Goal: Task Accomplishment & Management: Use online tool/utility

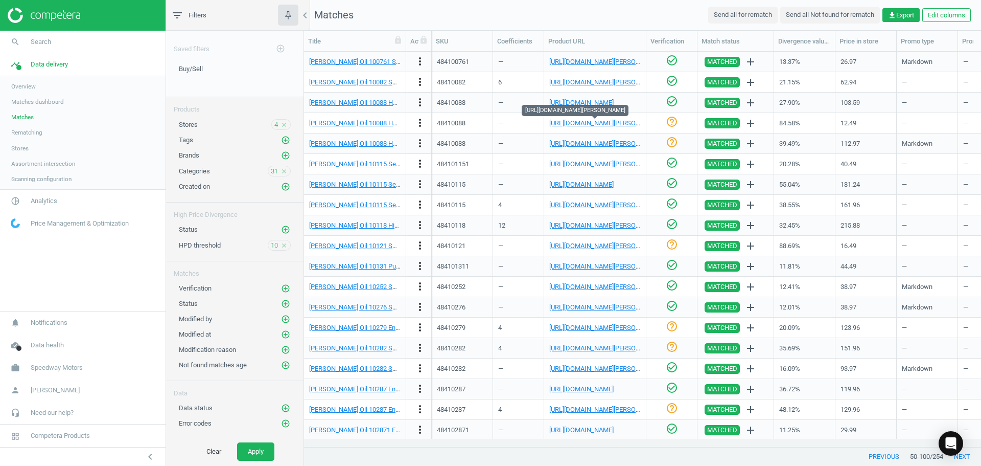
scroll to position [379, 670]
click at [583, 123] on link "[URL][DOMAIN_NAME][PERSON_NAME]" at bounding box center [605, 123] width 113 height 8
click at [415, 123] on icon "more_vert" at bounding box center [420, 123] width 12 height 12
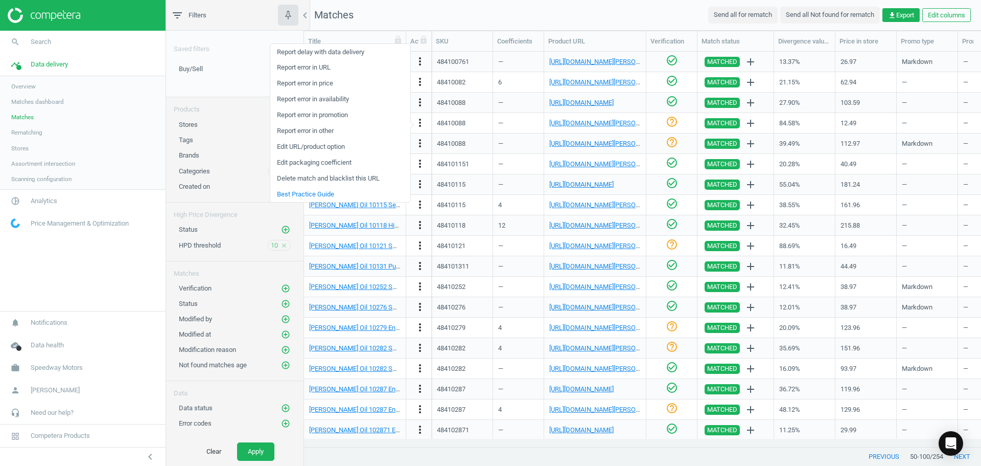
click at [320, 160] on link "Edit packaging coefficient" at bounding box center [340, 163] width 140 height 16
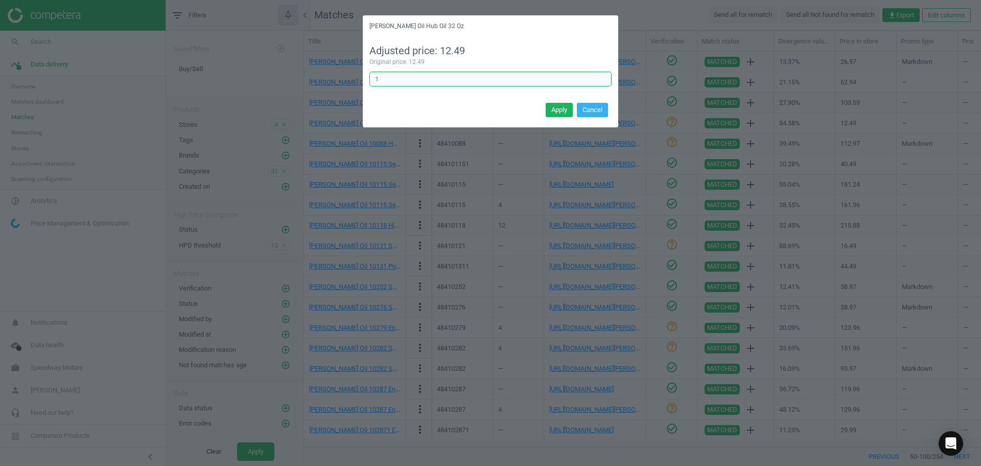
click at [432, 79] on input "1" at bounding box center [491, 79] width 242 height 15
type input "12"
click at [553, 103] on button "Apply" at bounding box center [559, 110] width 27 height 14
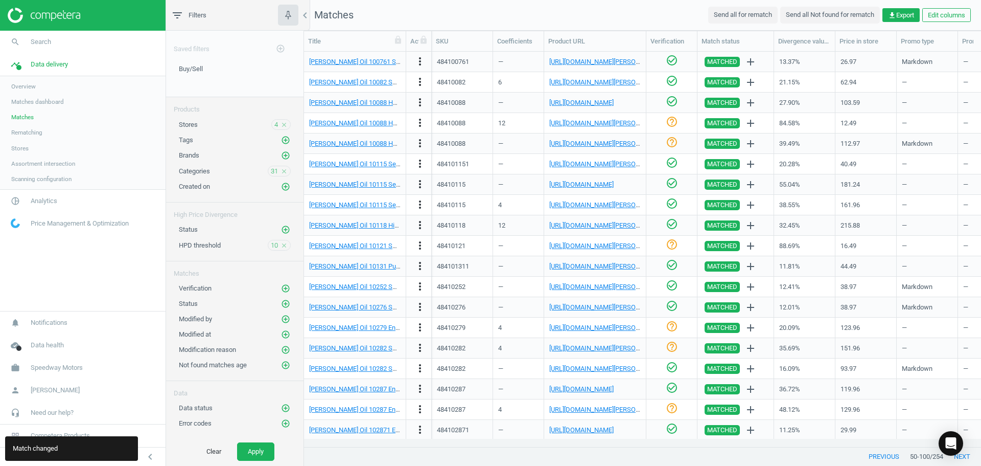
click at [673, 122] on icon "help_outline" at bounding box center [672, 122] width 12 height 12
click at [574, 142] on link "[URL][DOMAIN_NAME][PERSON_NAME]" at bounding box center [605, 144] width 113 height 8
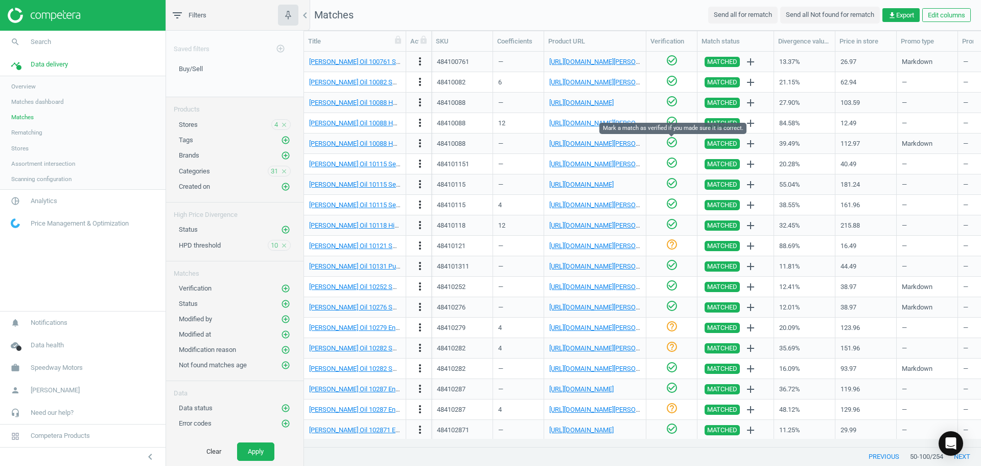
click at [669, 139] on icon "check_circle_outline" at bounding box center [672, 142] width 12 height 12
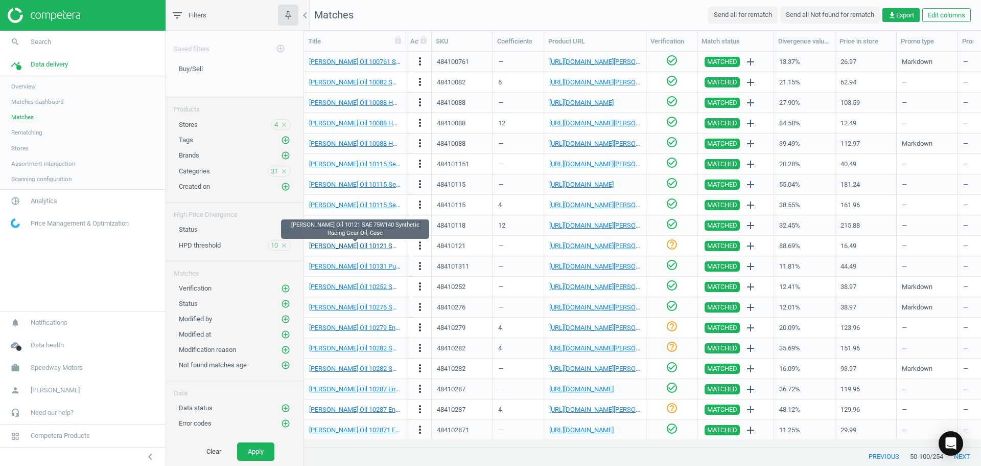
click at [351, 247] on link "[PERSON_NAME] Oil 10121 SAE 75W140 Synthetic Racing Gear Oil, Case" at bounding box center [413, 246] width 209 height 8
click at [593, 248] on link "[URL][DOMAIN_NAME][PERSON_NAME]" at bounding box center [605, 246] width 113 height 8
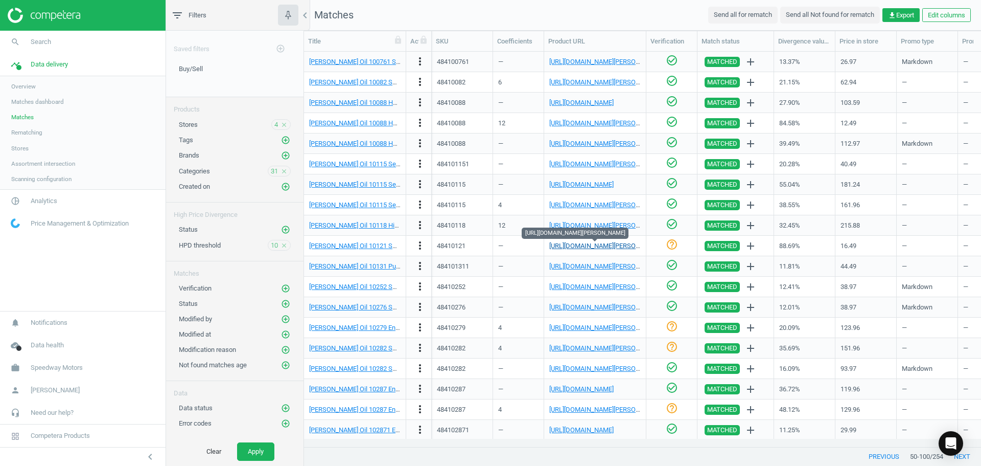
click at [611, 244] on link "[URL][DOMAIN_NAME][PERSON_NAME]" at bounding box center [605, 246] width 113 height 8
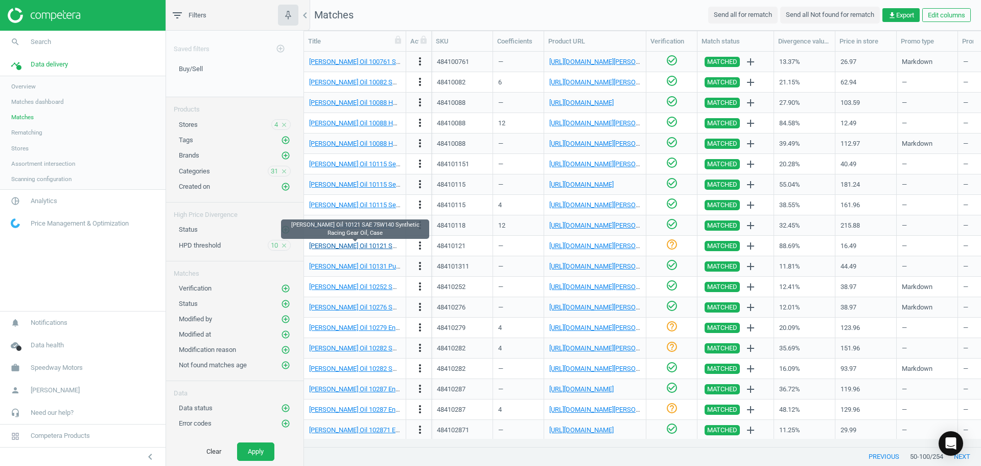
click at [370, 242] on link "[PERSON_NAME] Oil 10121 SAE 75W140 Synthetic Racing Gear Oil, Case" at bounding box center [413, 246] width 209 height 8
click at [417, 245] on icon "more_vert" at bounding box center [420, 245] width 12 height 12
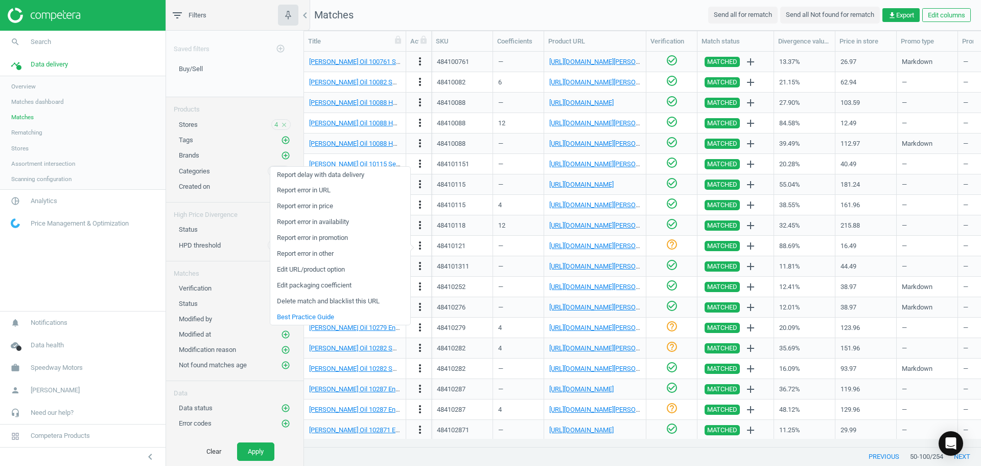
click at [341, 284] on link "Edit packaging coefficient" at bounding box center [340, 286] width 140 height 16
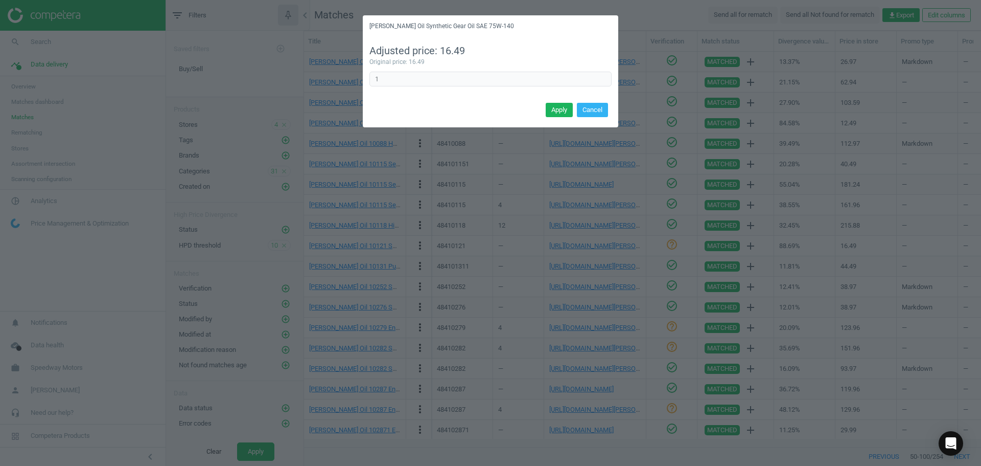
click at [440, 88] on div "Adjusted price: 16.49 Original price: 16.49 1 Error in formula" at bounding box center [491, 68] width 256 height 63
click at [427, 82] on input "1" at bounding box center [491, 79] width 242 height 15
type input "12"
click at [567, 110] on button "Apply" at bounding box center [559, 110] width 27 height 14
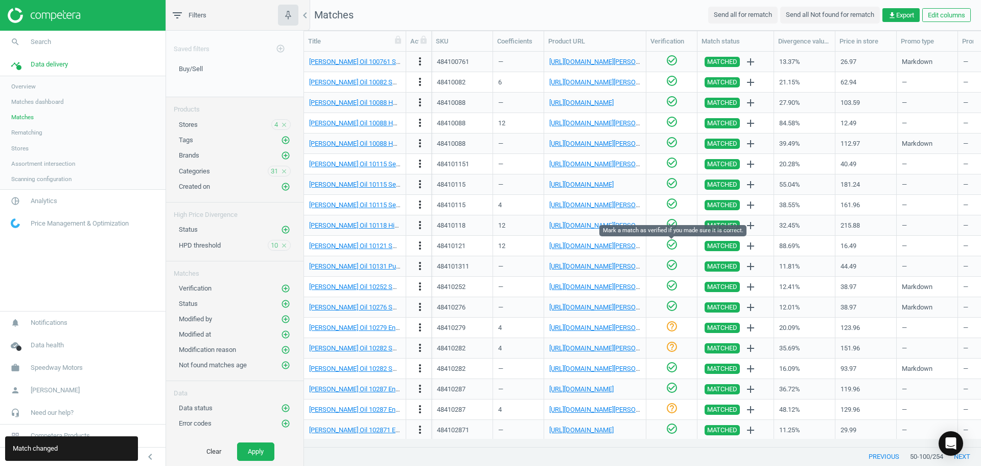
click at [669, 243] on icon "check_circle_outline" at bounding box center [672, 244] width 12 height 12
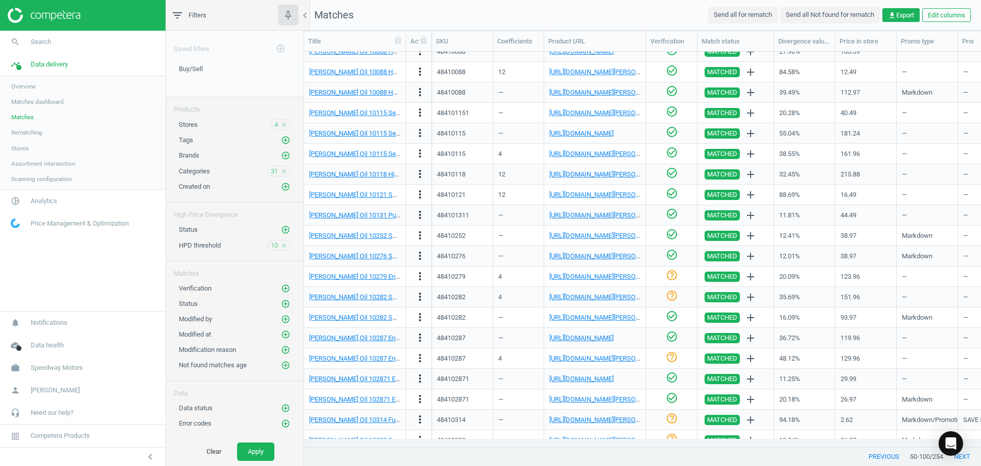
scroll to position [102, 0]
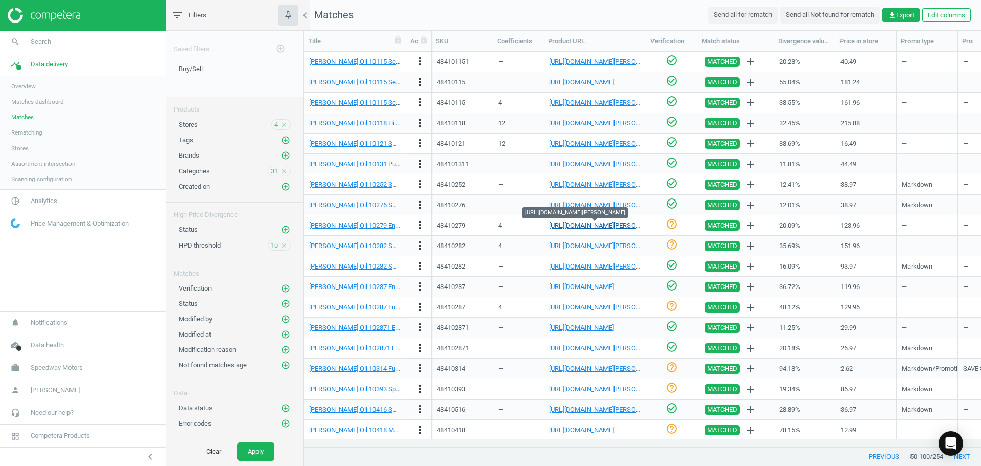
click at [586, 225] on link "[URL][DOMAIN_NAME][PERSON_NAME]" at bounding box center [605, 225] width 113 height 8
click at [579, 222] on link "[URL][DOMAIN_NAME][PERSON_NAME]" at bounding box center [605, 225] width 113 height 8
click at [672, 223] on icon "check_circle_outline" at bounding box center [672, 224] width 12 height 12
click at [563, 243] on link "[URL][DOMAIN_NAME][PERSON_NAME]" at bounding box center [605, 246] width 113 height 8
click at [672, 245] on icon "check_circle_outline" at bounding box center [672, 244] width 12 height 12
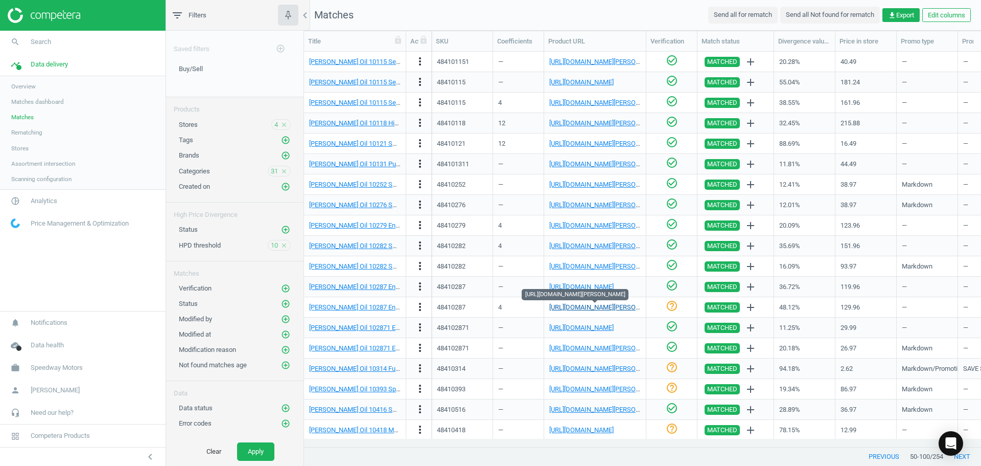
click at [579, 305] on link "[URL][DOMAIN_NAME][PERSON_NAME]" at bounding box center [605, 307] width 113 height 8
click at [673, 311] on icon "check_circle_outline" at bounding box center [672, 306] width 12 height 12
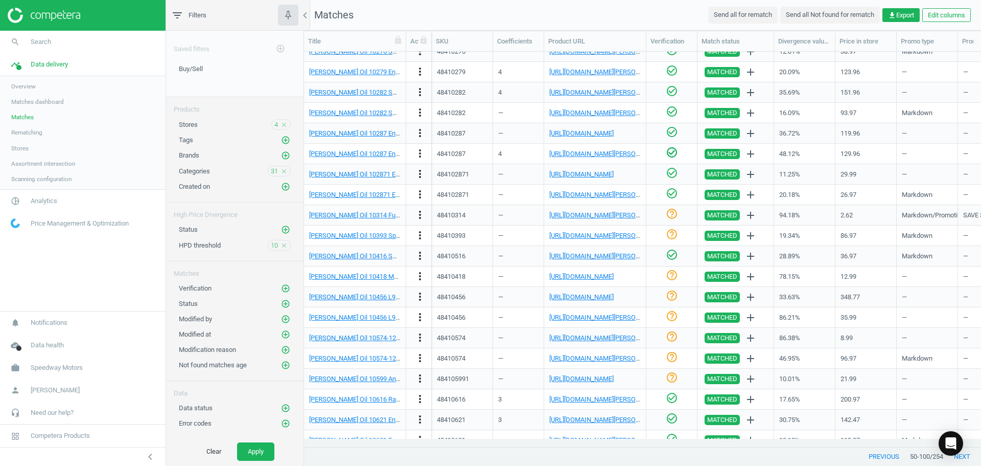
scroll to position [307, 0]
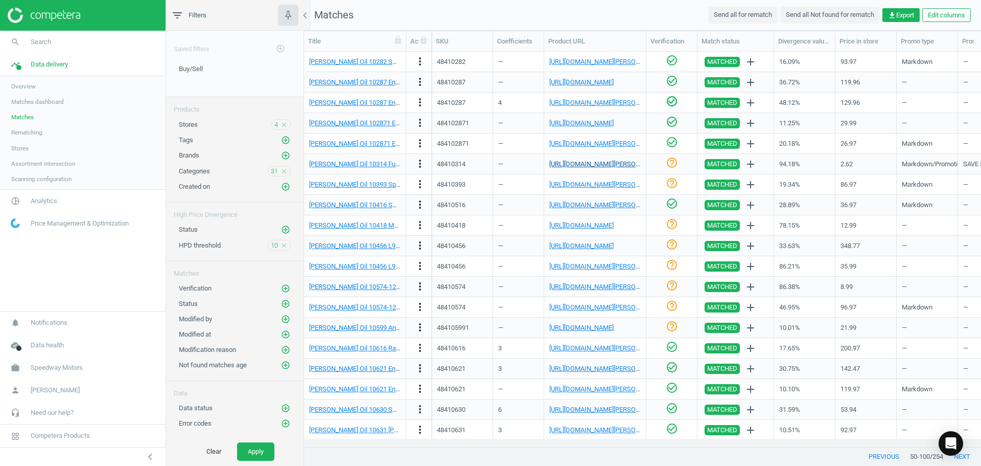
click at [597, 167] on link "[URL][DOMAIN_NAME][PERSON_NAME]" at bounding box center [605, 164] width 113 height 8
click at [453, 16] on nav "Matches Send all for rematch Send all Not found for rematch get_app Export Edit…" at bounding box center [642, 15] width 677 height 31
click at [380, 163] on link "[PERSON_NAME] Oil 10314 Fuel Stabilizer Treatment, Case" at bounding box center [393, 164] width 169 height 8
click at [425, 162] on icon "more_vert" at bounding box center [420, 163] width 12 height 12
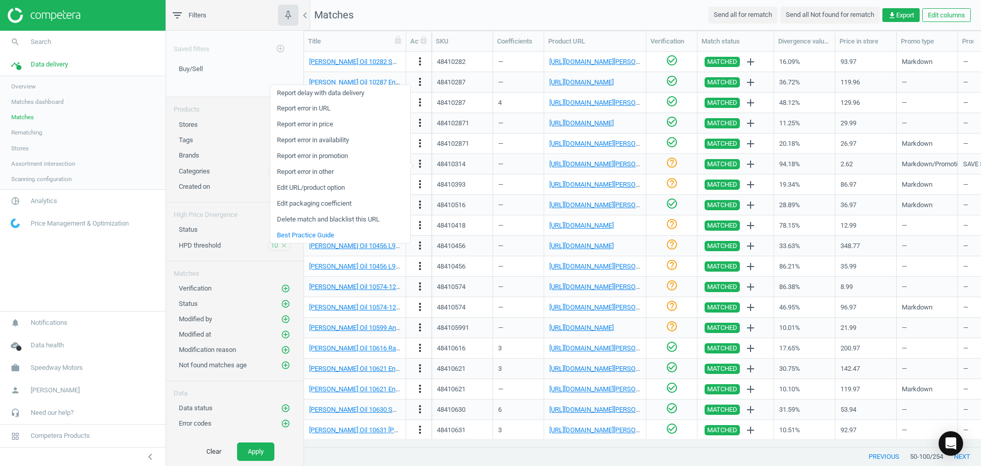
click at [351, 199] on link "Edit packaging coefficient" at bounding box center [340, 204] width 140 height 16
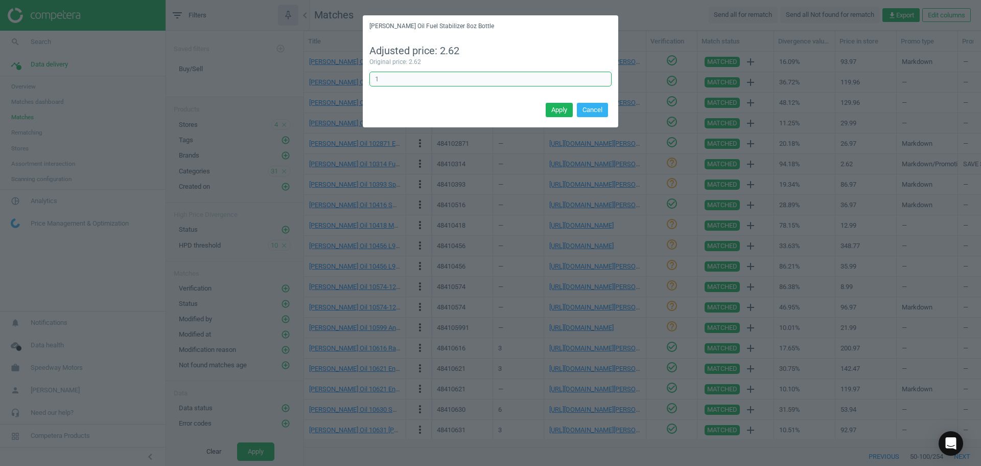
click at [432, 80] on input "1" at bounding box center [491, 79] width 242 height 15
type input "12"
click at [555, 108] on button "Apply" at bounding box center [559, 110] width 27 height 14
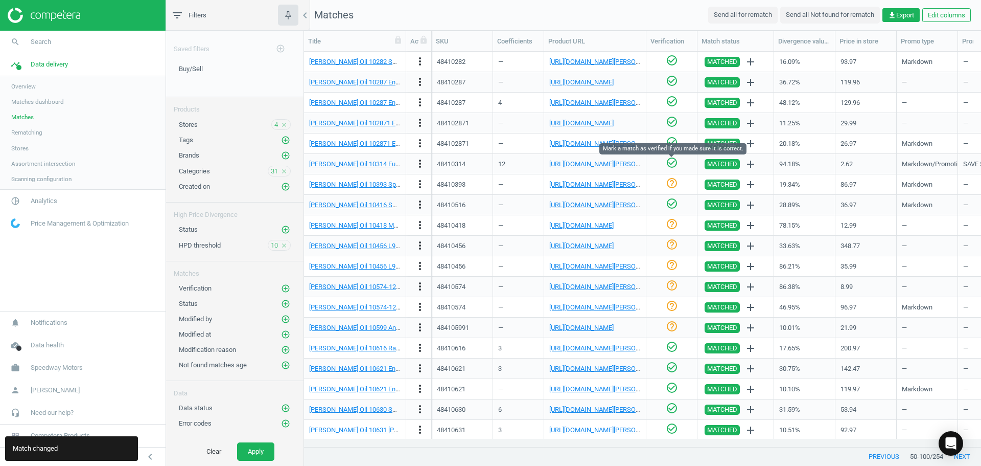
click at [674, 164] on icon "check_circle_outline" at bounding box center [672, 162] width 12 height 12
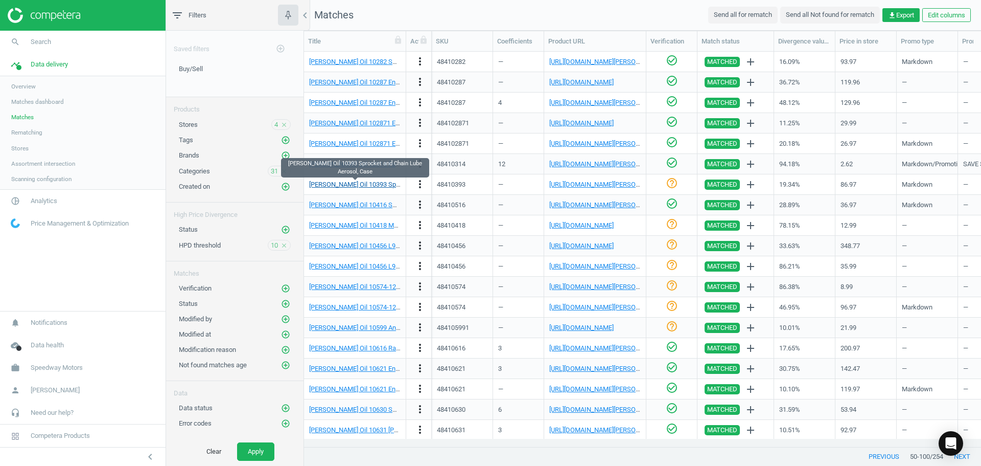
click at [386, 186] on link "[PERSON_NAME] Oil 10393 Sprocket and Chain Lube Aerosol, Case" at bounding box center [405, 184] width 193 height 8
click at [670, 185] on icon "check_circle_outline" at bounding box center [672, 183] width 12 height 12
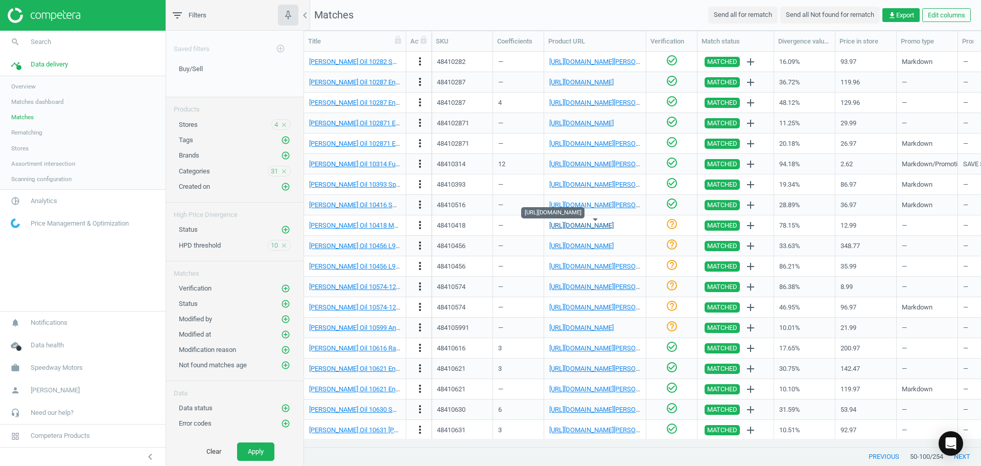
click at [586, 222] on link "[URL][DOMAIN_NAME]" at bounding box center [581, 225] width 64 height 8
click at [415, 225] on icon "more_vert" at bounding box center [420, 225] width 12 height 12
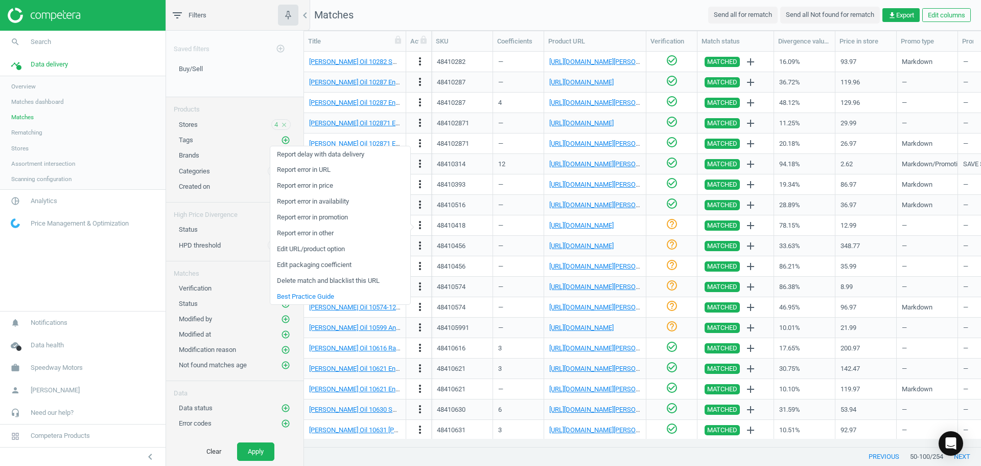
click at [325, 253] on link "Edit URL/product option" at bounding box center [340, 249] width 140 height 16
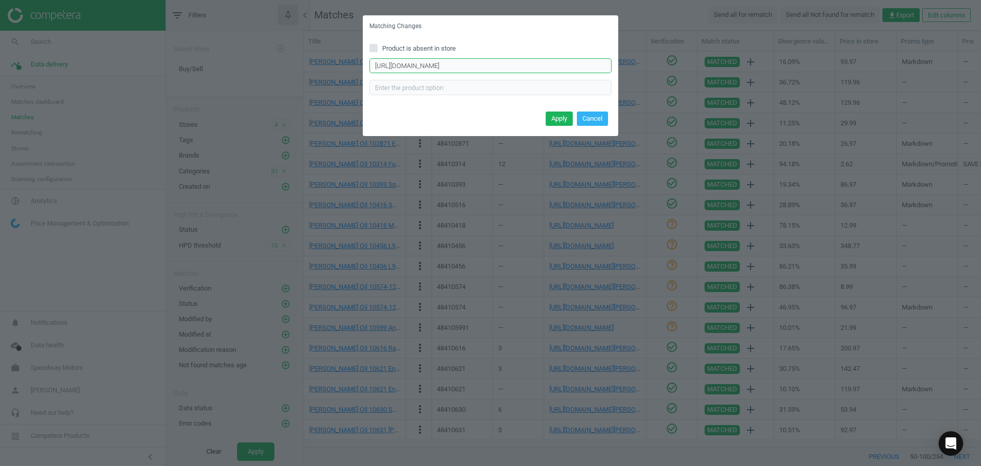
scroll to position [0, 0]
drag, startPoint x: 611, startPoint y: 66, endPoint x: 0, endPoint y: 82, distance: 611.0
click at [0, 82] on div "Matching Changes Product is absent in store [URL][DOMAIN_NAME] Enter correct pr…" at bounding box center [490, 233] width 981 height 466
type input "4c9PuSDTk1AfnMPNOPJyqVkFav6G0feGFkE"
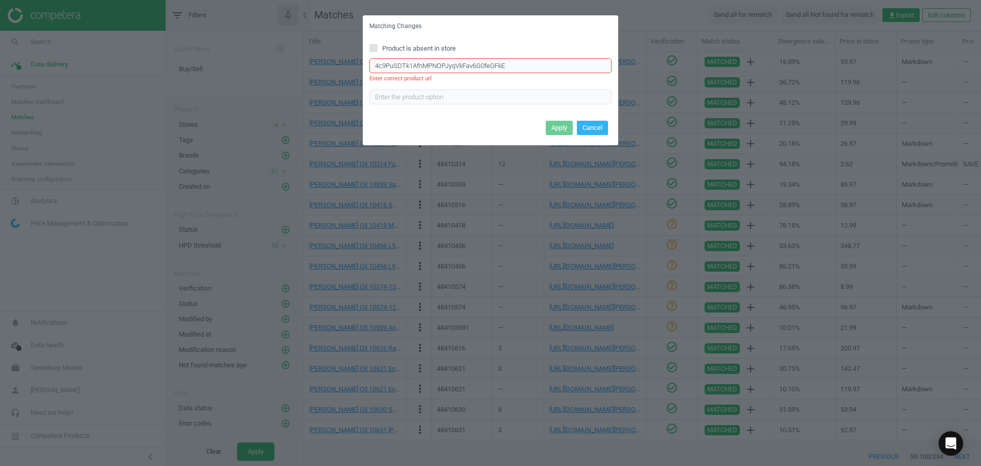
drag, startPoint x: 512, startPoint y: 61, endPoint x: 304, endPoint y: 70, distance: 207.7
click at [213, 75] on div "Matching Changes Product is absent in store 4c9PuSDTk1AfnMPNOPJyqVkFav6G0feGFkE…" at bounding box center [490, 233] width 981 height 466
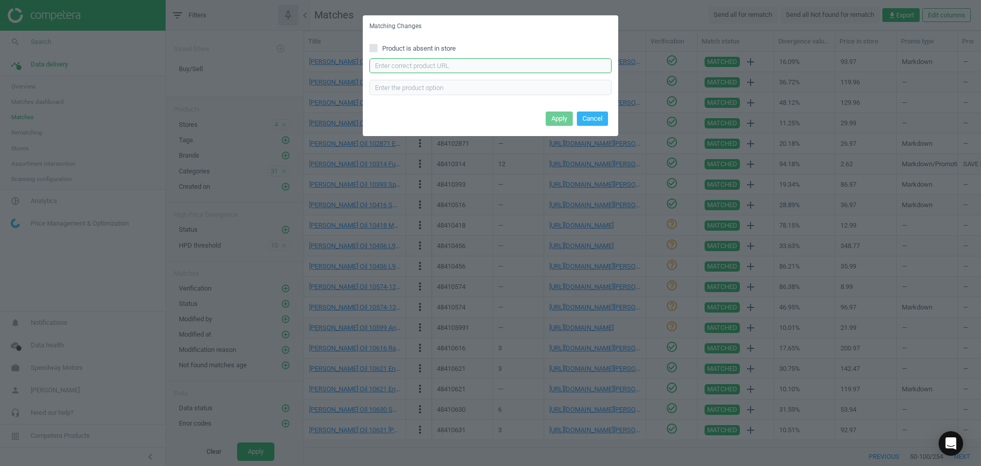
paste input "[URL][DOMAIN_NAME]"
type input "[URL][DOMAIN_NAME]"
click at [564, 118] on button "Apply" at bounding box center [559, 118] width 27 height 14
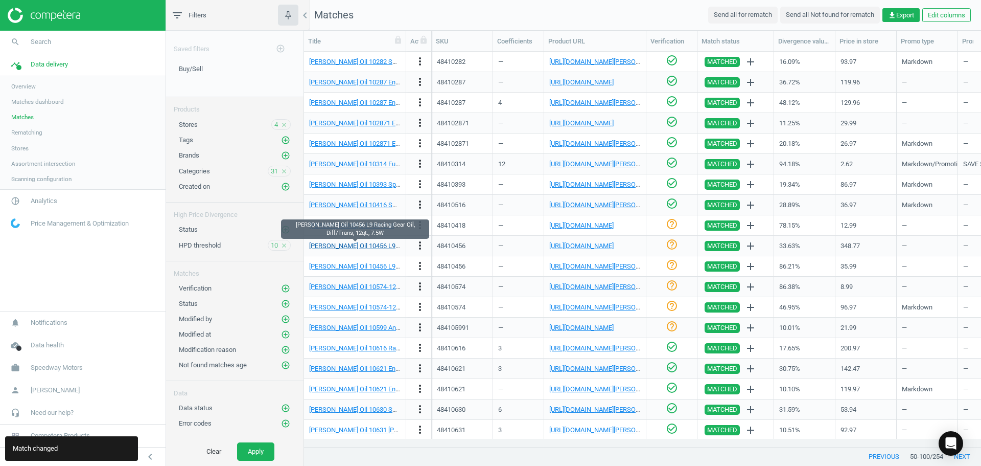
click at [380, 244] on link "[PERSON_NAME] Oil 10456 L9 Racing Gear Oil, Diff/Trans, 12qt., 7.5W" at bounding box center [409, 246] width 201 height 8
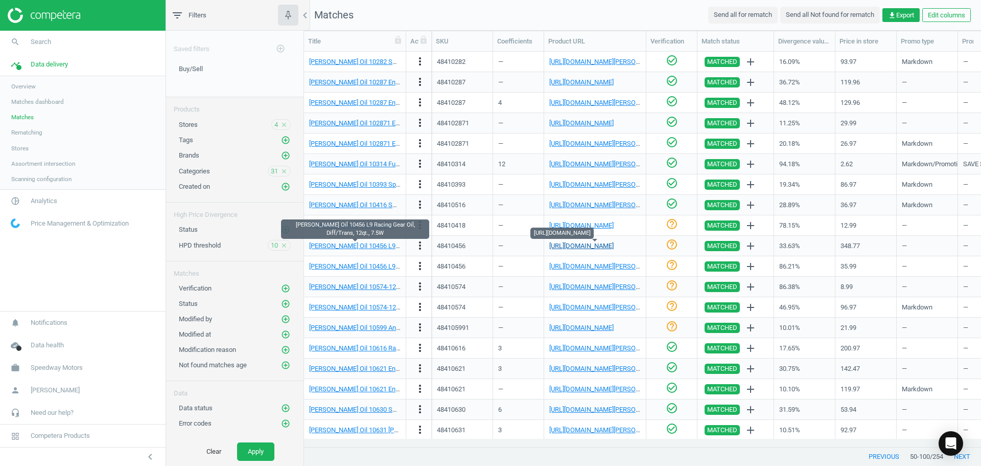
click at [599, 247] on link "[URL][DOMAIN_NAME]" at bounding box center [581, 246] width 64 height 8
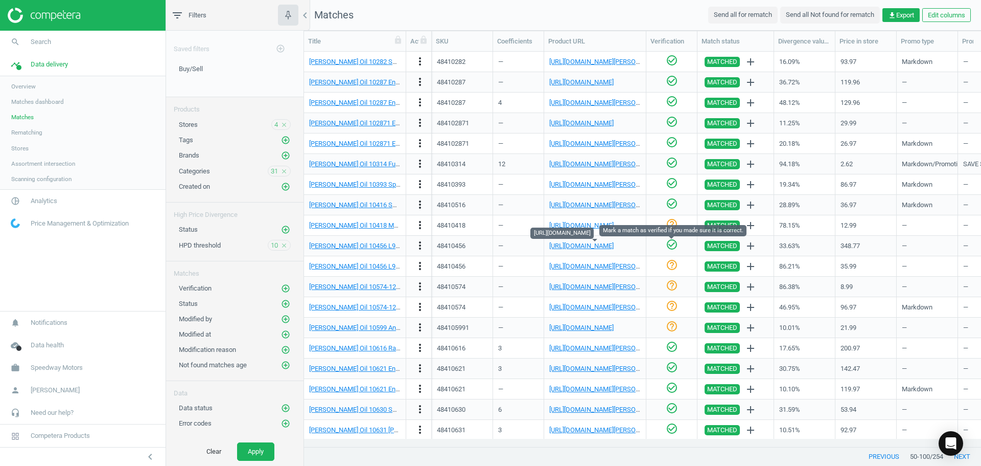
click at [670, 243] on icon "check_circle_outline" at bounding box center [672, 244] width 12 height 12
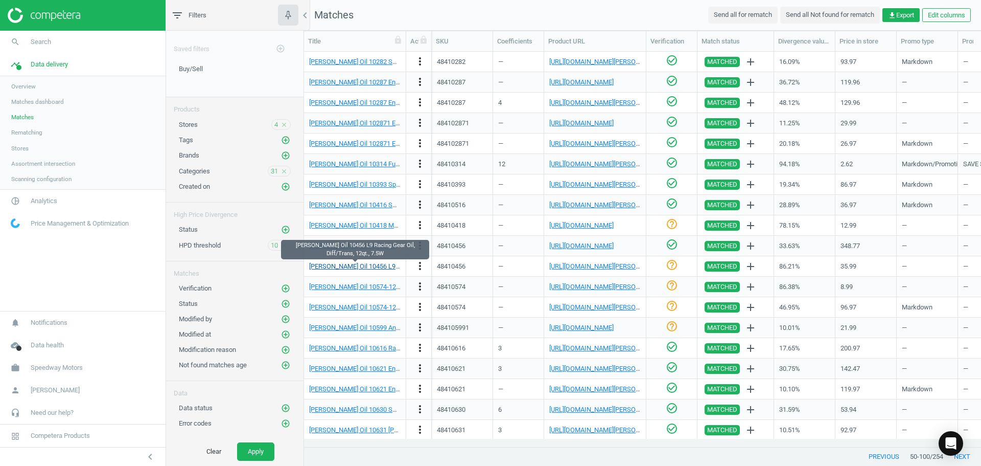
click at [350, 264] on link "[PERSON_NAME] Oil 10456 L9 Racing Gear Oil, Diff/Trans, 12qt., 7.5W" at bounding box center [409, 266] width 201 height 8
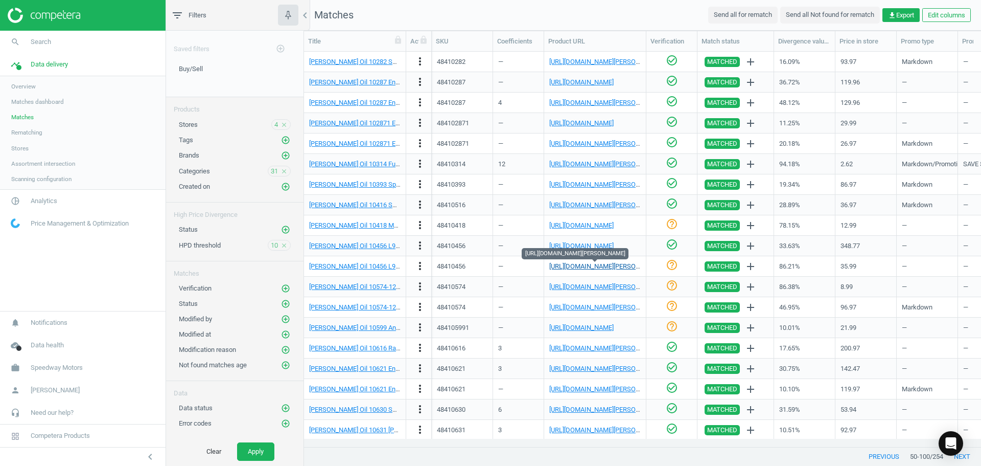
click at [595, 267] on link "[URL][DOMAIN_NAME][PERSON_NAME]" at bounding box center [605, 266] width 113 height 8
click at [420, 271] on icon "more_vert" at bounding box center [420, 266] width 12 height 12
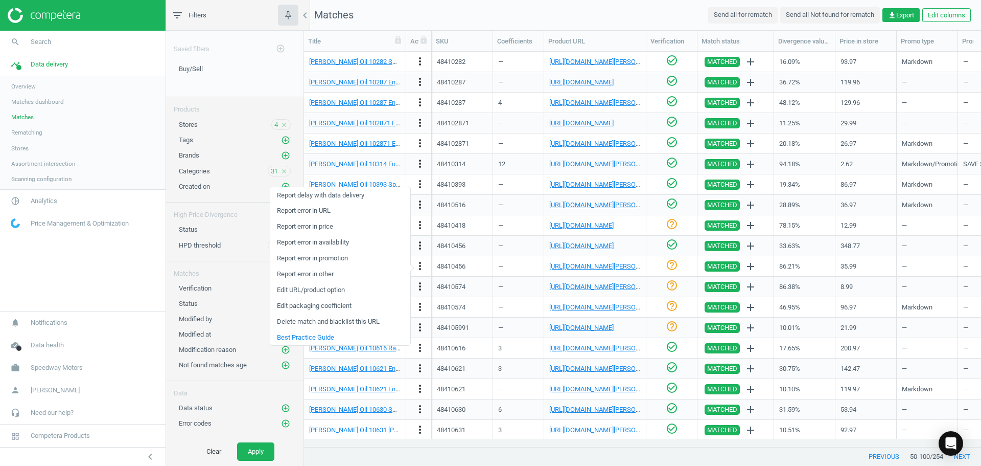
click at [335, 307] on link "Edit packaging coefficient" at bounding box center [340, 306] width 140 height 16
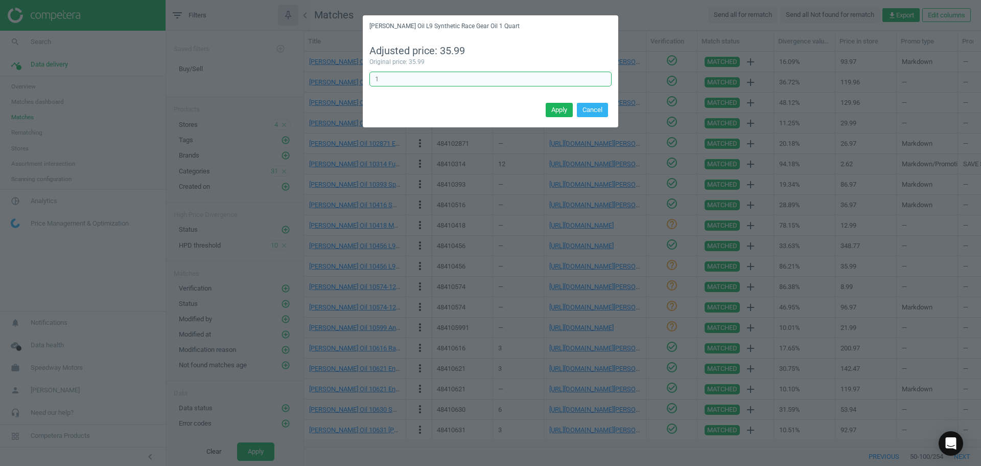
click at [402, 80] on input "1" at bounding box center [491, 79] width 242 height 15
type input "12"
click at [567, 109] on button "Apply" at bounding box center [559, 110] width 27 height 14
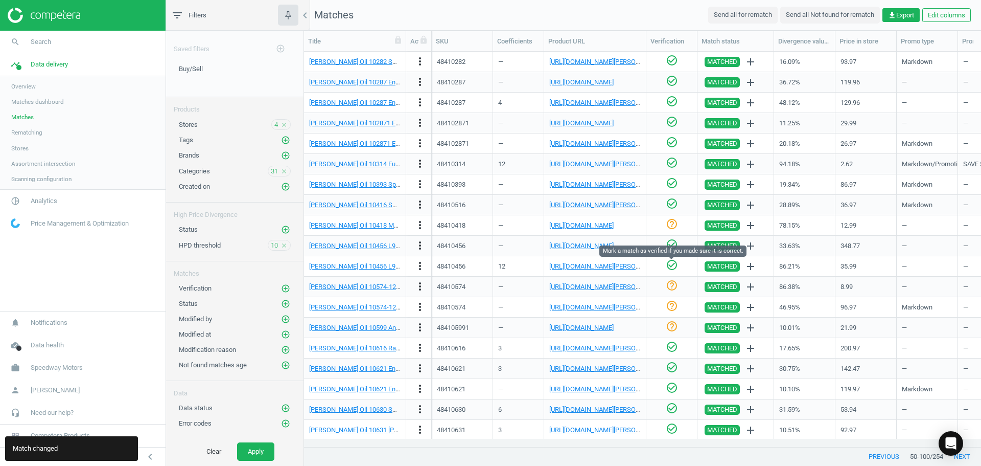
click at [670, 268] on icon "check_circle_outline" at bounding box center [672, 265] width 12 height 12
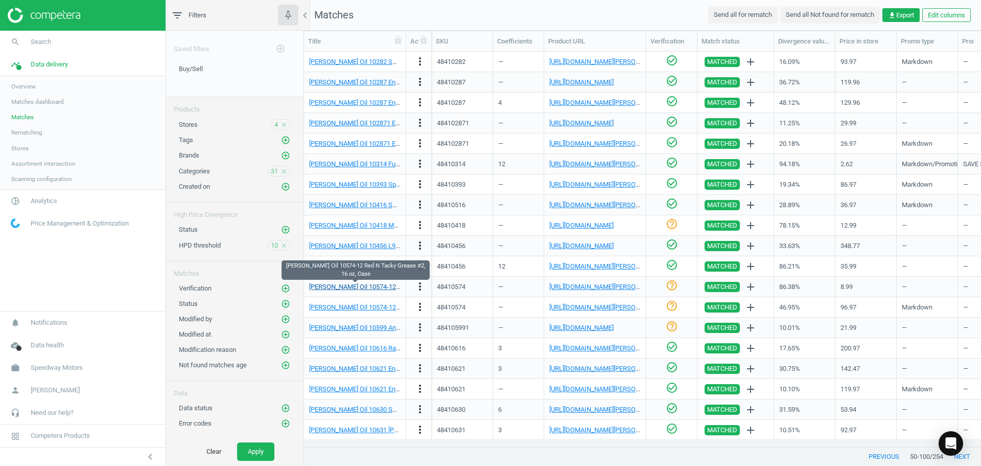
click at [364, 283] on link "[PERSON_NAME] Oil 10574-12 Red N Tacky Grease #2, 16 oz, Case" at bounding box center [405, 287] width 193 height 8
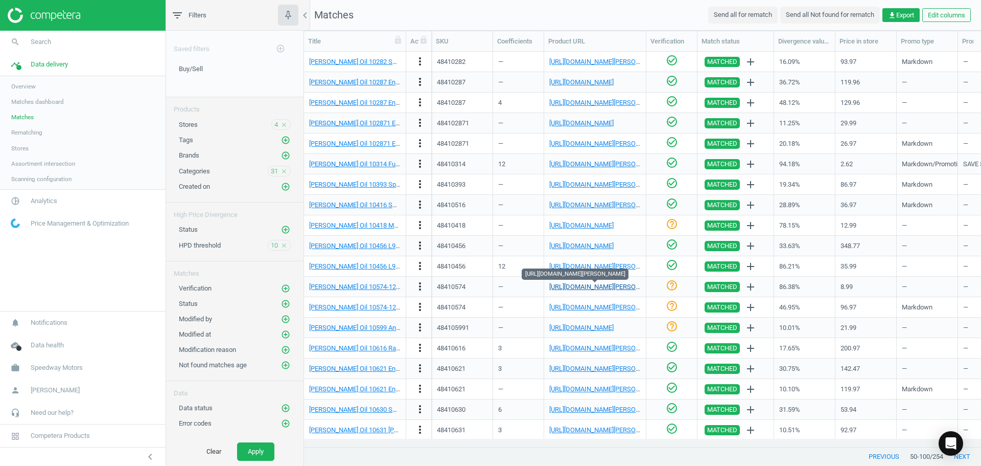
click at [582, 285] on link "[URL][DOMAIN_NAME][PERSON_NAME]" at bounding box center [605, 287] width 113 height 8
click at [669, 284] on icon "check_circle_outline" at bounding box center [672, 285] width 12 height 12
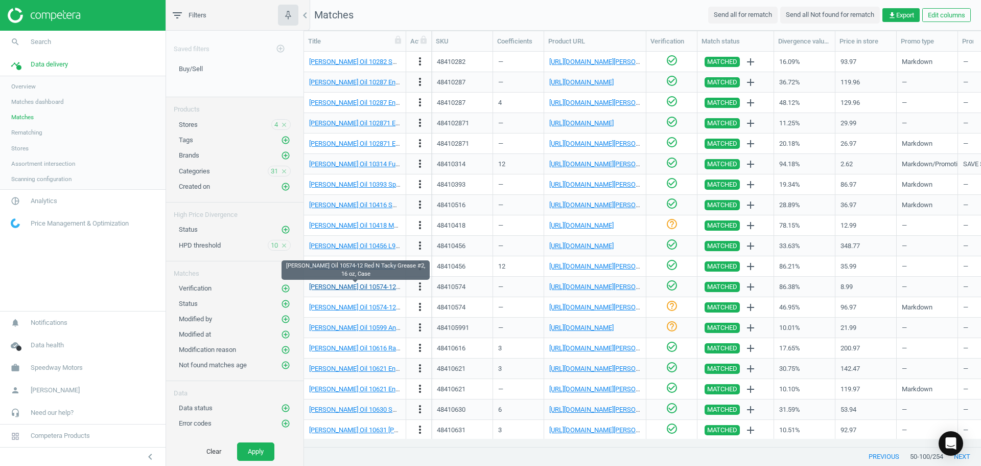
click at [372, 285] on link "[PERSON_NAME] Oil 10574-12 Red N Tacky Grease #2, 16 oz, Case" at bounding box center [405, 287] width 193 height 8
click at [424, 287] on icon "more_vert" at bounding box center [420, 286] width 12 height 12
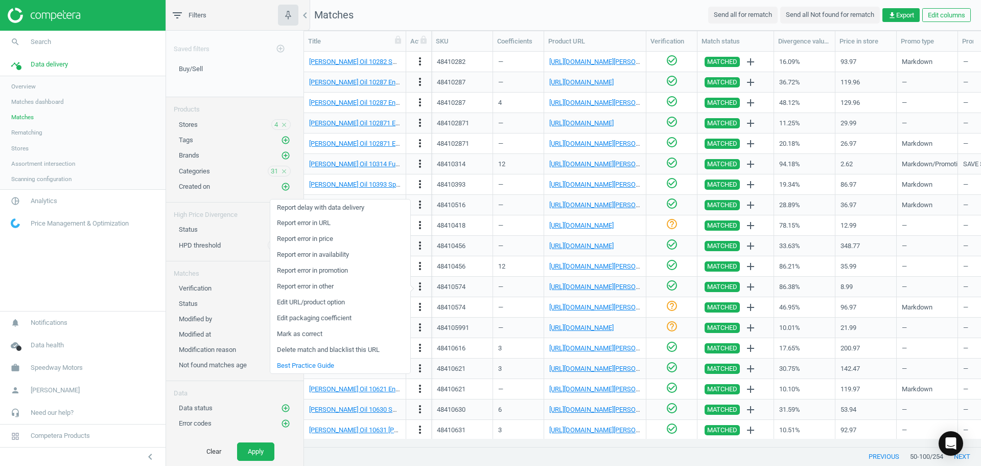
click at [361, 315] on link "Edit packaging coefficient" at bounding box center [340, 318] width 140 height 16
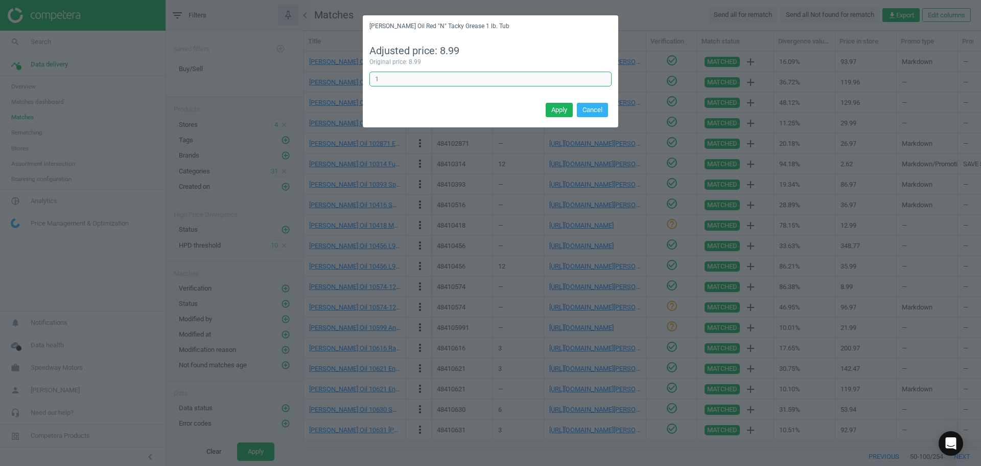
click at [416, 77] on input "1" at bounding box center [491, 79] width 242 height 15
type input "12"
click at [568, 114] on button "Apply" at bounding box center [559, 110] width 27 height 14
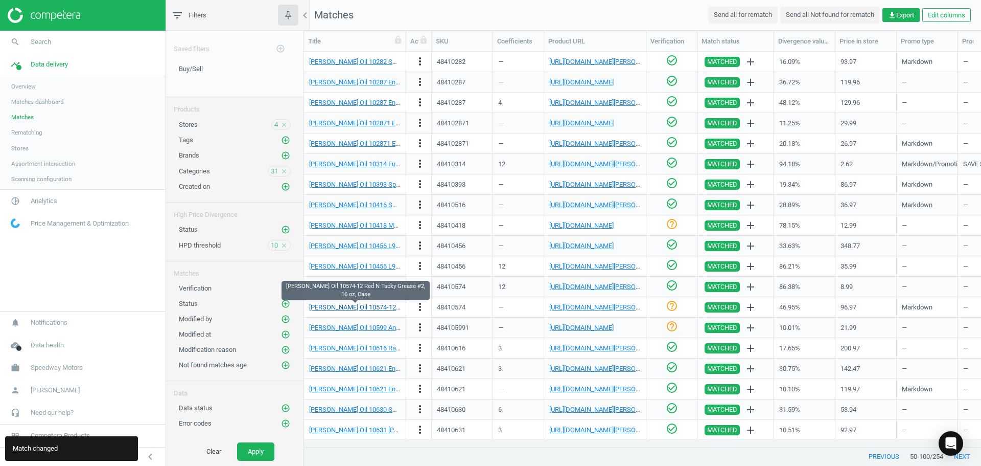
click at [369, 306] on link "[PERSON_NAME] Oil 10574-12 Red N Tacky Grease #2, 16 oz, Case" at bounding box center [405, 307] width 193 height 8
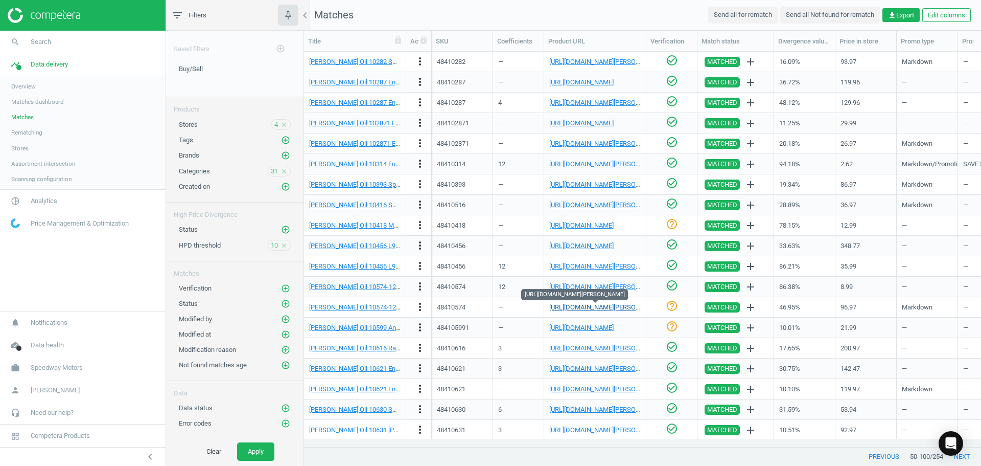
click at [590, 309] on link "[URL][DOMAIN_NAME][PERSON_NAME]" at bounding box center [605, 307] width 113 height 8
click at [672, 301] on icon "check_circle_outline" at bounding box center [672, 306] width 12 height 12
click at [609, 324] on link "[URL][DOMAIN_NAME]" at bounding box center [581, 328] width 64 height 8
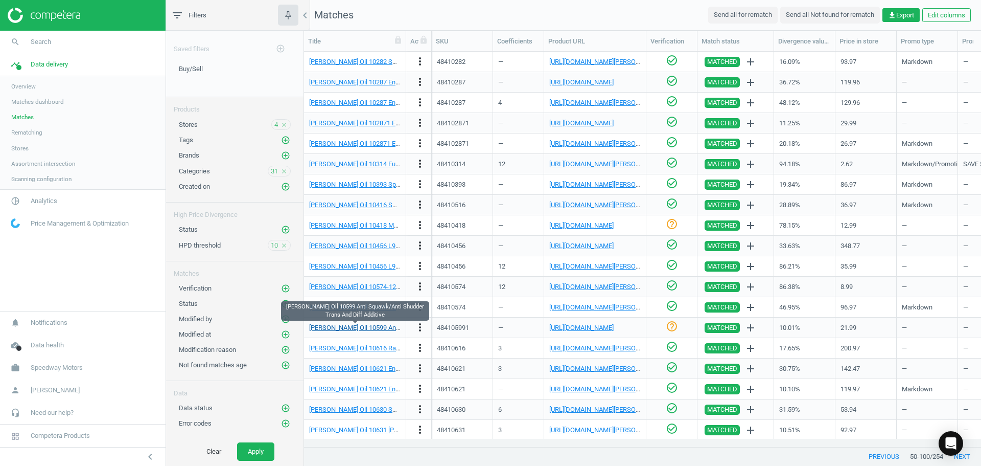
click at [375, 327] on link "[PERSON_NAME] Oil 10599 Anti Squawk/Anti Shudder Trans And Diff Additive" at bounding box center [420, 328] width 223 height 8
click at [601, 324] on link "[URL][DOMAIN_NAME]" at bounding box center [581, 328] width 64 height 8
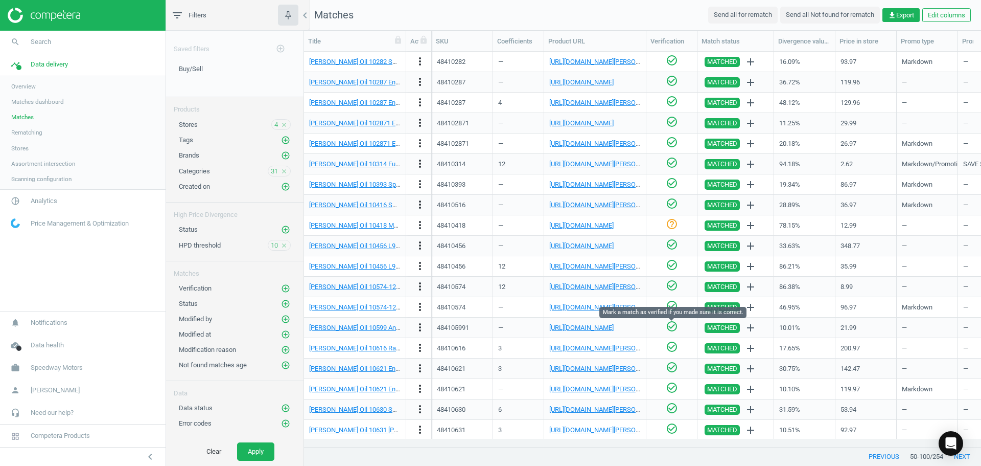
click at [673, 328] on icon "check_circle_outline" at bounding box center [672, 326] width 12 height 12
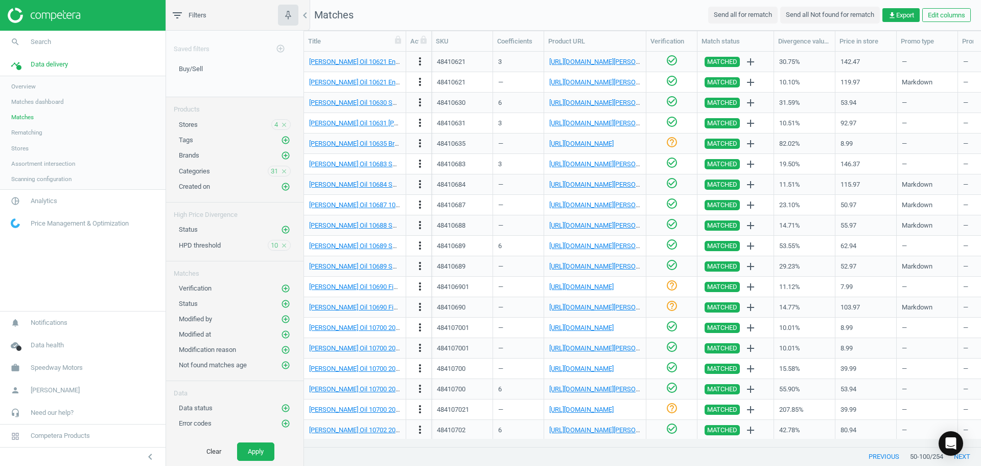
scroll to position [635, 0]
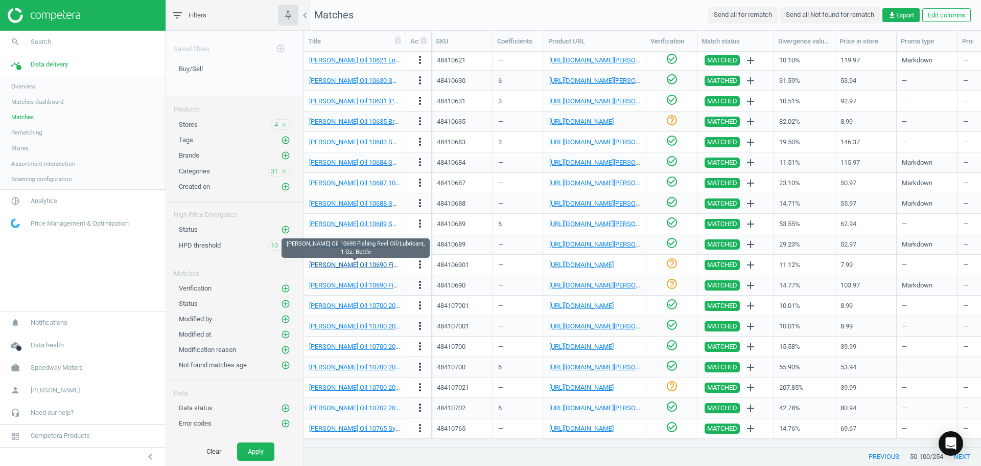
click at [361, 266] on link "[PERSON_NAME] Oil 10690 Fishing Reel Oil/Lubricant, 1 Oz. Bottle" at bounding box center [403, 265] width 189 height 8
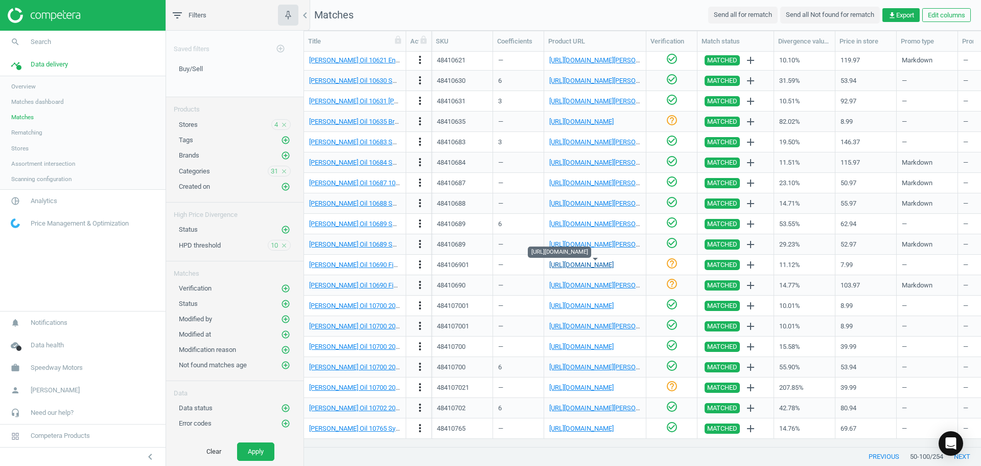
click at [601, 267] on link "[URL][DOMAIN_NAME]" at bounding box center [581, 265] width 64 height 8
click at [674, 263] on icon "check_circle_outline" at bounding box center [672, 263] width 12 height 12
click at [586, 285] on link "[URL][DOMAIN_NAME][PERSON_NAME]" at bounding box center [605, 285] width 113 height 8
click at [668, 284] on icon "check_circle_outline" at bounding box center [672, 284] width 12 height 12
click at [582, 386] on link "[URL][DOMAIN_NAME]" at bounding box center [581, 387] width 64 height 8
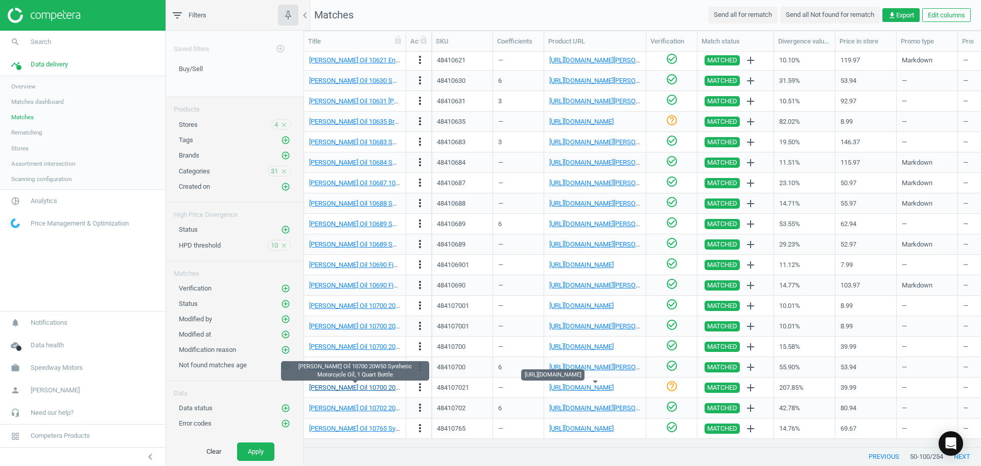
click at [385, 385] on link "[PERSON_NAME] Oil 10700 20W50 Synthetic Motorcycle Oil, 1 Quart Bottle" at bounding box center [416, 387] width 214 height 8
click at [581, 386] on link "[URL][DOMAIN_NAME]" at bounding box center [581, 387] width 64 height 8
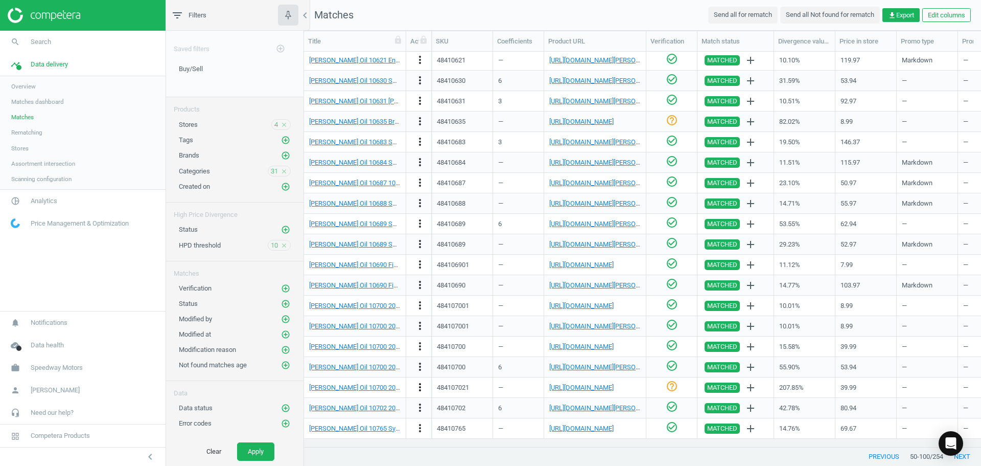
click at [418, 386] on icon "more_vert" at bounding box center [420, 387] width 12 height 12
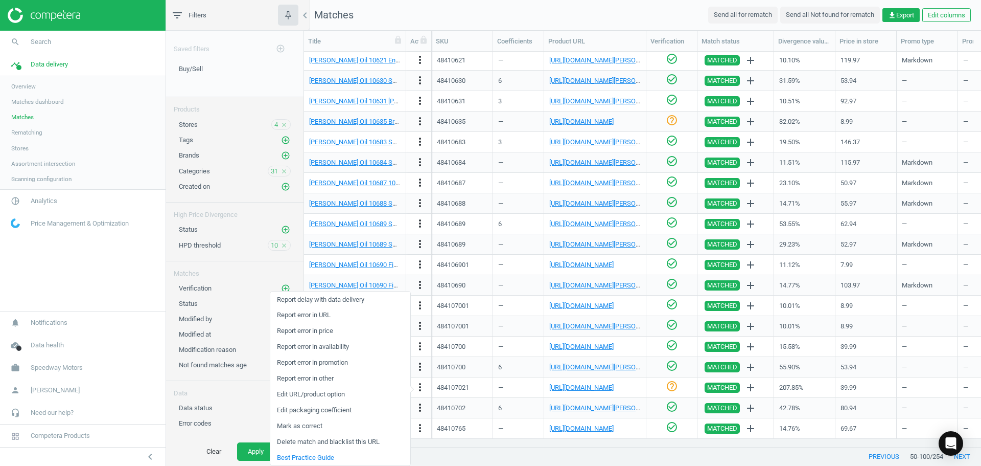
click at [330, 395] on link "Edit URL/product option" at bounding box center [340, 394] width 140 height 16
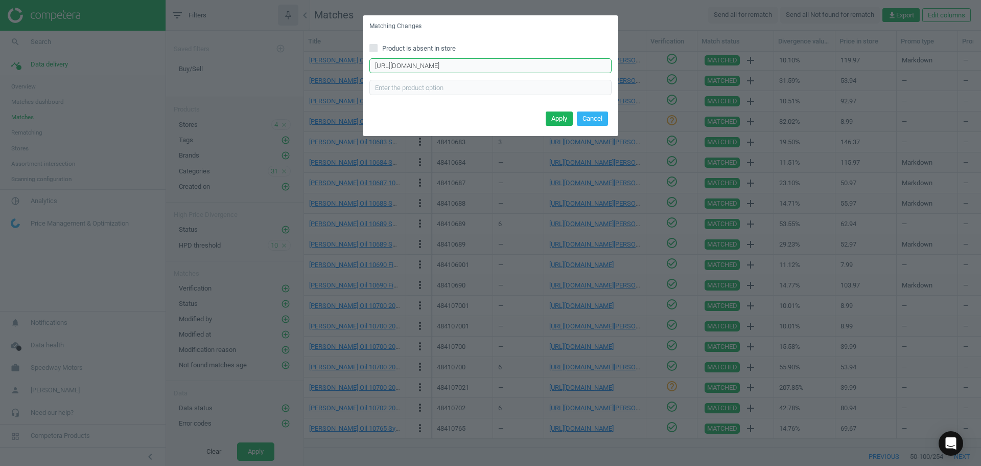
drag, startPoint x: 582, startPoint y: 70, endPoint x: 120, endPoint y: 67, distance: 462.1
click at [119, 67] on div "Matching Changes Product is absent in store [URL][DOMAIN_NAME] Enter correct pr…" at bounding box center [490, 233] width 981 height 466
type input "5XU4fwFE8bCMSGYd9y5v_1j-Go8HzgvZovhqS10Ci"
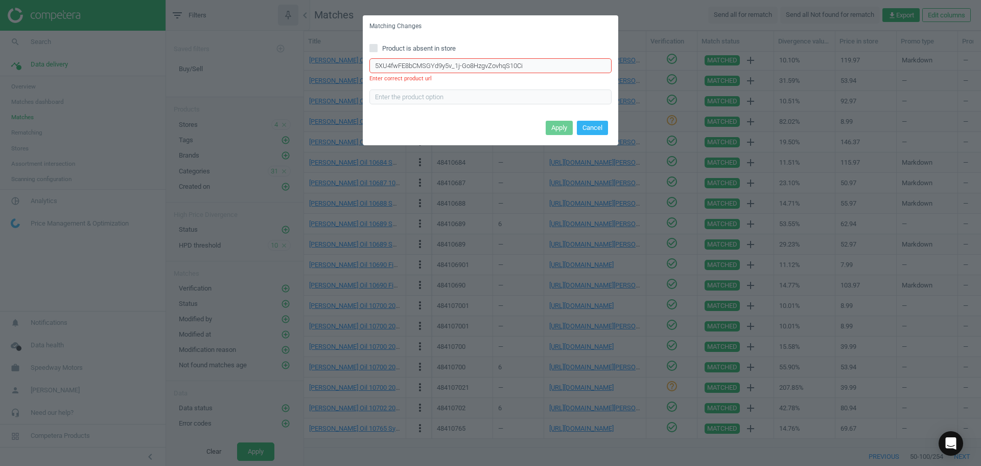
drag, startPoint x: 531, startPoint y: 68, endPoint x: 75, endPoint y: 82, distance: 455.6
click at [106, 82] on div "Matching Changes Product is absent in store 5XU4fwFE8bCMSGYd9y5v_1j-Go8HzgvZovh…" at bounding box center [490, 233] width 981 height 466
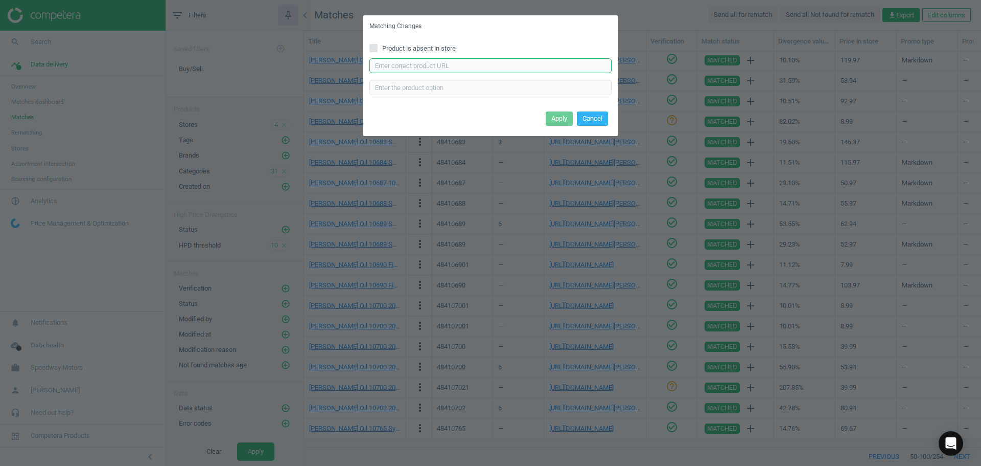
paste input "[URL][DOMAIN_NAME]"
type input "[URL][DOMAIN_NAME]"
click at [564, 122] on button "Apply" at bounding box center [559, 118] width 27 height 14
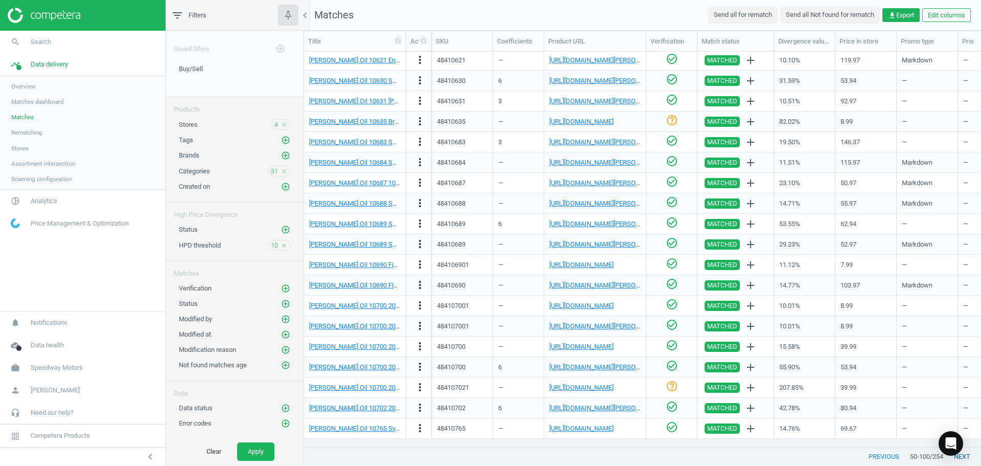
click at [969, 455] on button "next" at bounding box center [963, 456] width 38 height 18
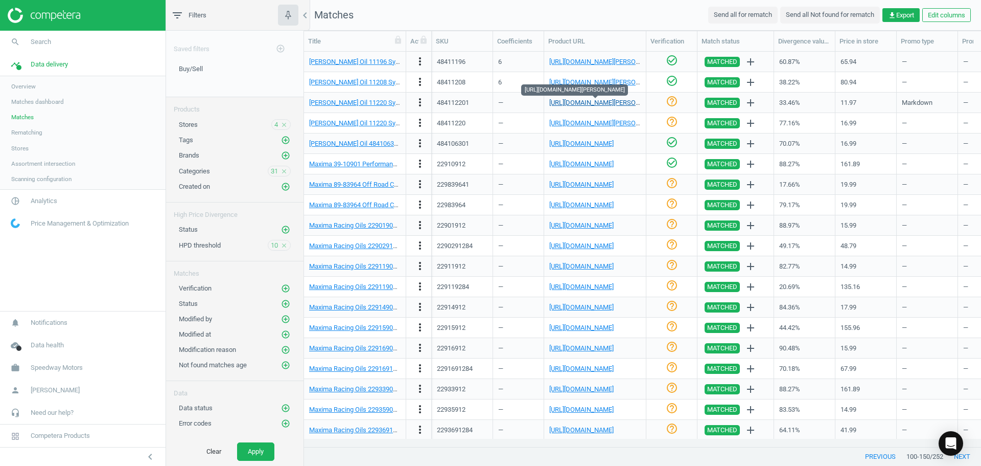
click at [584, 99] on link "[URL][DOMAIN_NAME][PERSON_NAME]" at bounding box center [605, 103] width 113 height 8
click at [669, 100] on icon "check_circle_outline" at bounding box center [672, 101] width 12 height 12
click at [610, 122] on link "[URL][DOMAIN_NAME][PERSON_NAME]" at bounding box center [605, 123] width 113 height 8
click at [421, 122] on icon "more_vert" at bounding box center [420, 123] width 12 height 12
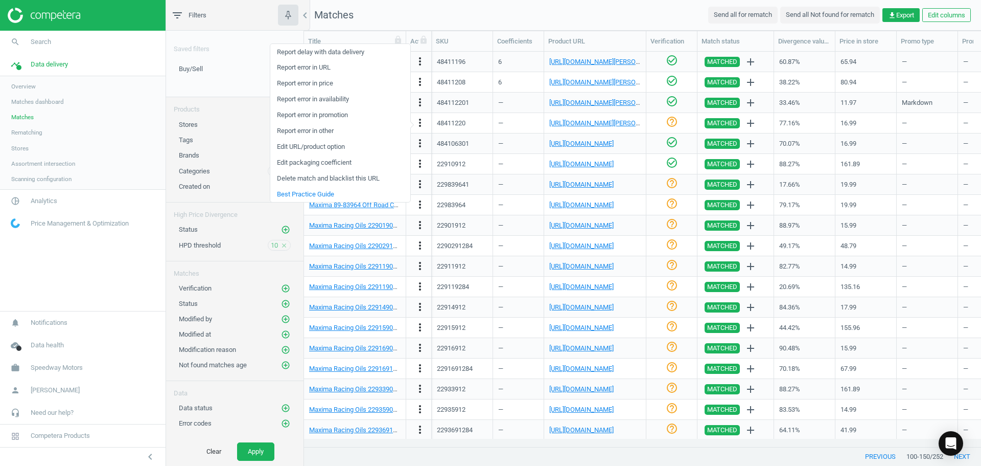
click at [357, 165] on link "Edit packaging coefficient" at bounding box center [340, 163] width 140 height 16
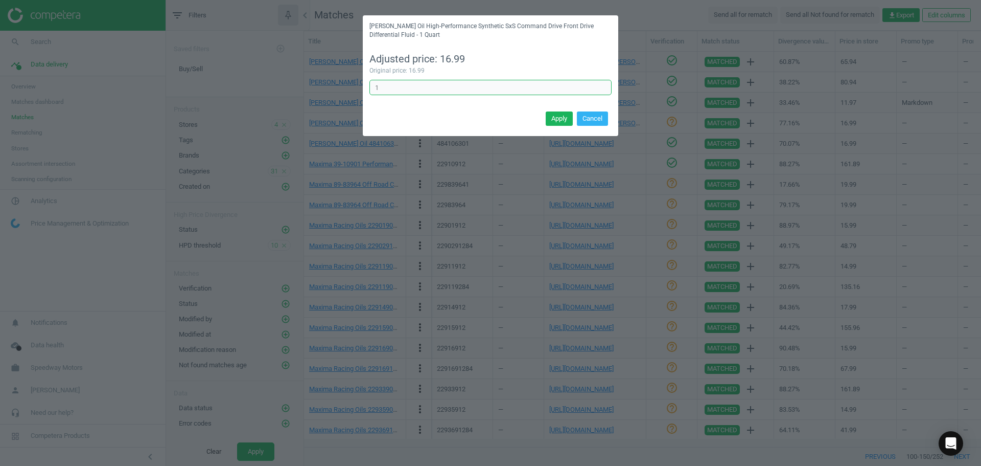
drag, startPoint x: 446, startPoint y: 83, endPoint x: 310, endPoint y: 82, distance: 136.0
click at [313, 81] on div "[PERSON_NAME] Oil High-Performance Synthetic SxS Command Drive Front Drive Diff…" at bounding box center [490, 233] width 981 height 466
type input "6"
click at [562, 118] on button "Apply" at bounding box center [559, 118] width 27 height 14
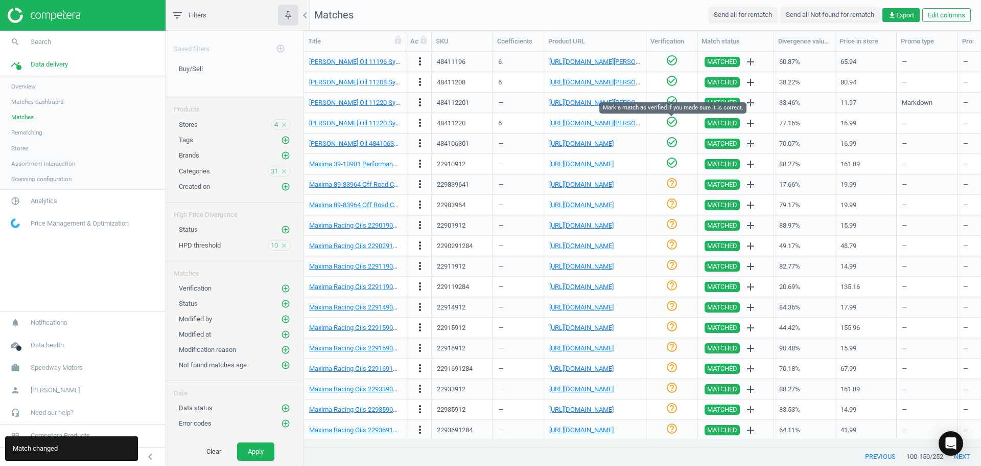
click at [673, 123] on icon "check_circle_outline" at bounding box center [672, 122] width 12 height 12
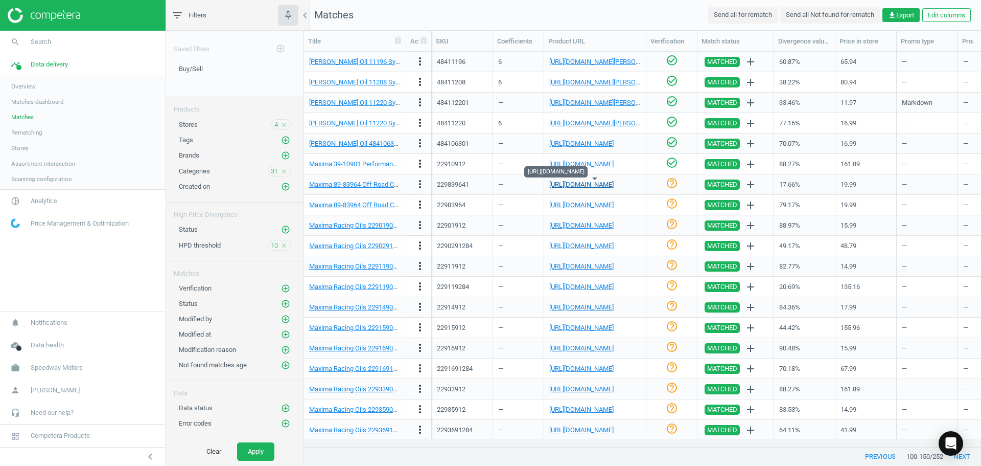
click at [592, 183] on link "[URL][DOMAIN_NAME]" at bounding box center [581, 184] width 64 height 8
click at [600, 181] on link "[URL][DOMAIN_NAME]" at bounding box center [581, 184] width 64 height 8
click at [671, 183] on icon "check_circle_outline" at bounding box center [672, 183] width 12 height 12
click at [574, 206] on link "[URL][DOMAIN_NAME]" at bounding box center [581, 205] width 64 height 8
click at [424, 206] on icon "more_vert" at bounding box center [420, 204] width 12 height 12
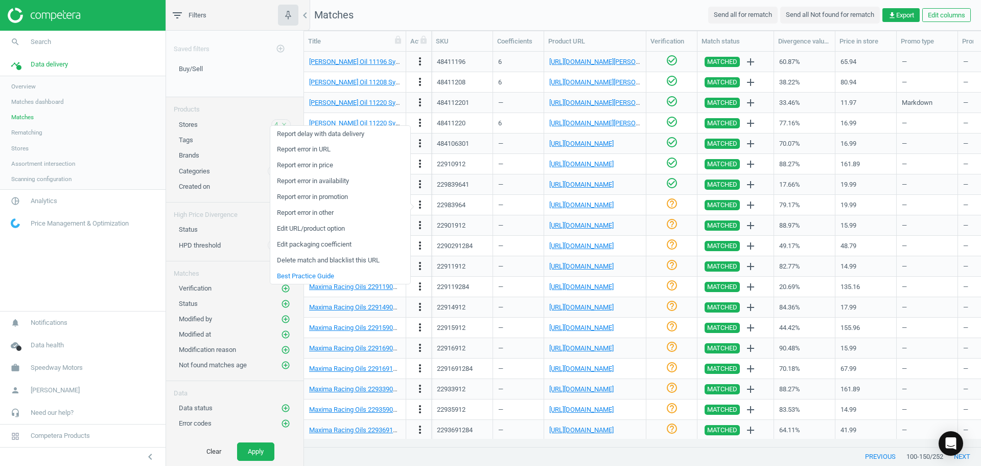
click at [331, 248] on link "Edit packaging coefficient" at bounding box center [340, 245] width 140 height 16
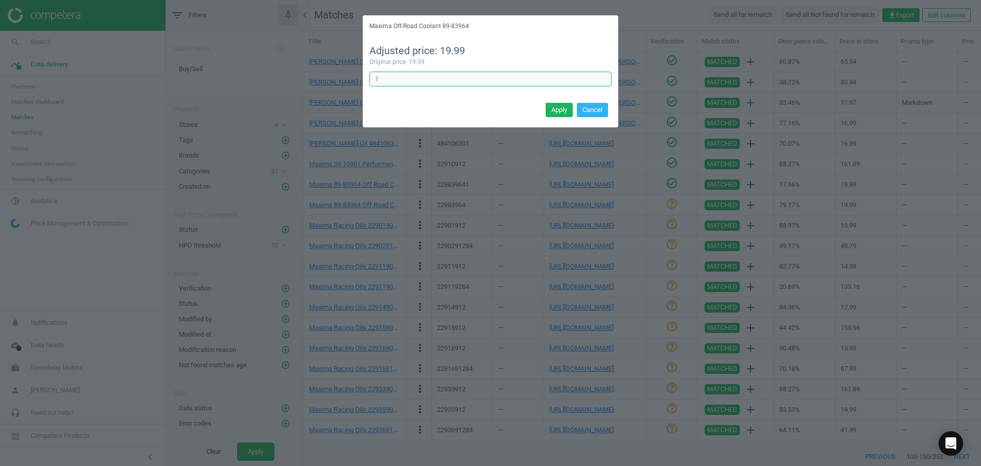
drag, startPoint x: 415, startPoint y: 77, endPoint x: 317, endPoint y: 79, distance: 97.6
click at [352, 76] on div "Maxima Off-Road Coolant 89-83964 Adjusted price: 19.99 Original price: 19.99 1 …" at bounding box center [490, 233] width 981 height 466
type input "6"
click at [572, 106] on button "Apply" at bounding box center [559, 110] width 27 height 14
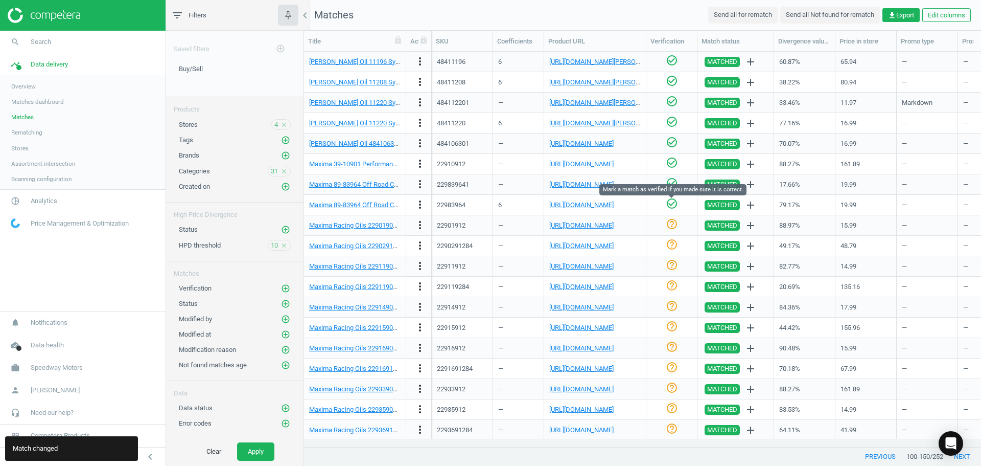
click at [670, 206] on icon "check_circle_outline" at bounding box center [672, 203] width 12 height 12
click at [578, 224] on link "[URL][DOMAIN_NAME]" at bounding box center [581, 225] width 64 height 8
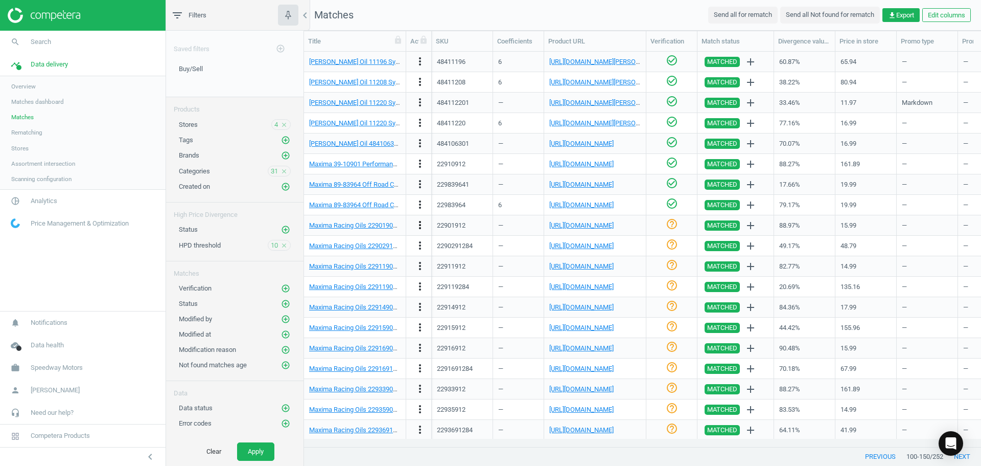
click at [416, 221] on icon "more_vert" at bounding box center [420, 225] width 12 height 12
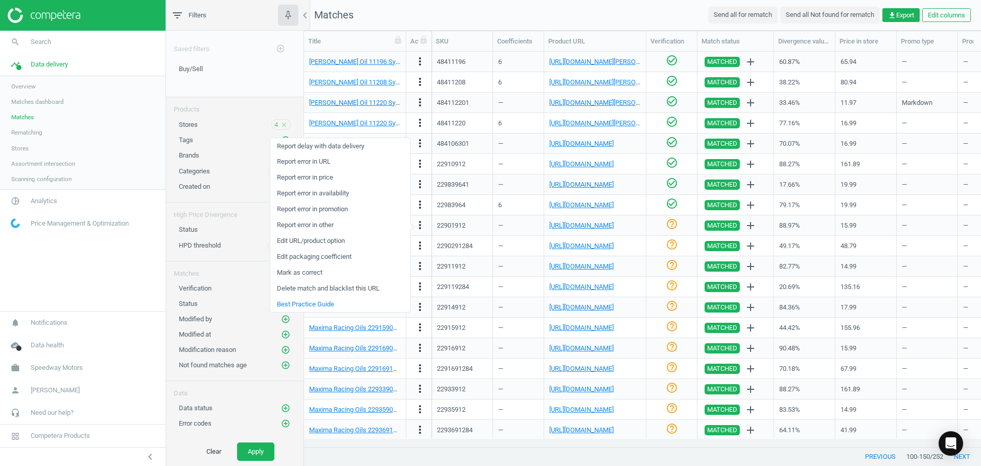
click at [310, 243] on link "Edit URL/product option" at bounding box center [340, 241] width 140 height 16
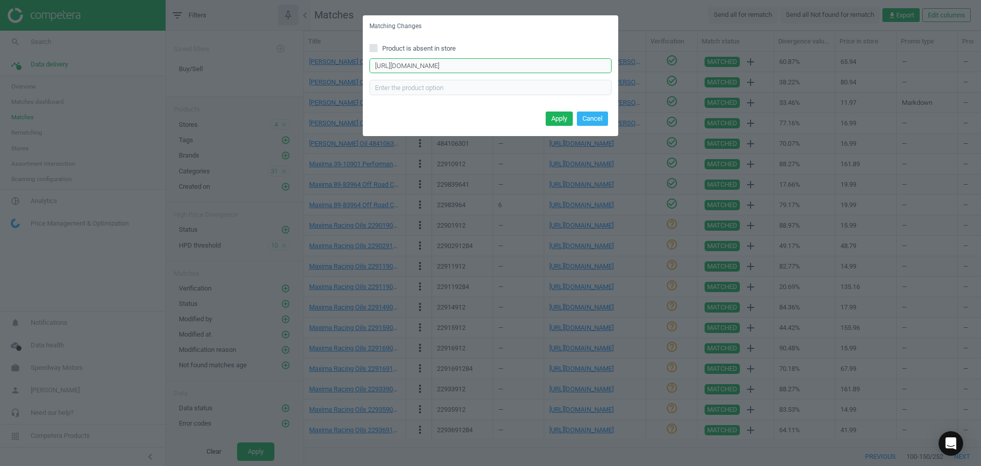
drag, startPoint x: 444, startPoint y: 64, endPoint x: 90, endPoint y: 56, distance: 353.3
click at [114, 59] on div "Matching Changes Product is absent in store [URL][DOMAIN_NAME] Enter correct pr…" at bounding box center [490, 233] width 981 height 466
paste input "[URL][DOMAIN_NAME]"
type input "[URL][DOMAIN_NAME]"
click at [563, 120] on button "Apply" at bounding box center [559, 118] width 27 height 14
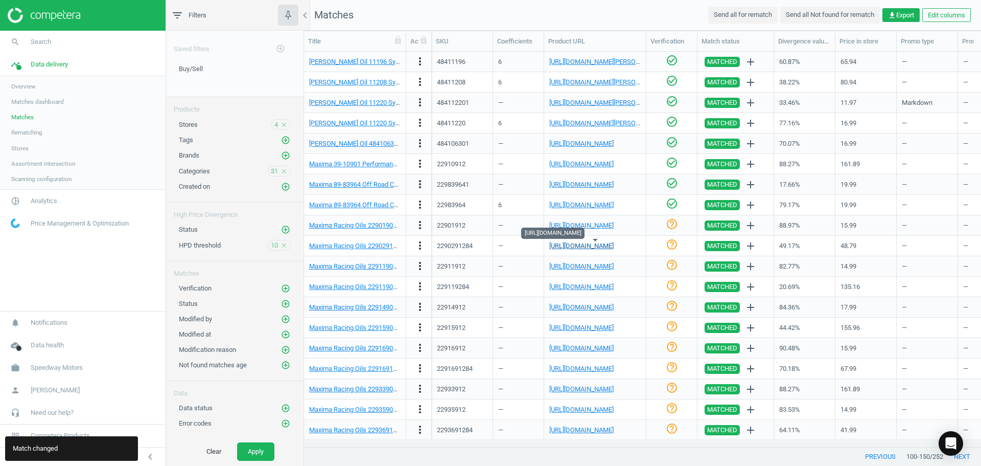
click at [564, 245] on link "[URL][DOMAIN_NAME]" at bounding box center [581, 246] width 64 height 8
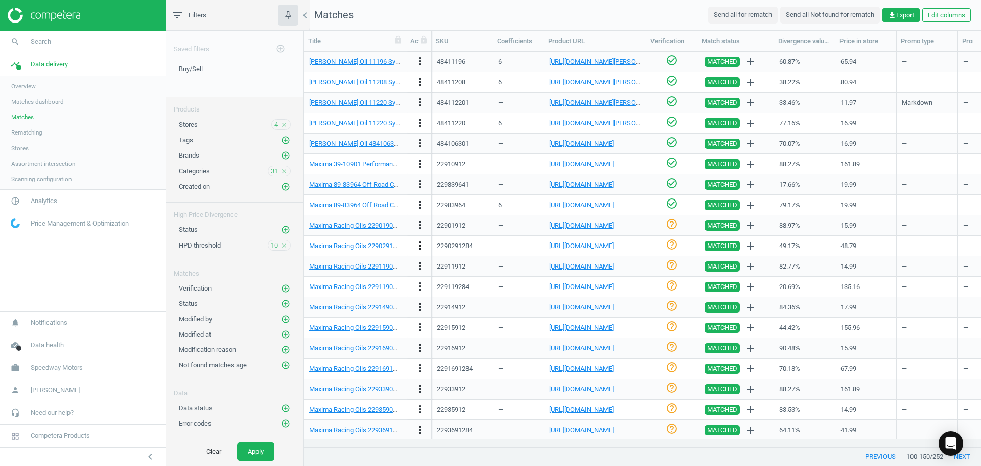
click at [419, 249] on icon "more_vert" at bounding box center [420, 245] width 12 height 12
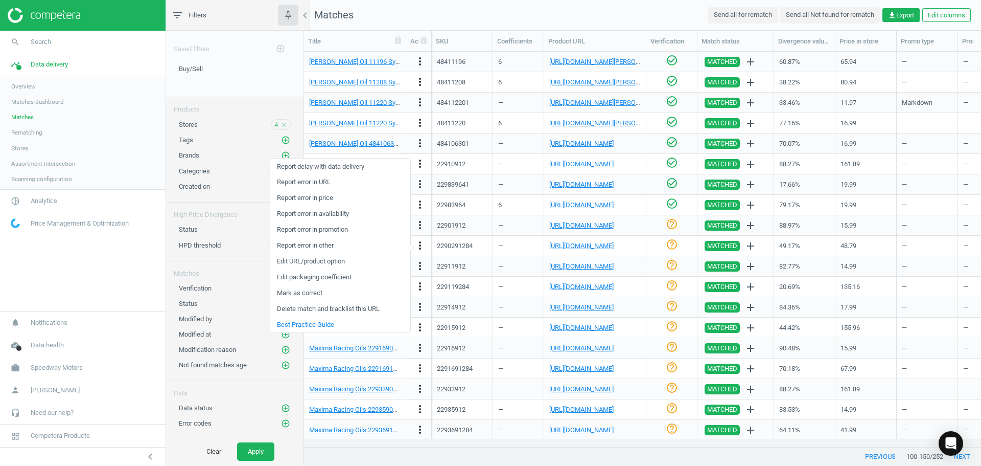
click at [322, 260] on link "Edit URL/product option" at bounding box center [340, 262] width 140 height 16
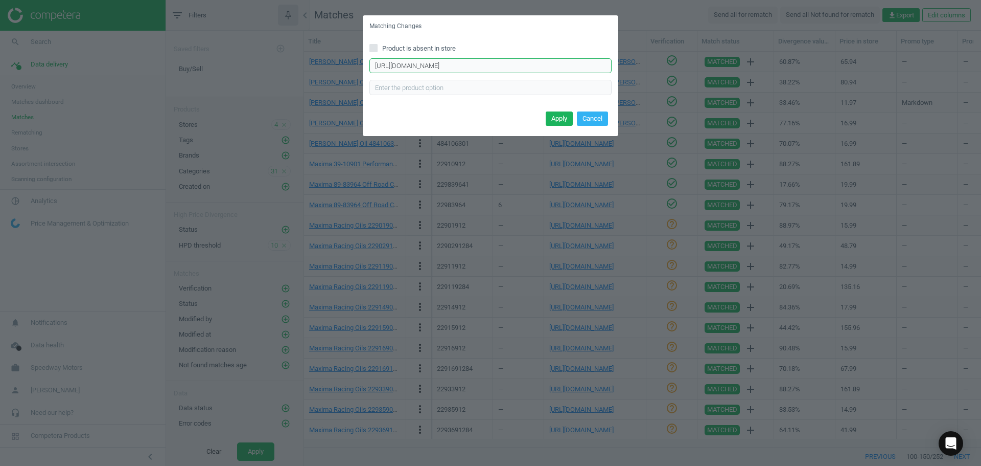
drag, startPoint x: 606, startPoint y: 65, endPoint x: 88, endPoint y: 65, distance: 517.8
click at [90, 67] on div "Matching Changes Product is absent in store [URL][DOMAIN_NAME] Enter correct pr…" at bounding box center [490, 233] width 981 height 466
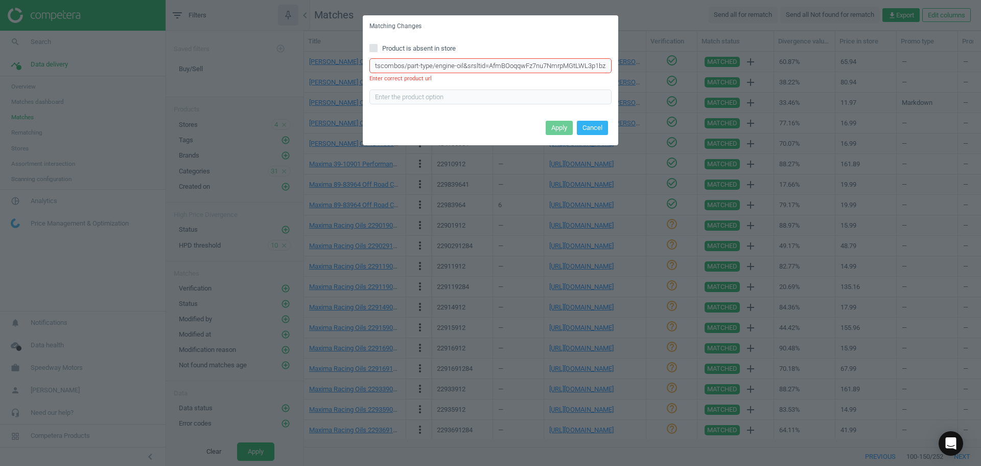
drag, startPoint x: 601, startPoint y: 68, endPoint x: 0, endPoint y: 69, distance: 601.1
click at [0, 65] on div "Matching Changes Product is absent in store tscombos/part-type/engine-oil&srslt…" at bounding box center [490, 233] width 981 height 466
type input "jnAZZvPZAam3_iemfIgn_HCn0"
drag, startPoint x: 462, startPoint y: 60, endPoint x: 108, endPoint y: 54, distance: 353.7
click at [165, 57] on div "Matching Changes Product is absent in store jnAZZvPZAam3_iemfIgn_HCn0 Enter cor…" at bounding box center [490, 233] width 981 height 466
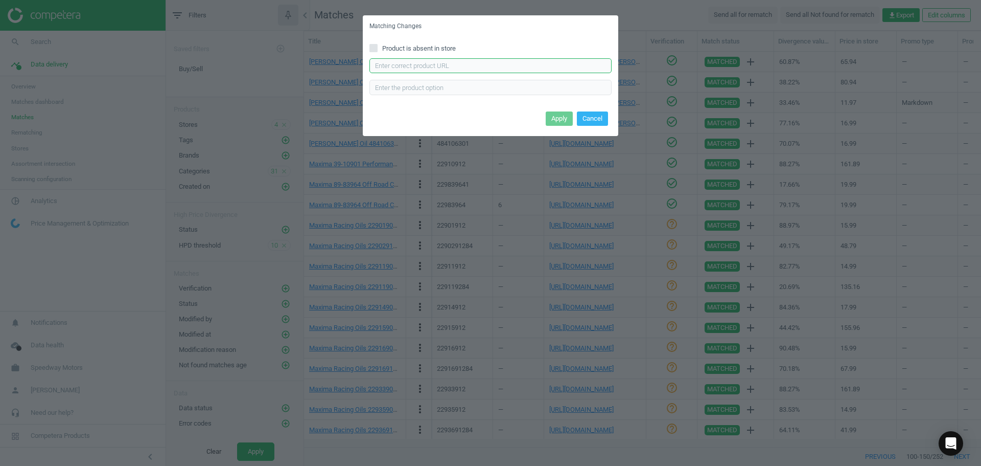
paste input "[URL][DOMAIN_NAME]"
type input "[URL][DOMAIN_NAME]"
click at [562, 122] on button "Apply" at bounding box center [559, 118] width 27 height 14
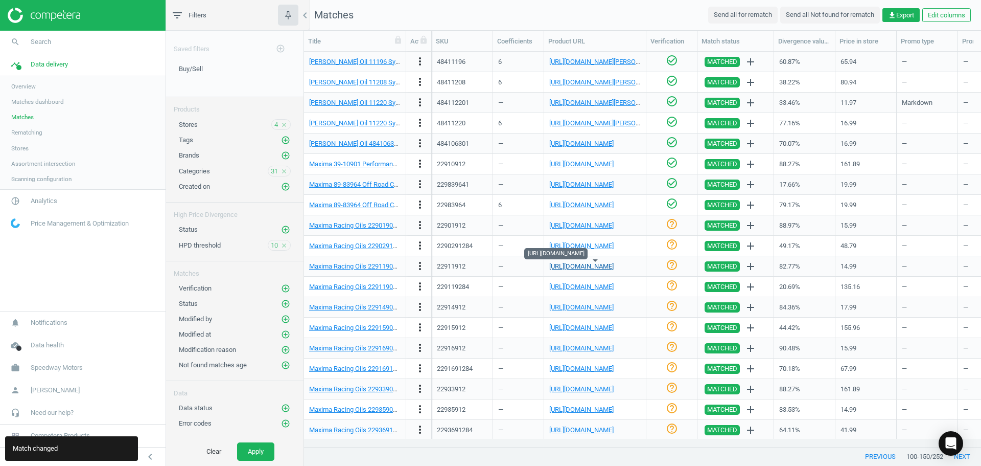
click at [588, 268] on link "[URL][DOMAIN_NAME]" at bounding box center [581, 266] width 64 height 8
click at [417, 261] on icon "more_vert" at bounding box center [420, 266] width 12 height 12
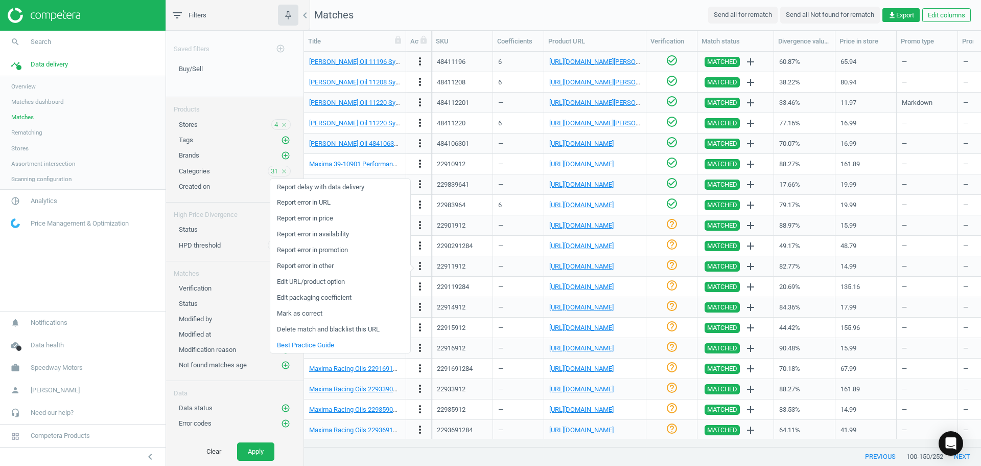
click at [325, 281] on link "Edit URL/product option" at bounding box center [340, 282] width 140 height 16
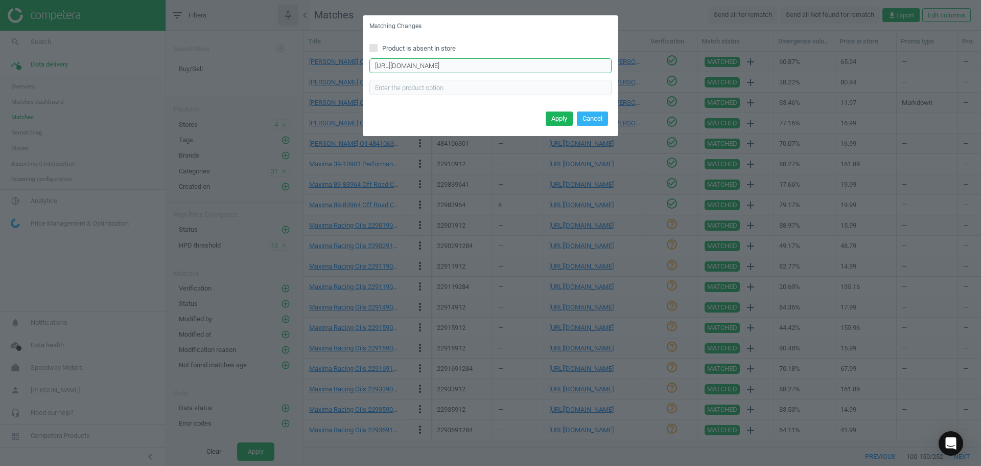
drag, startPoint x: 535, startPoint y: 66, endPoint x: 99, endPoint y: 64, distance: 435.5
click at [101, 64] on div "Matching Changes Product is absent in store [URL][DOMAIN_NAME] Enter correct pr…" at bounding box center [490, 233] width 981 height 466
paste input "[URL][DOMAIN_NAME]"
type input "[URL][DOMAIN_NAME]"
click at [561, 119] on button "Apply" at bounding box center [559, 118] width 27 height 14
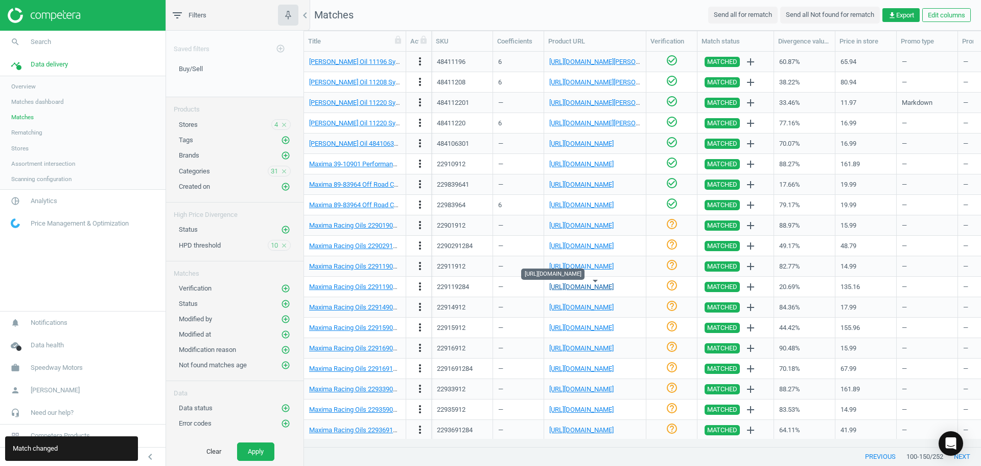
click at [596, 286] on link "[URL][DOMAIN_NAME]" at bounding box center [581, 287] width 64 height 8
click at [673, 287] on icon "check_circle_outline" at bounding box center [672, 285] width 12 height 12
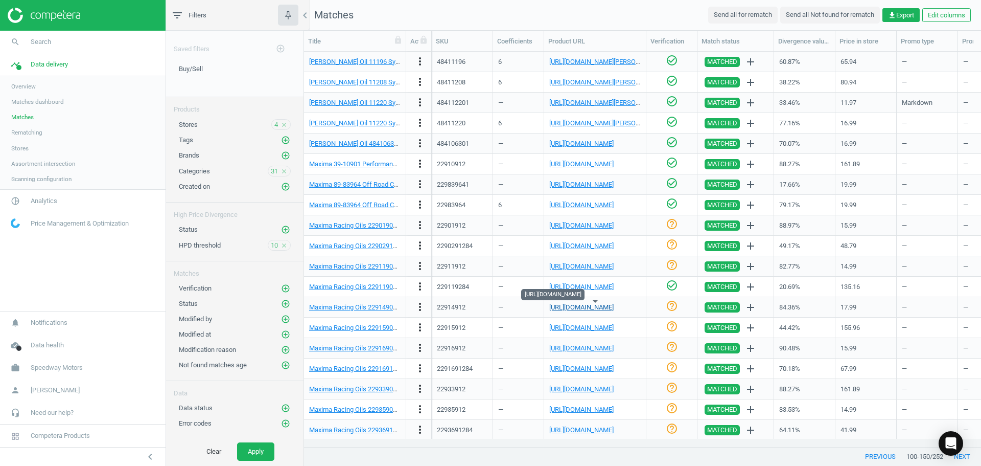
click at [582, 309] on link "[URL][DOMAIN_NAME]" at bounding box center [581, 307] width 64 height 8
click at [419, 308] on icon "more_vert" at bounding box center [420, 307] width 12 height 12
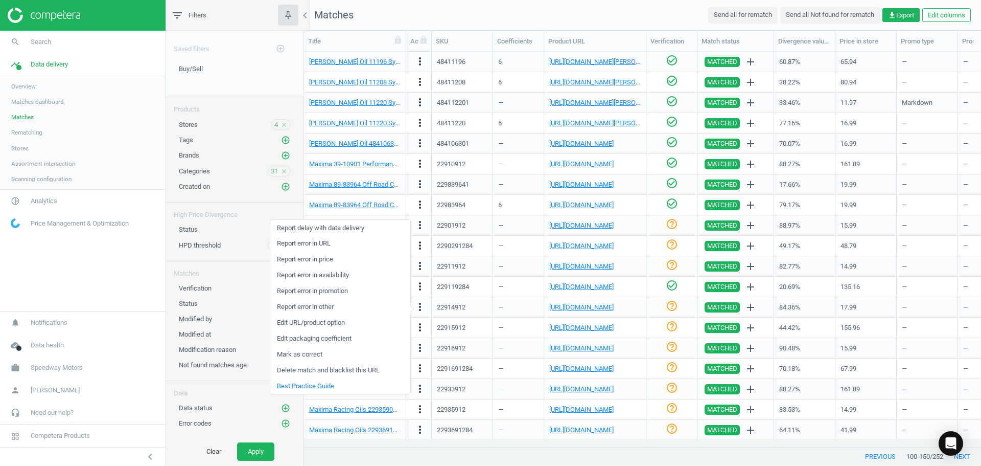
click at [333, 325] on link "Edit URL/product option" at bounding box center [340, 323] width 140 height 16
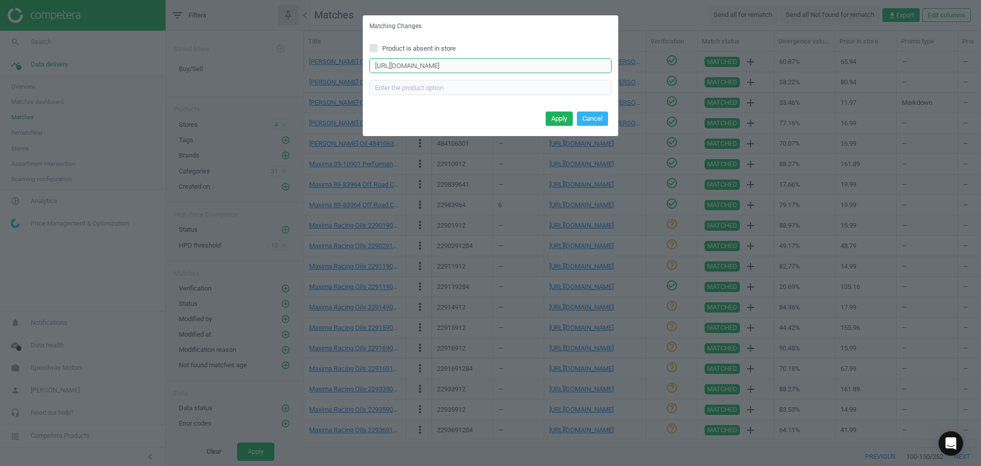
scroll to position [0, 145]
drag, startPoint x: 373, startPoint y: 65, endPoint x: 1010, endPoint y: 41, distance: 637.8
click at [981, 41] on html "Group 2 Created with Sketch. ic/cloud_download/grey600 Created with Sketch. gra…" at bounding box center [490, 233] width 981 height 466
paste input "[URL][DOMAIN_NAME]"
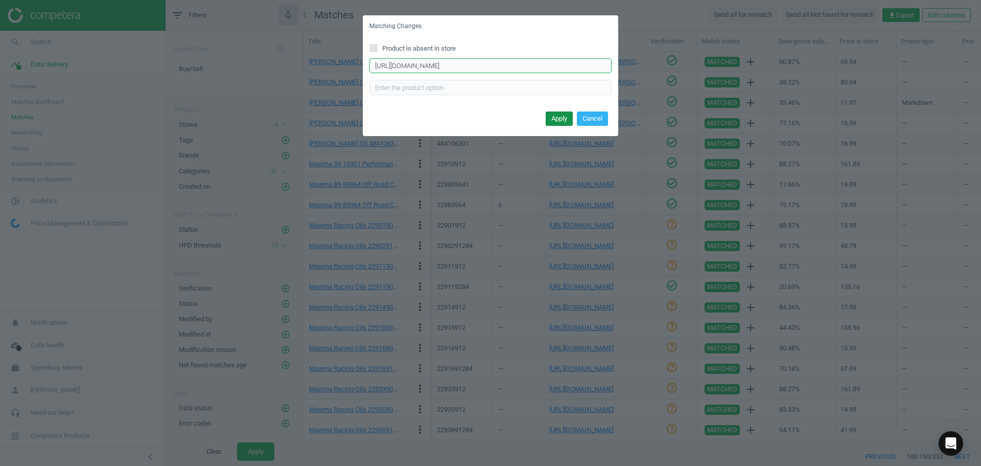
type input "[URL][DOMAIN_NAME]"
click at [559, 120] on button "Apply" at bounding box center [559, 118] width 27 height 14
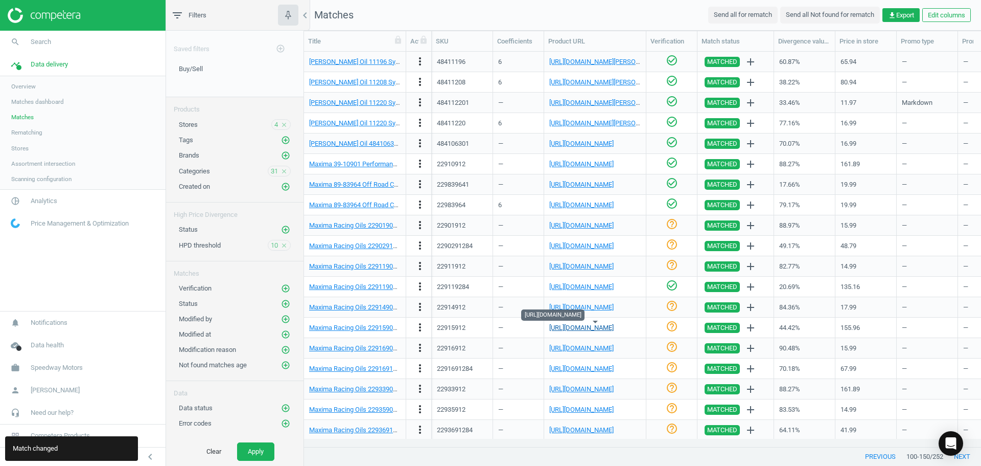
click at [603, 330] on link "[URL][DOMAIN_NAME]" at bounding box center [581, 328] width 64 height 8
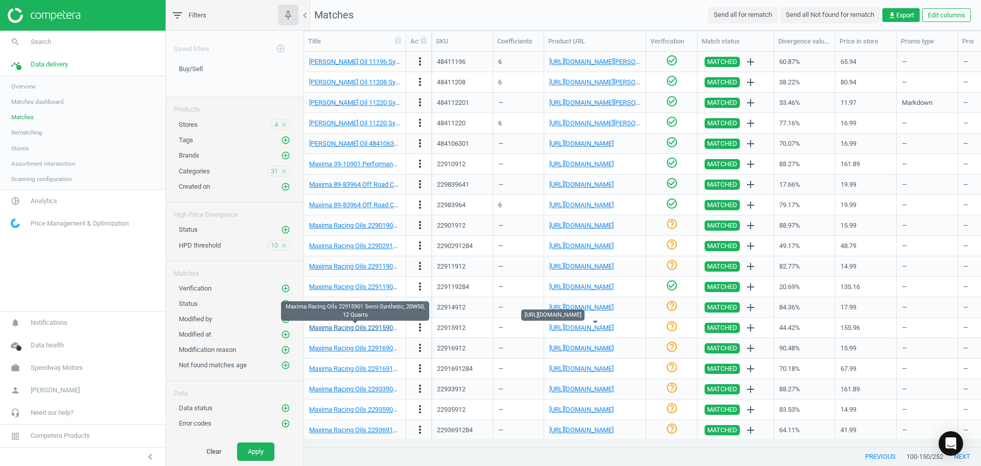
click at [365, 326] on link "Maxima Racing Oils 22915901 Semi-Synthetic, 20W50, 12 Quarts" at bounding box center [403, 328] width 188 height 8
click at [590, 330] on link "[URL][DOMAIN_NAME]" at bounding box center [581, 328] width 64 height 8
click at [425, 327] on icon "more_vert" at bounding box center [420, 327] width 12 height 12
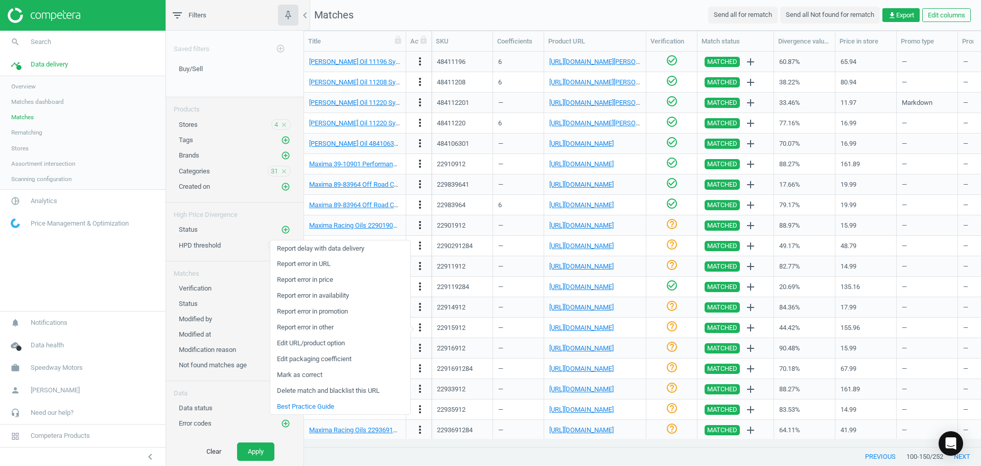
click at [329, 358] on link "Edit packaging coefficient" at bounding box center [340, 359] width 140 height 16
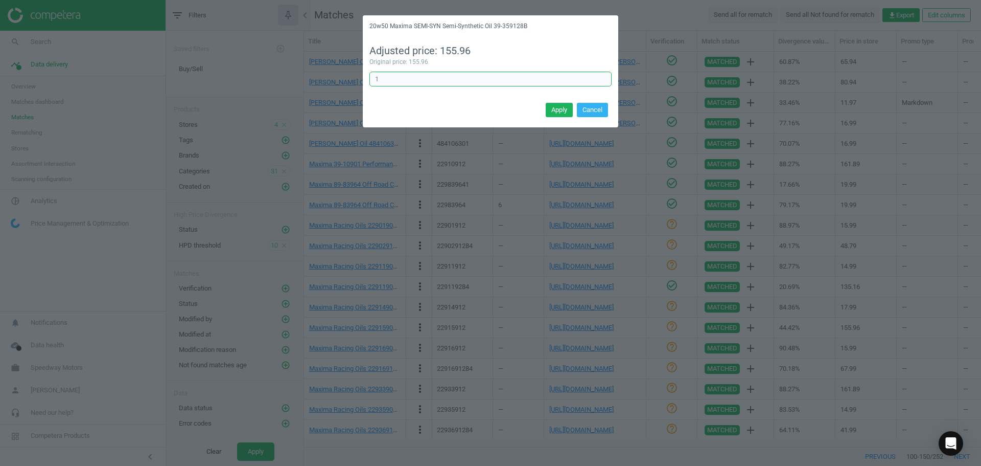
click at [354, 75] on div "20w50 Maxima SEMI-SYN Semi-Synthetic Oil 39-359128B Adjusted price: 155.96 Orig…" at bounding box center [490, 233] width 981 height 466
type input "3"
click at [553, 110] on button "Apply" at bounding box center [559, 110] width 27 height 14
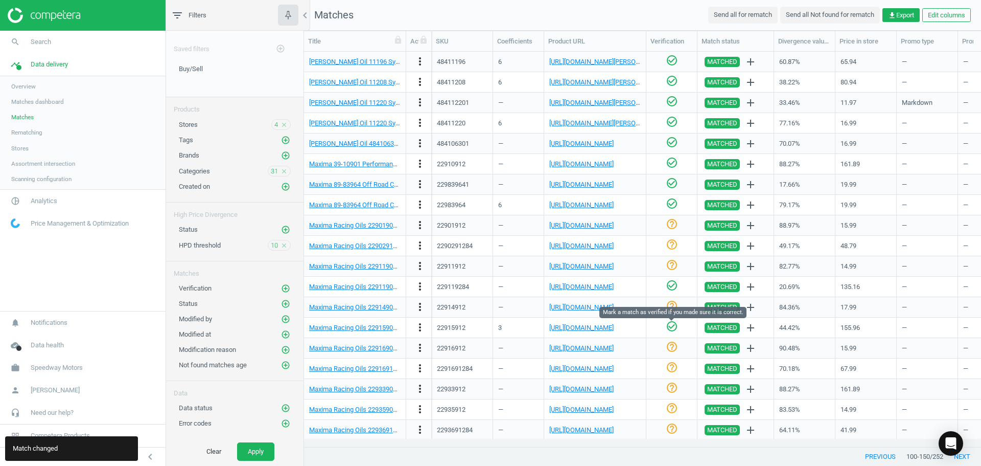
click at [671, 326] on icon "check_circle_outline" at bounding box center [672, 326] width 12 height 12
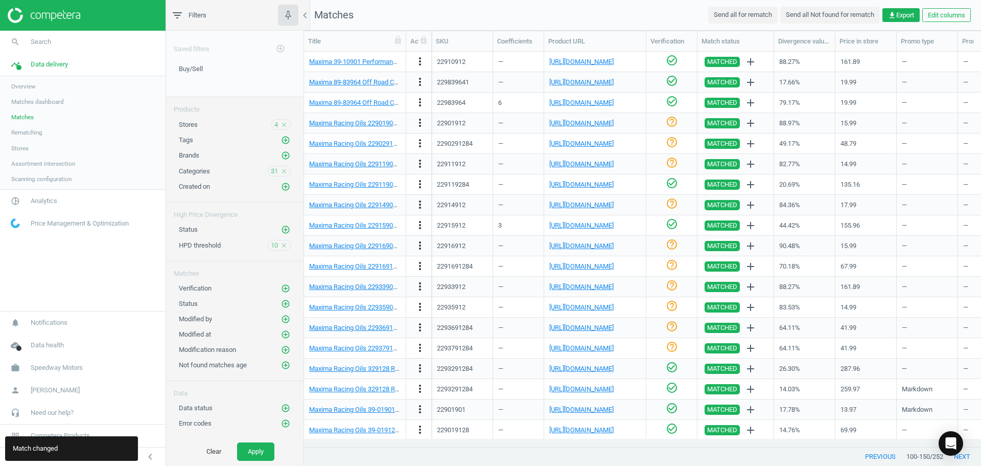
scroll to position [204, 0]
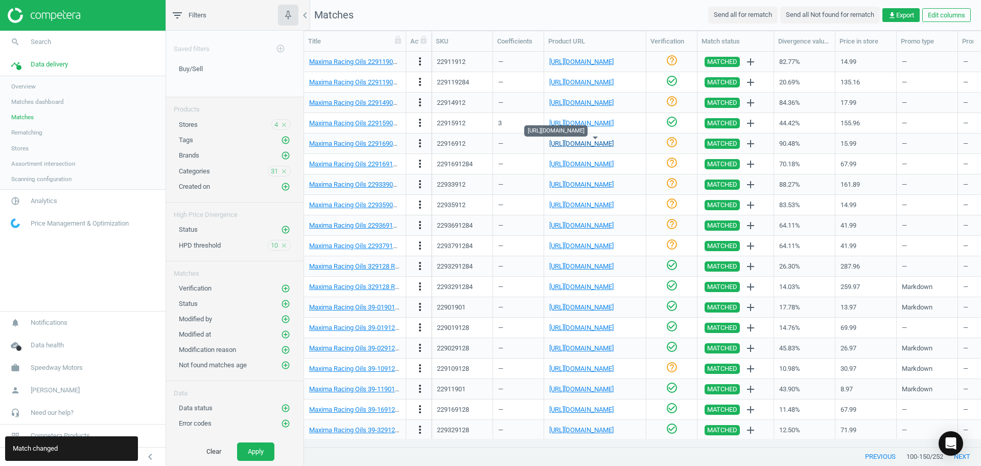
click at [573, 145] on link "[URL][DOMAIN_NAME]" at bounding box center [581, 144] width 64 height 8
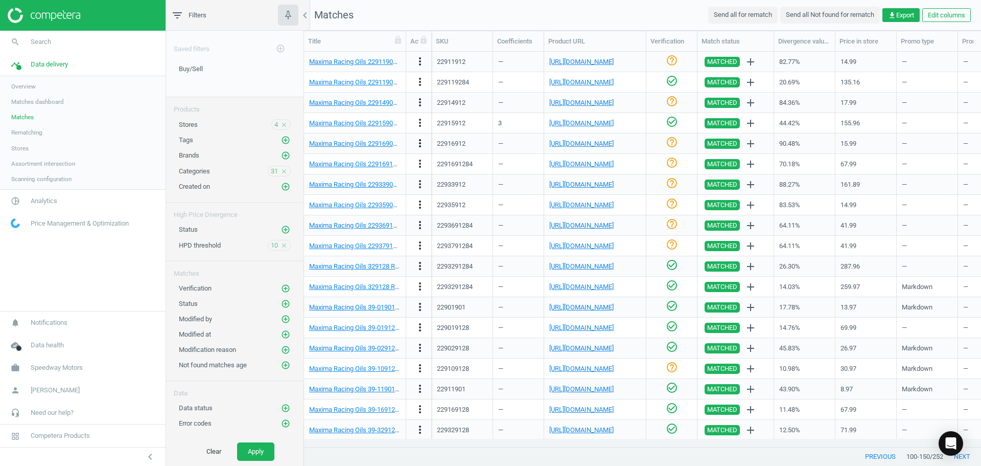
click at [420, 144] on icon "more_vert" at bounding box center [420, 143] width 12 height 12
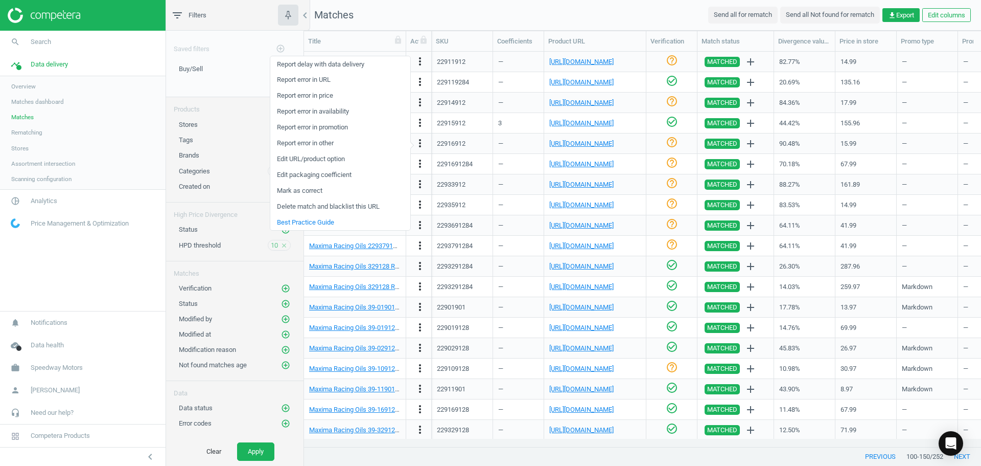
click at [325, 158] on link "Edit URL/product option" at bounding box center [340, 159] width 140 height 16
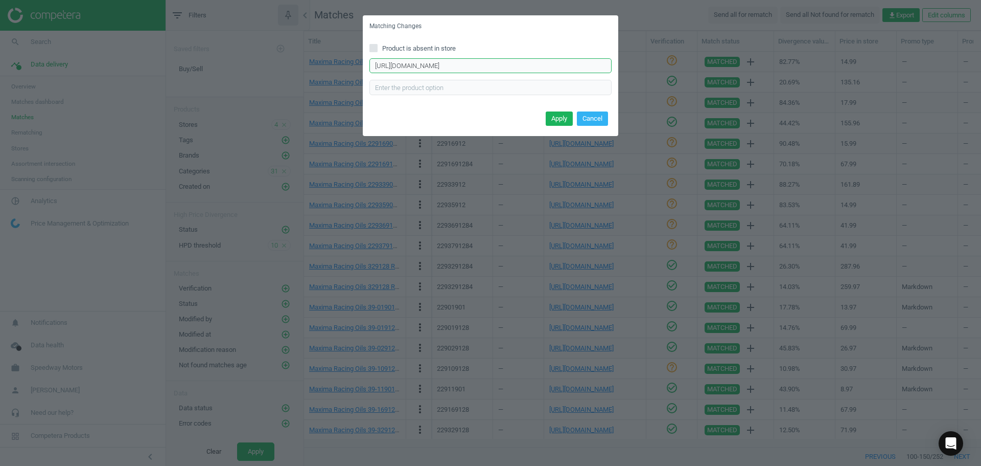
drag, startPoint x: 547, startPoint y: 69, endPoint x: 190, endPoint y: 67, distance: 357.8
click at [209, 66] on div "Matching Changes Product is absent in store [URL][DOMAIN_NAME] Enter correct pr…" at bounding box center [490, 233] width 981 height 466
paste input "[URL][DOMAIN_NAME]"
type input "[URL][DOMAIN_NAME]"
click at [556, 121] on button "Apply" at bounding box center [559, 118] width 27 height 14
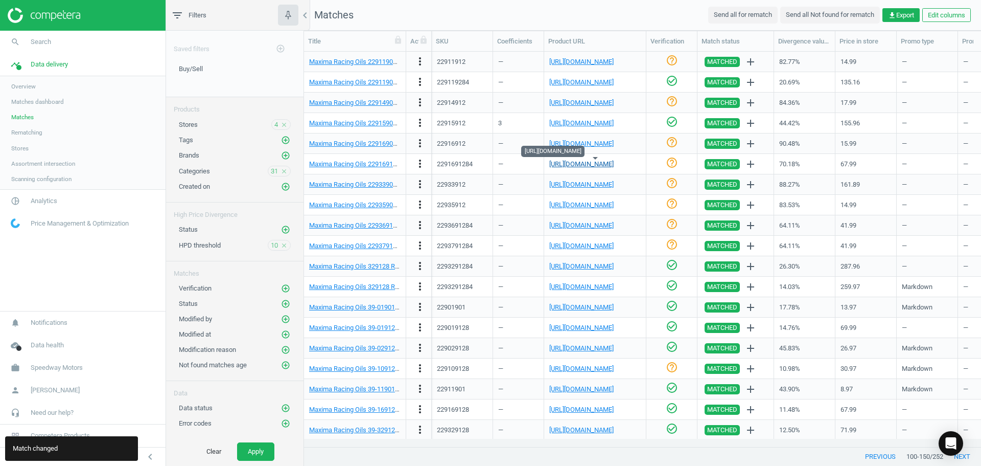
click at [571, 165] on link "[URL][DOMAIN_NAME]" at bounding box center [581, 164] width 64 height 8
click at [422, 165] on icon "more_vert" at bounding box center [420, 163] width 12 height 12
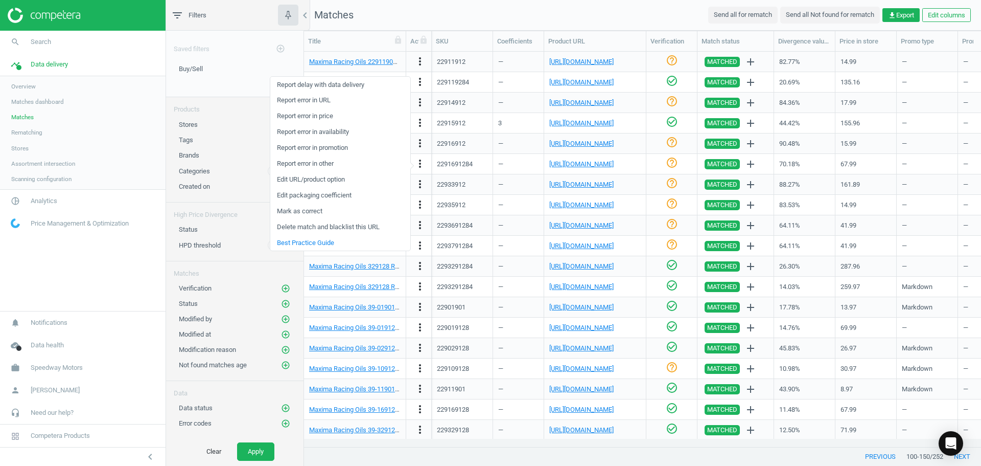
click at [347, 178] on link "Edit URL/product option" at bounding box center [340, 180] width 140 height 16
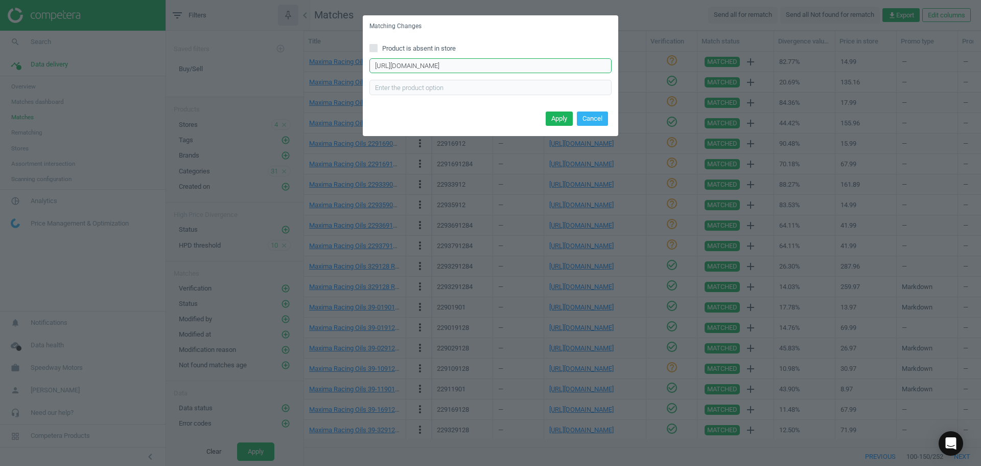
scroll to position [0, 130]
drag, startPoint x: 371, startPoint y: 65, endPoint x: 949, endPoint y: 90, distance: 579.1
click at [949, 90] on div "Matching Changes Product is absent in store [URL][DOMAIN_NAME] Enter correct pr…" at bounding box center [490, 233] width 981 height 466
paste input "[URL][DOMAIN_NAME]"
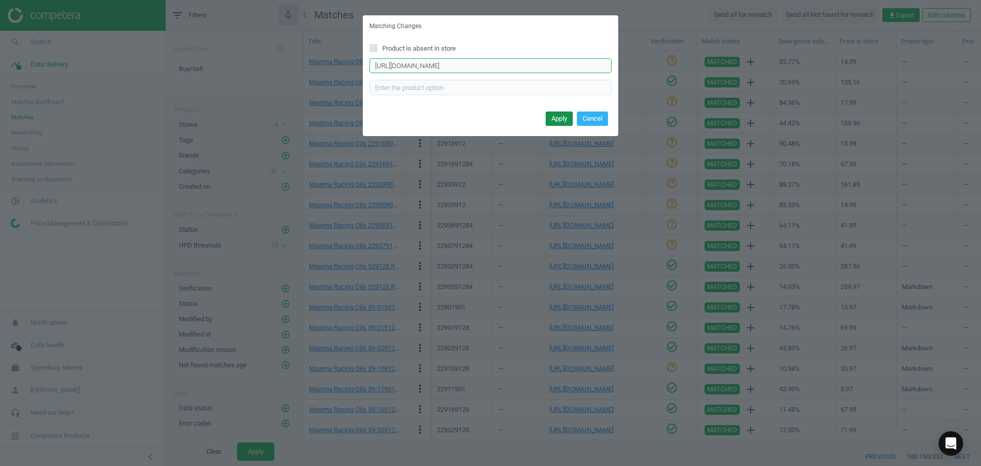
type input "[URL][DOMAIN_NAME]"
click at [549, 119] on button "Apply" at bounding box center [559, 118] width 27 height 14
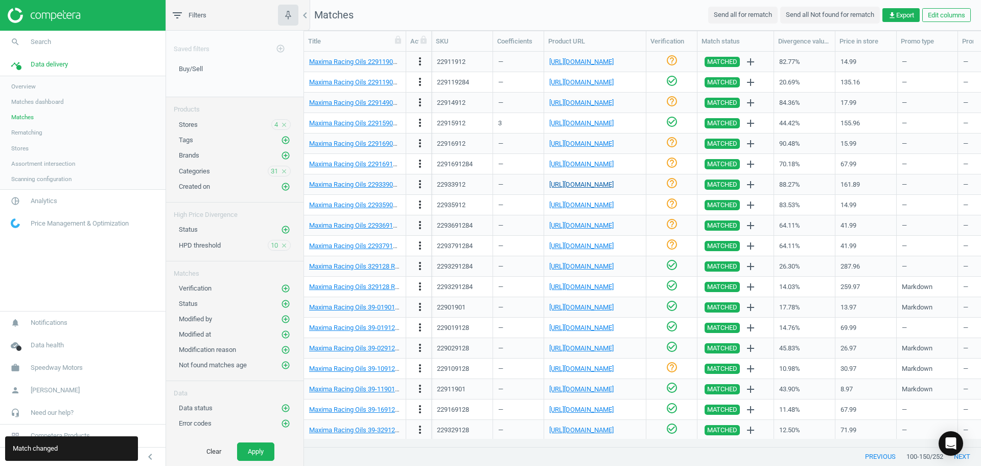
click at [580, 185] on link "[URL][DOMAIN_NAME]" at bounding box center [581, 184] width 64 height 8
click at [669, 186] on icon "help_outline" at bounding box center [672, 183] width 12 height 12
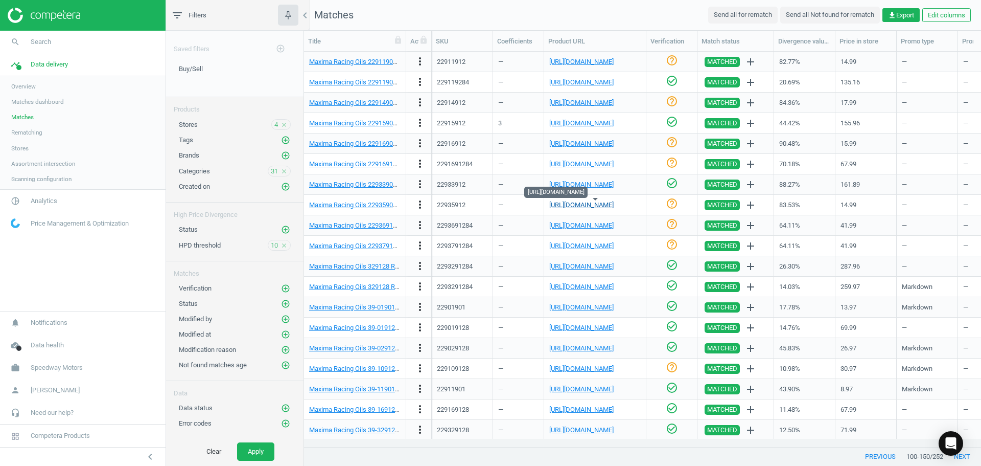
click at [589, 203] on link "[URL][DOMAIN_NAME]" at bounding box center [581, 205] width 64 height 8
click at [421, 203] on icon "more_vert" at bounding box center [420, 204] width 12 height 12
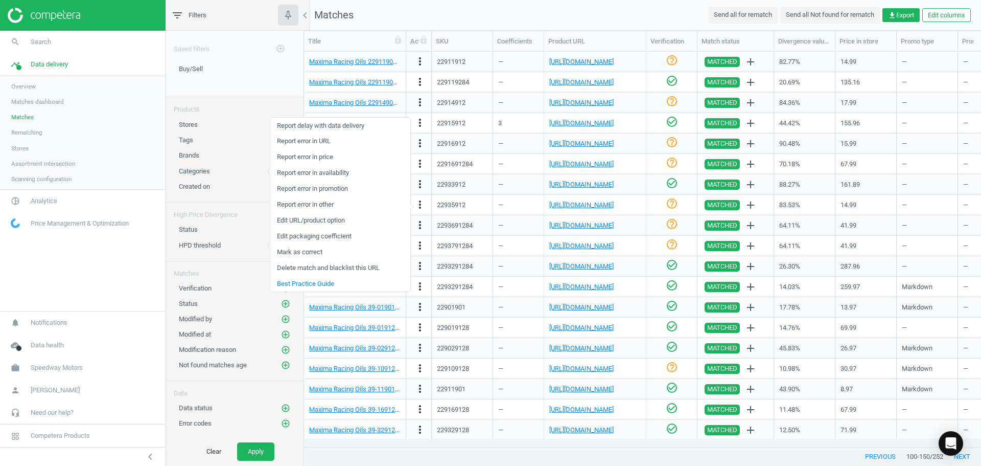
click at [321, 219] on link "Edit URL/product option" at bounding box center [340, 221] width 140 height 16
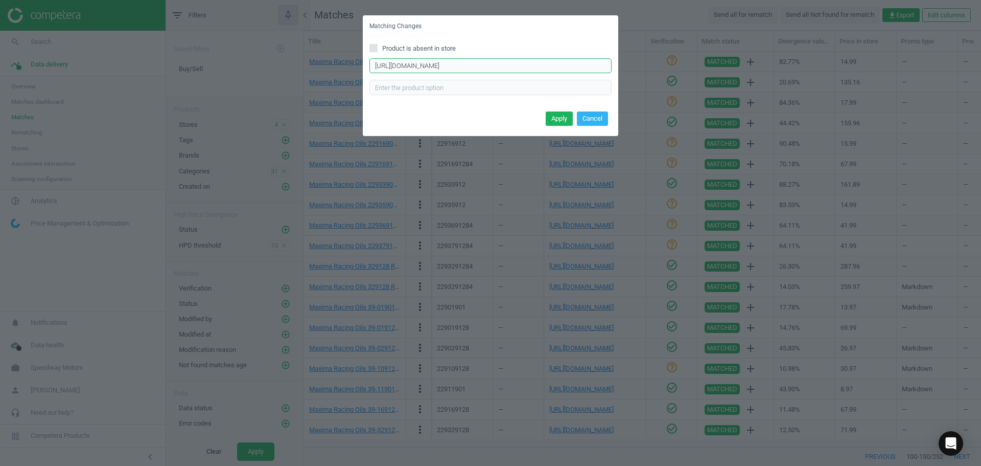
drag, startPoint x: 499, startPoint y: 65, endPoint x: 96, endPoint y: 42, distance: 403.9
click at [122, 42] on div "Matching Changes Product is absent in store [URL][DOMAIN_NAME] Enter correct pr…" at bounding box center [490, 233] width 981 height 466
paste input "[URL][DOMAIN_NAME]"
type input "[URL][DOMAIN_NAME]"
click at [564, 123] on button "Apply" at bounding box center [559, 118] width 27 height 14
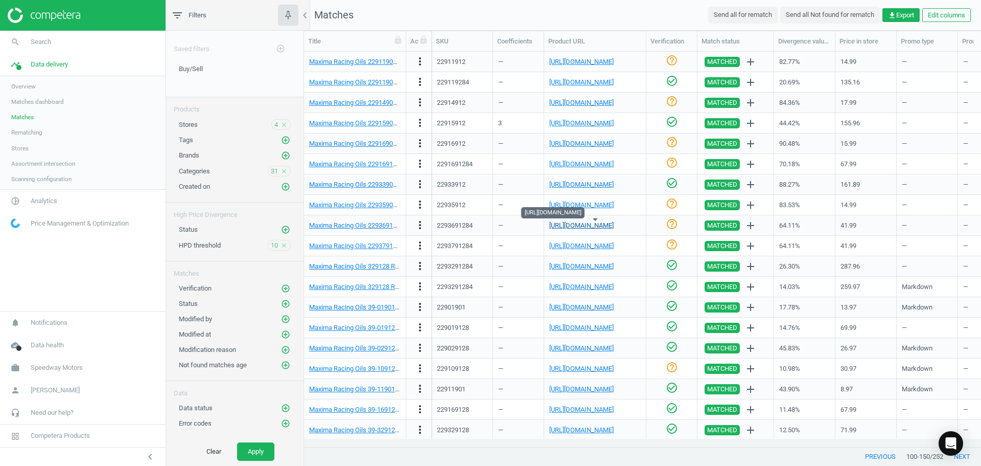
click at [597, 225] on link "[URL][DOMAIN_NAME]" at bounding box center [581, 225] width 64 height 8
click at [422, 225] on icon "more_vert" at bounding box center [420, 225] width 12 height 12
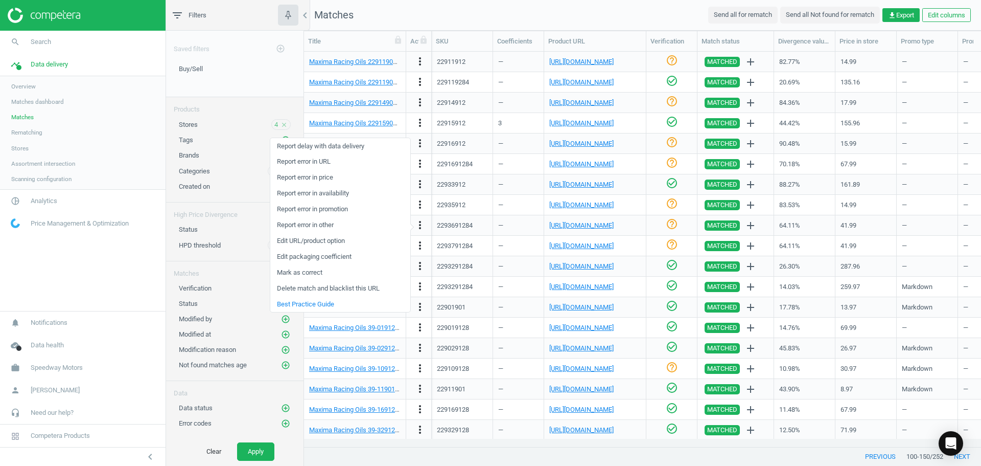
click at [342, 258] on link "Edit packaging coefficient" at bounding box center [340, 257] width 140 height 16
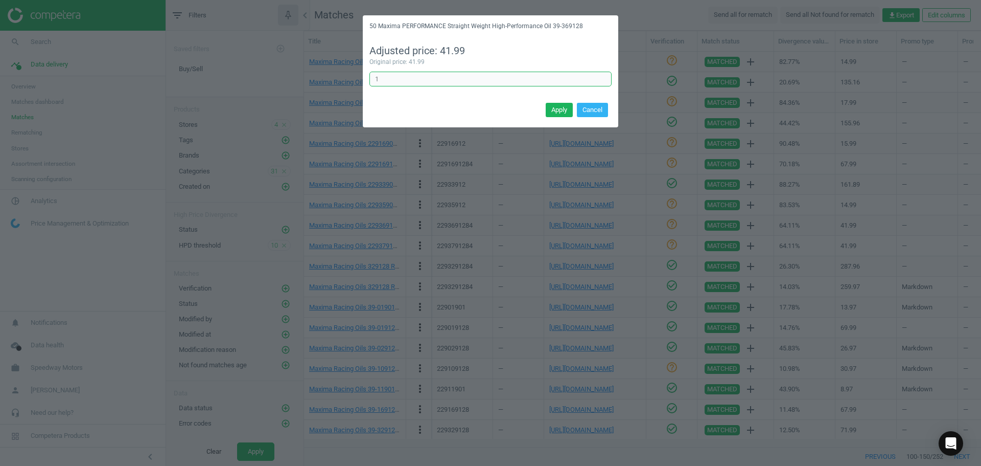
click at [331, 81] on div "50 Maxima PERFORMANCE Straight Weight High-Performance Oil 39-369128 Adjusted p…" at bounding box center [490, 233] width 981 height 466
type input "4"
click at [556, 110] on button "Apply" at bounding box center [559, 110] width 27 height 14
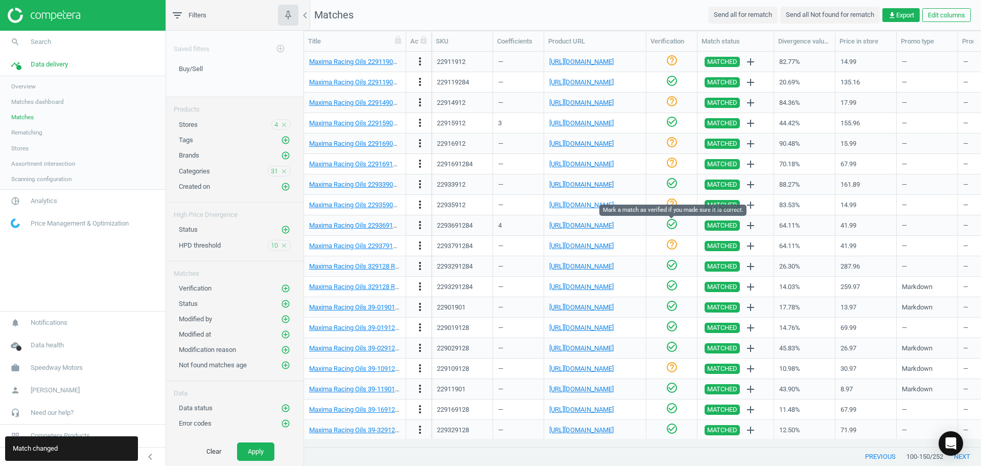
click at [671, 224] on icon "check_circle_outline" at bounding box center [672, 224] width 12 height 12
click at [580, 248] on link "[URL][DOMAIN_NAME]" at bounding box center [581, 246] width 64 height 8
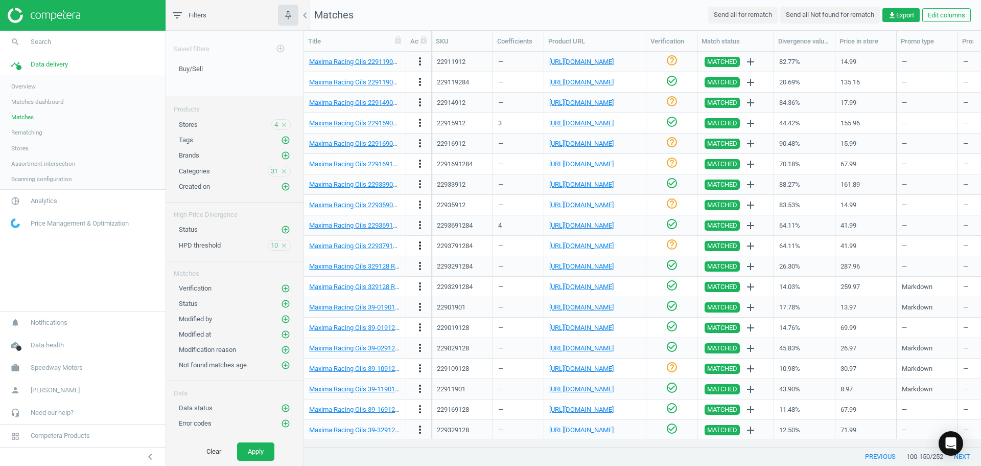
click at [416, 244] on icon "more_vert" at bounding box center [420, 245] width 12 height 12
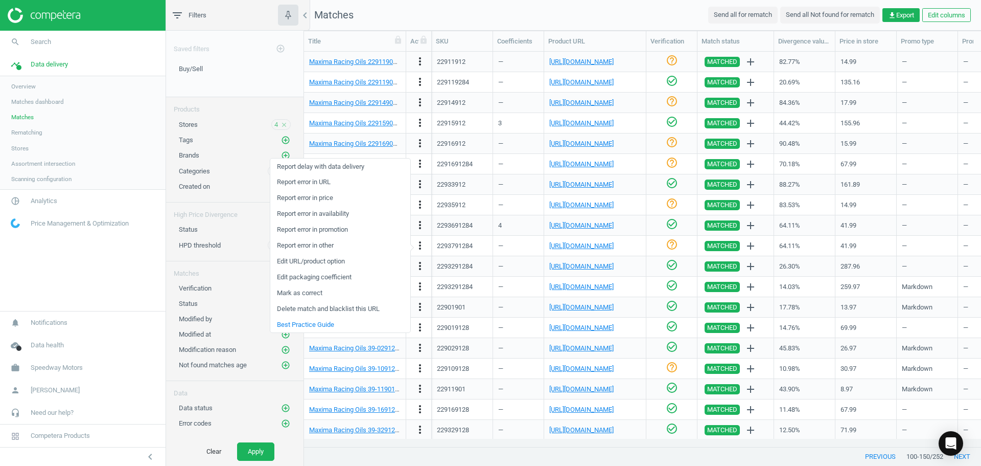
click at [316, 276] on link "Edit packaging coefficient" at bounding box center [340, 277] width 140 height 16
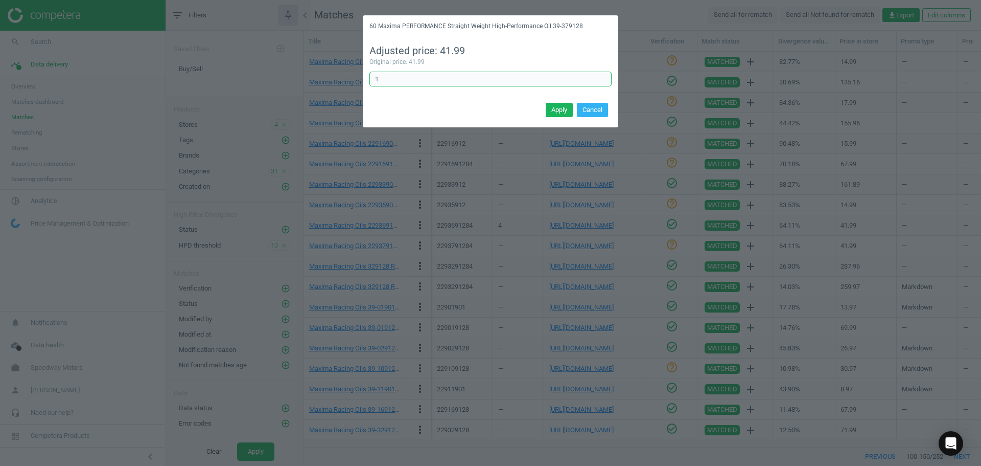
click at [386, 80] on input "1" at bounding box center [491, 79] width 242 height 15
type input "4"
click at [547, 112] on button "Apply" at bounding box center [559, 110] width 27 height 14
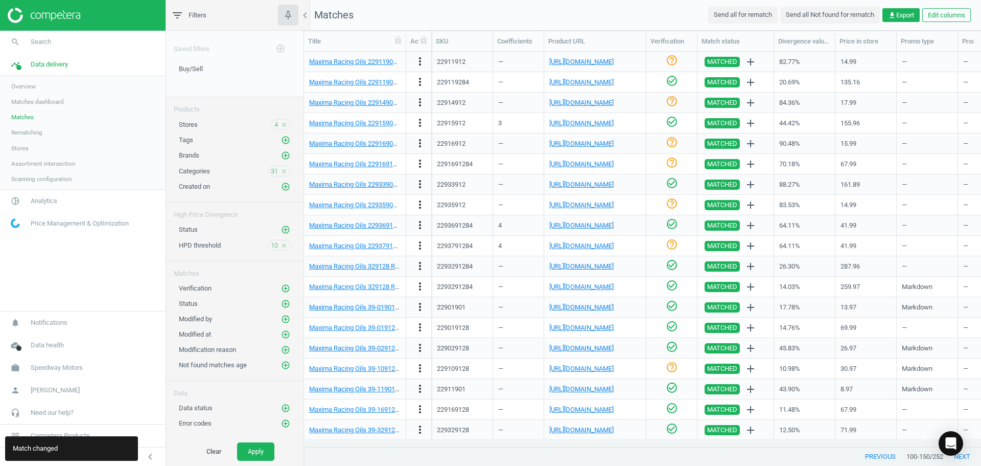
click at [671, 245] on icon "help_outline" at bounding box center [672, 244] width 12 height 12
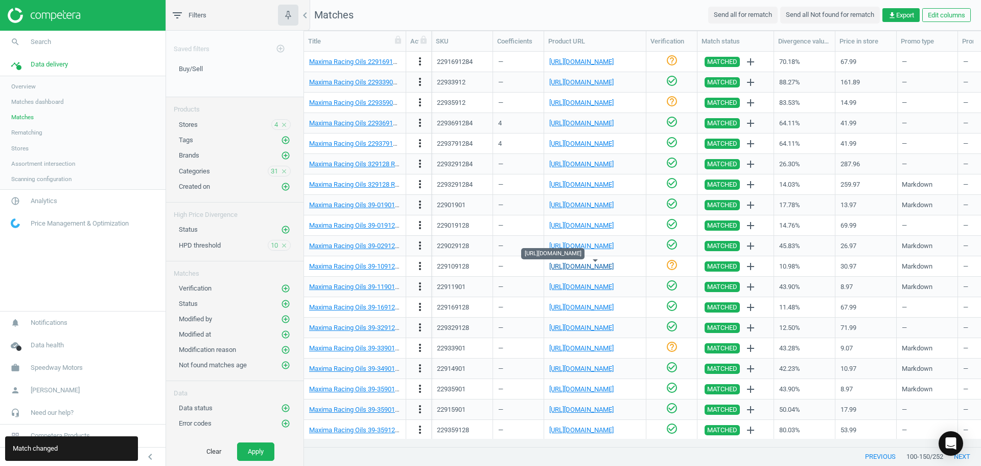
click at [585, 267] on link "[URL][DOMAIN_NAME]" at bounding box center [581, 266] width 64 height 8
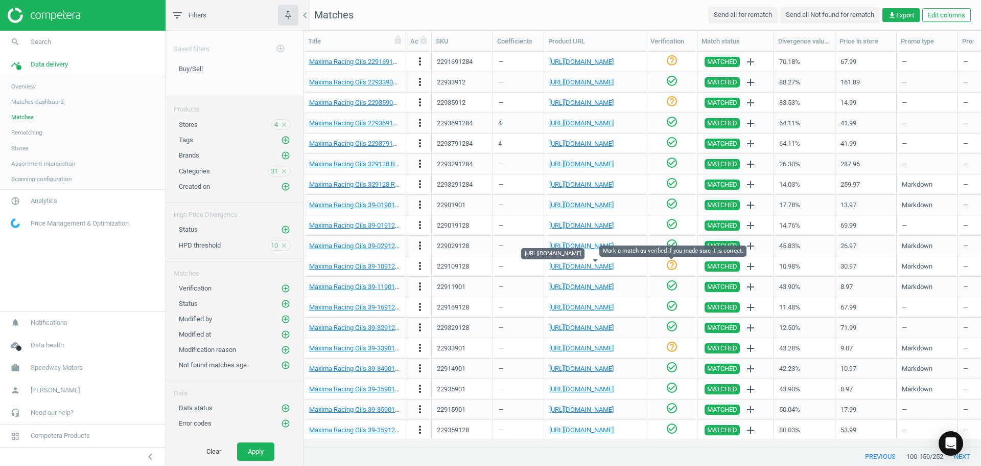
click at [668, 265] on icon "help_outline" at bounding box center [672, 265] width 12 height 12
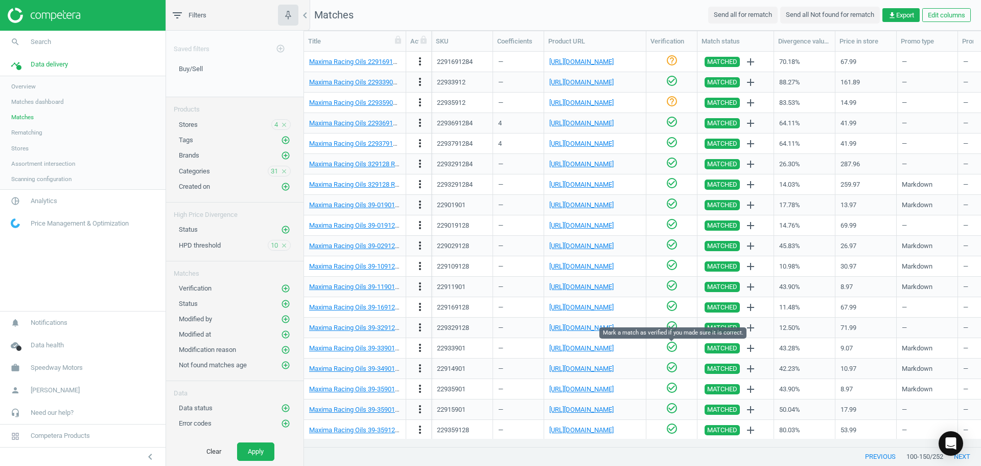
click at [669, 347] on icon "check_circle_outline" at bounding box center [672, 346] width 12 height 12
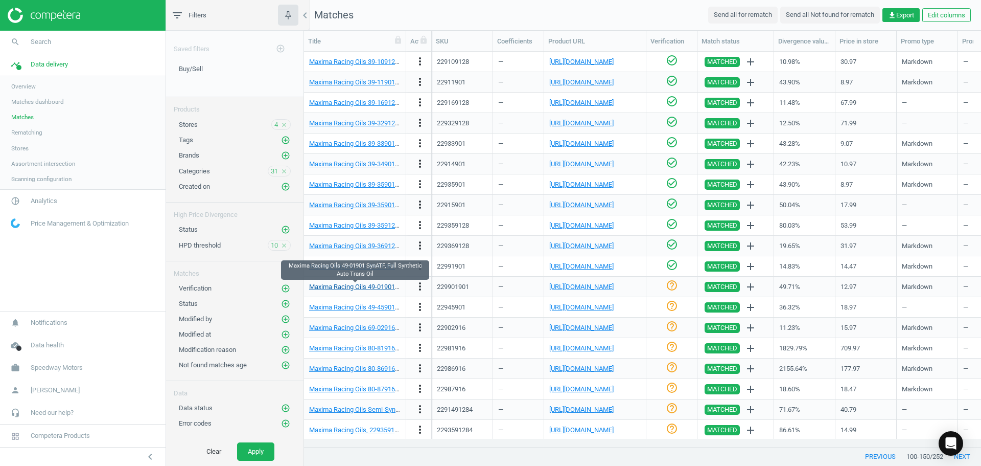
click at [369, 285] on link "Maxima Racing Oils 49-01901 SynATF, Full Synthetic Auto Trans Oil" at bounding box center [405, 287] width 193 height 8
click at [670, 287] on icon "check_circle_outline" at bounding box center [672, 285] width 12 height 12
click at [679, 307] on div "help_outline" at bounding box center [672, 307] width 40 height 18
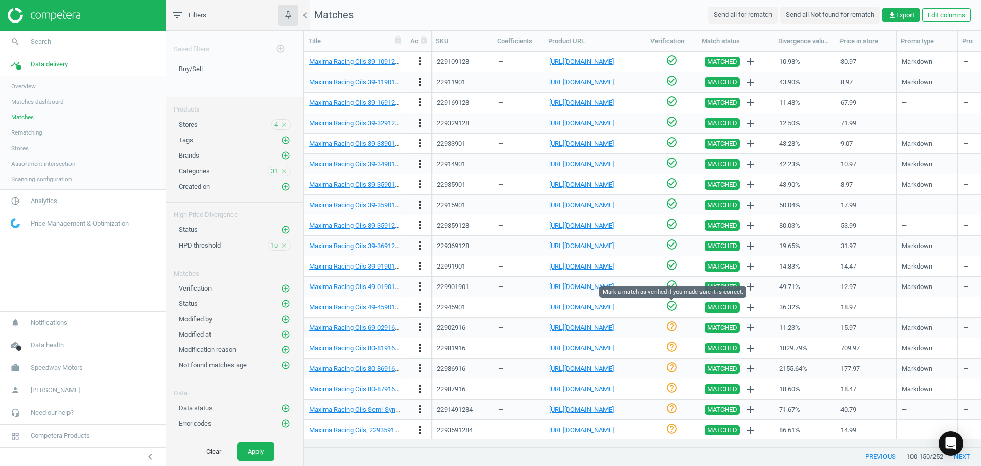
click at [674, 307] on icon "check_circle_outline" at bounding box center [672, 306] width 12 height 12
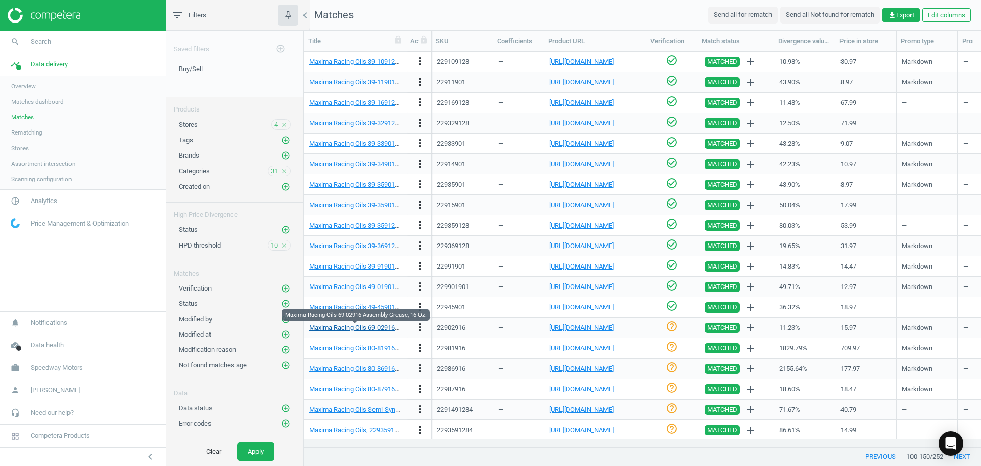
click at [375, 326] on link "Maxima Racing Oils 69-02916 Assembly Grease, 16 Oz." at bounding box center [388, 328] width 159 height 8
click at [673, 328] on icon "check_circle_outline" at bounding box center [672, 326] width 12 height 12
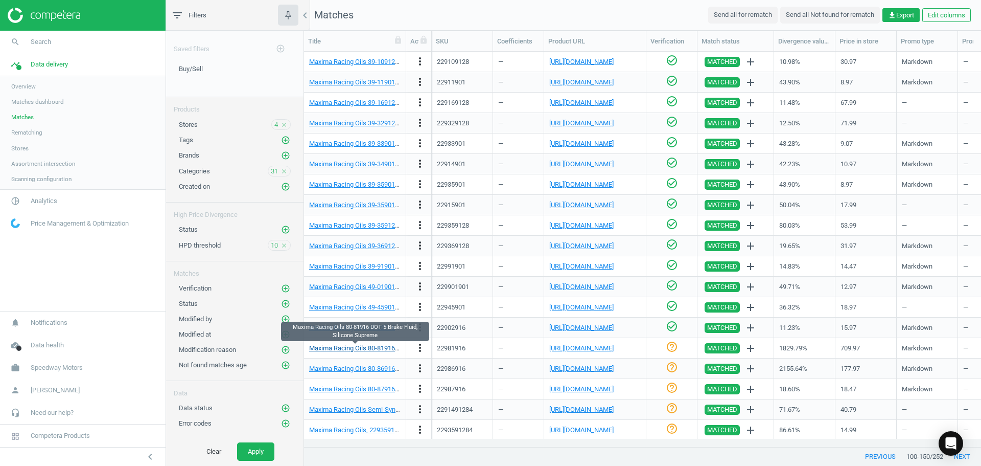
click at [363, 349] on link "Maxima Racing Oils 80-81916 DOT 5 Brake Fluid, Silicone Supreme" at bounding box center [405, 348] width 193 height 8
click at [582, 349] on link "[URL][DOMAIN_NAME]" at bounding box center [581, 348] width 64 height 8
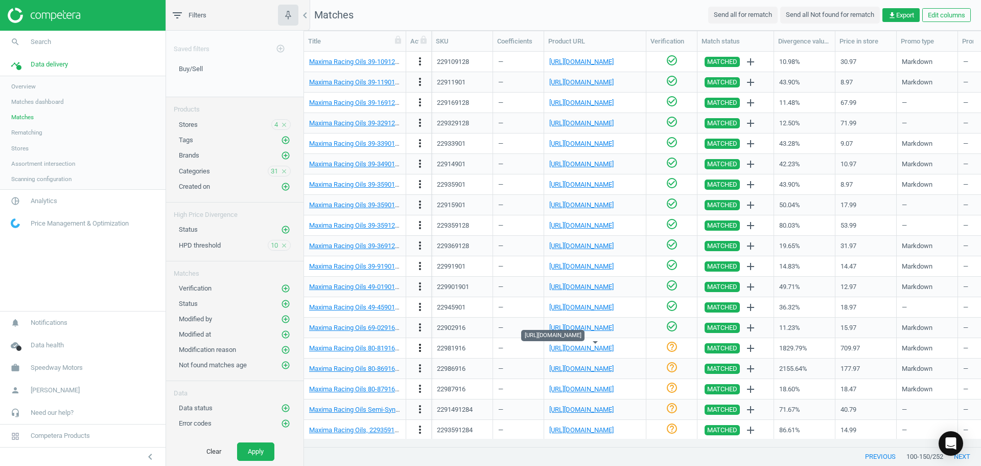
click at [422, 347] on icon "more_vert" at bounding box center [420, 347] width 12 height 12
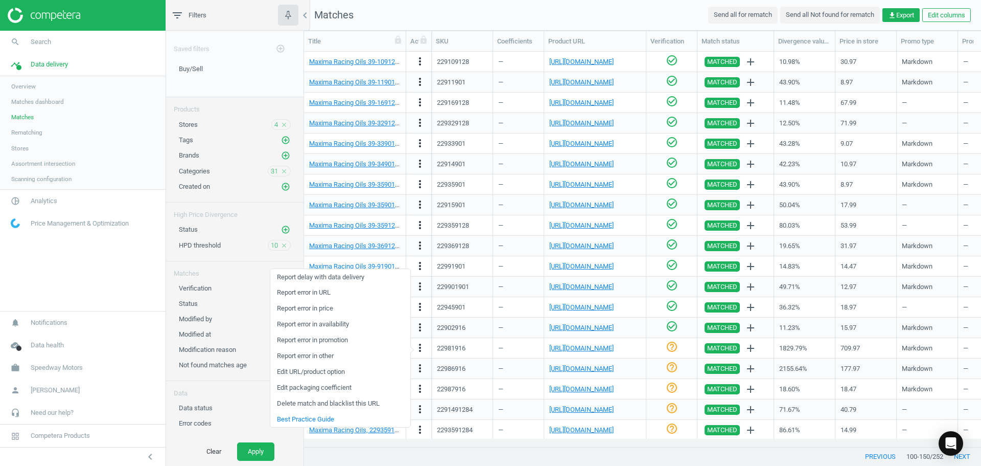
click at [339, 370] on link "Edit URL/product option" at bounding box center [340, 372] width 140 height 16
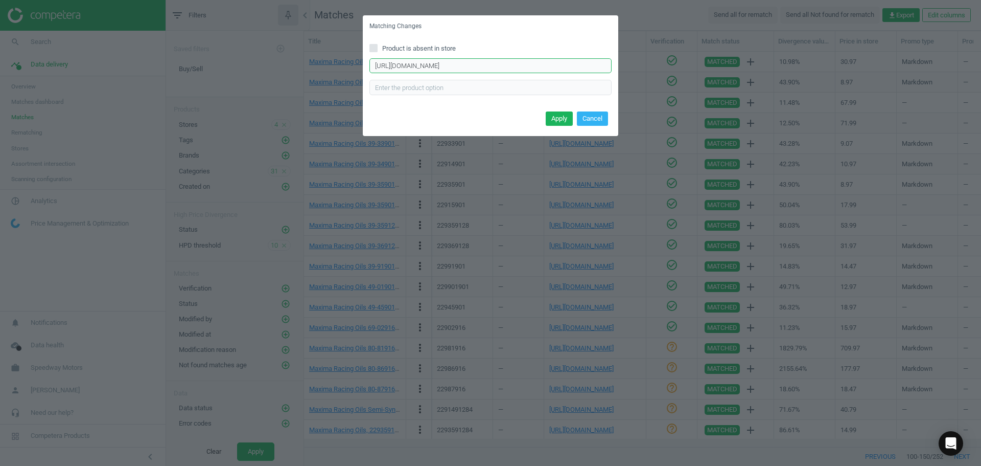
scroll to position [0, 4]
drag, startPoint x: 372, startPoint y: 67, endPoint x: 841, endPoint y: 91, distance: 469.3
click at [840, 91] on div "Matching Changes Product is absent in store [URL][DOMAIN_NAME] Enter correct pr…" at bounding box center [490, 233] width 981 height 466
paste input "[URL][DOMAIN_NAME]"
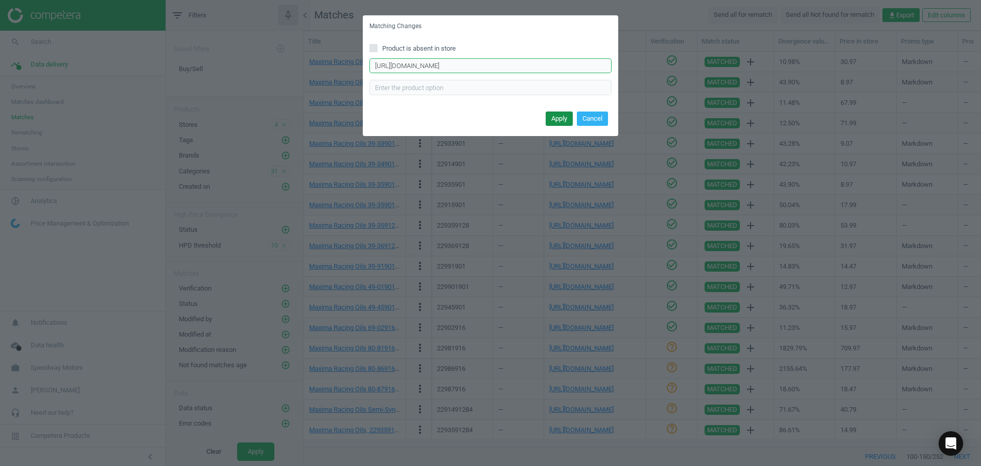
type input "[URL][DOMAIN_NAME]"
click at [555, 118] on button "Apply" at bounding box center [559, 118] width 27 height 14
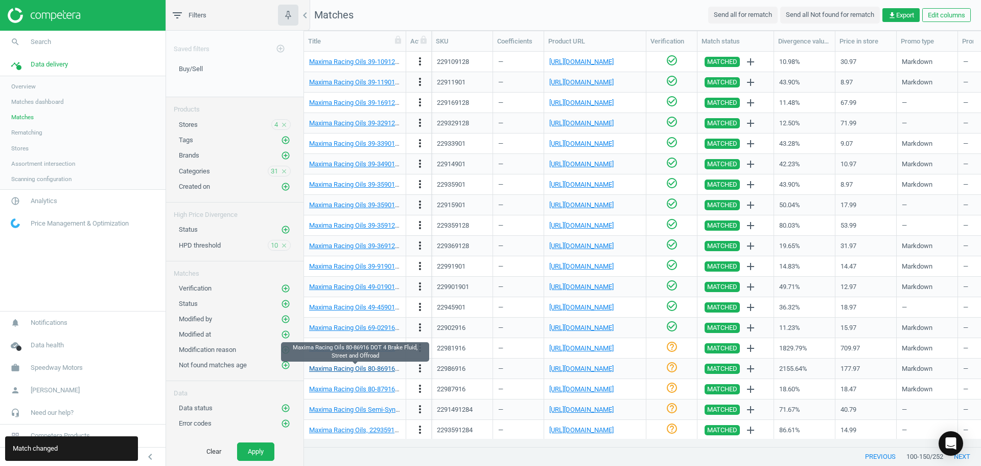
click at [367, 368] on link "Maxima Racing Oils 80-86916 DOT 4 Brake Fluid, Street and Offroad" at bounding box center [407, 368] width 196 height 8
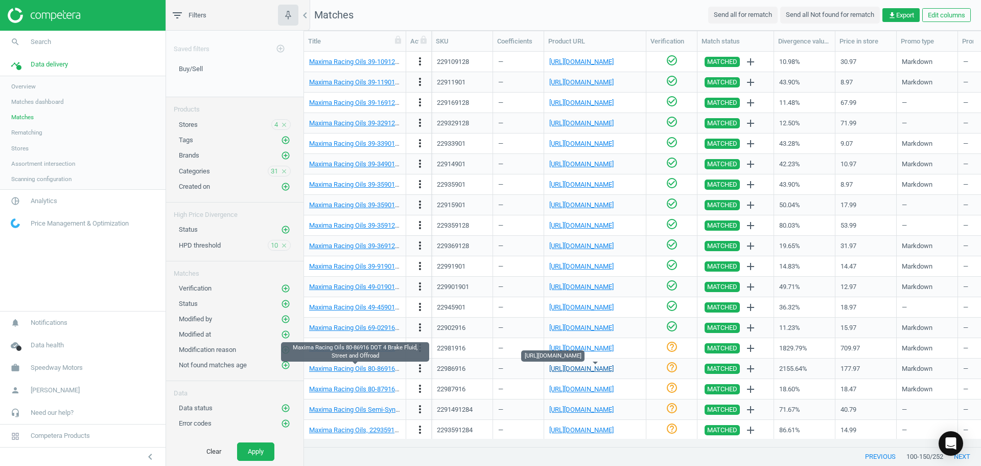
click at [613, 371] on link "[URL][DOMAIN_NAME]" at bounding box center [581, 368] width 64 height 8
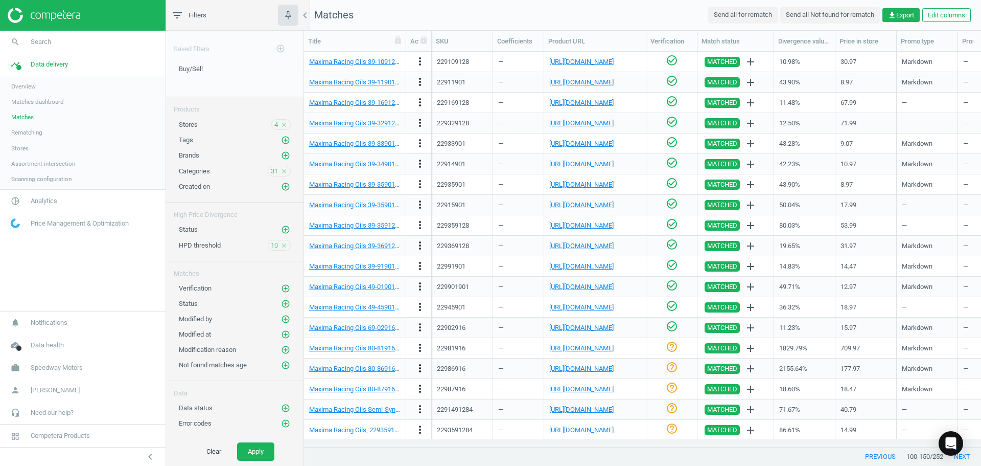
click at [424, 370] on icon "more_vert" at bounding box center [420, 368] width 12 height 12
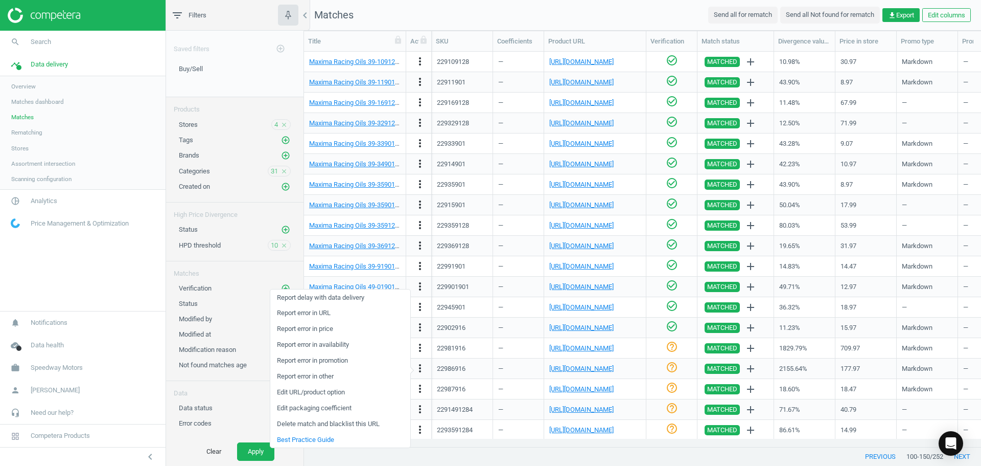
click at [332, 392] on link "Edit URL/product option" at bounding box center [340, 392] width 140 height 16
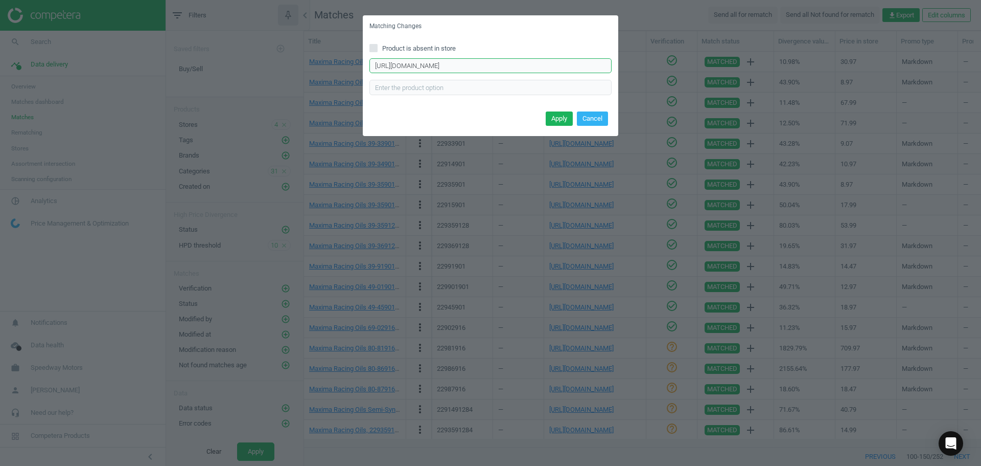
scroll to position [0, 5]
drag, startPoint x: 374, startPoint y: 65, endPoint x: 835, endPoint y: 91, distance: 462.2
click at [835, 91] on div "Matching Changes Product is absent in store [URL][DOMAIN_NAME] Enter correct pr…" at bounding box center [490, 233] width 981 height 466
paste input "[URL][DOMAIN_NAME]"
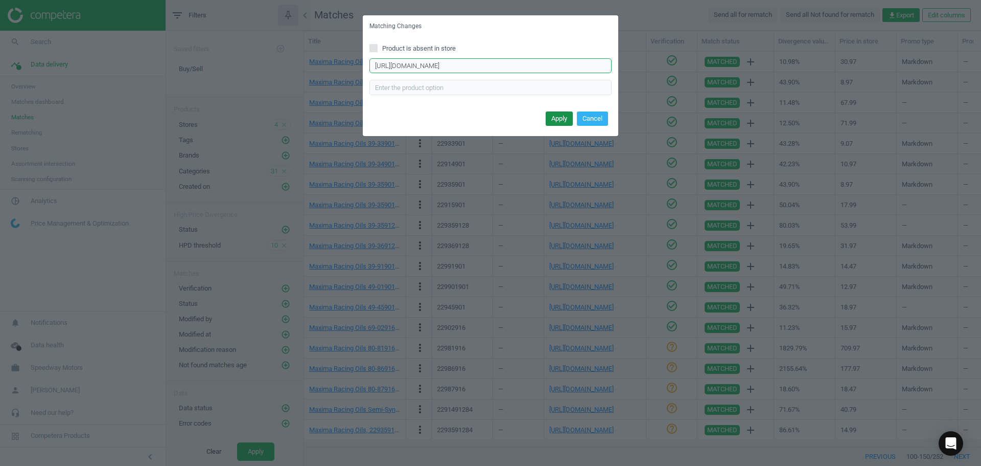
type input "[URL][DOMAIN_NAME]"
click at [553, 123] on button "Apply" at bounding box center [559, 118] width 27 height 14
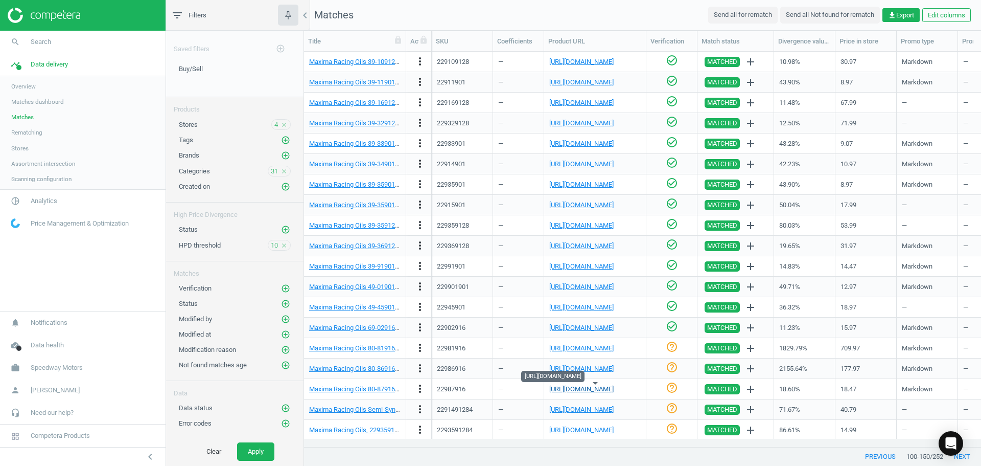
click at [583, 388] on link "[URL][DOMAIN_NAME]" at bounding box center [581, 389] width 64 height 8
click at [356, 388] on link "Maxima Racing Oils 80-87916 Racing DOT 4 Brake Fluid, 16.9 OZ" at bounding box center [402, 389] width 187 height 8
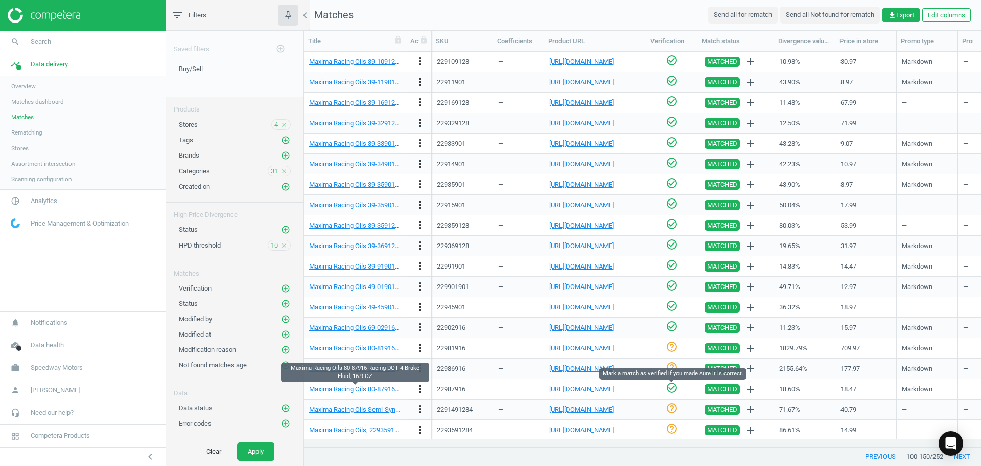
click at [673, 392] on icon "check_circle_outline" at bounding box center [672, 387] width 12 height 12
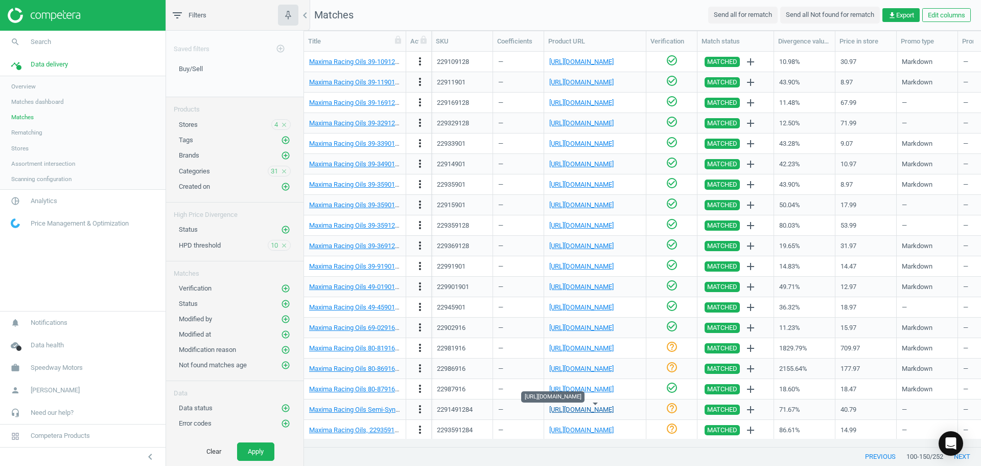
click at [597, 409] on link "[URL][DOMAIN_NAME]" at bounding box center [581, 409] width 64 height 8
click at [423, 408] on icon "more_vert" at bounding box center [420, 409] width 12 height 12
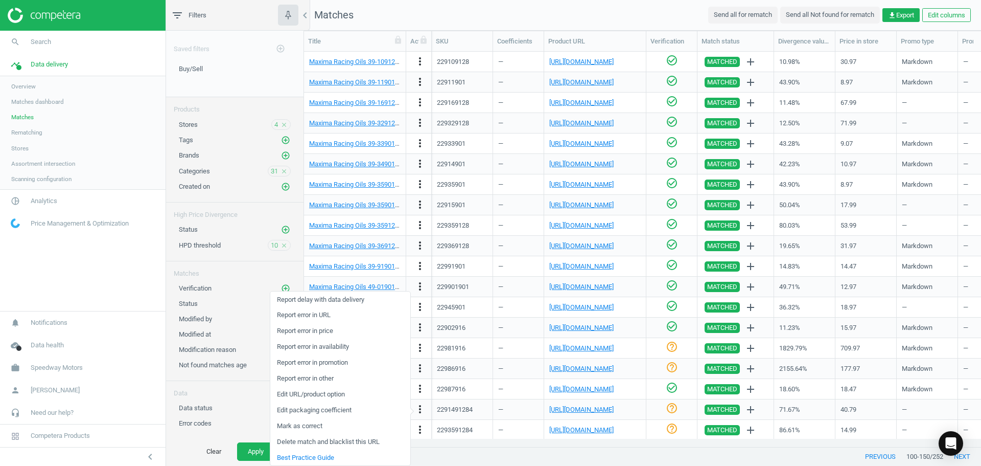
click at [318, 408] on link "Edit packaging coefficient" at bounding box center [340, 410] width 140 height 16
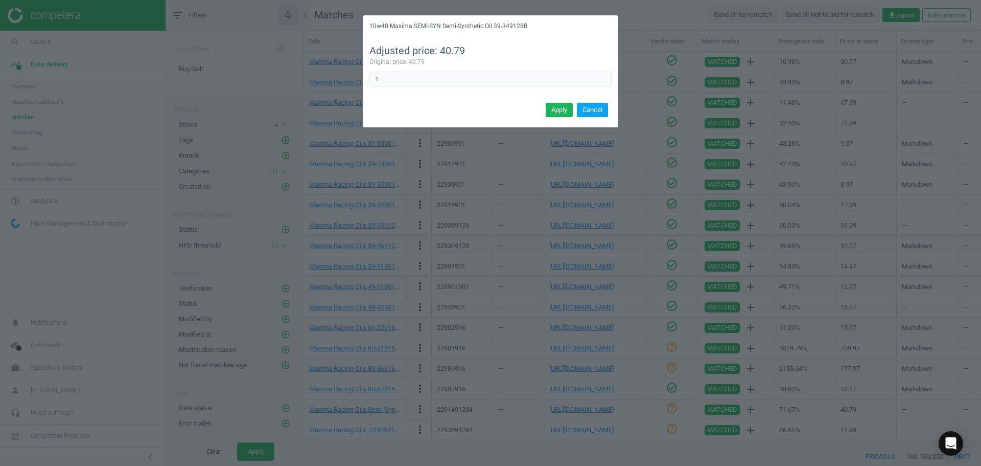
click at [587, 109] on button "Cancel" at bounding box center [592, 110] width 31 height 14
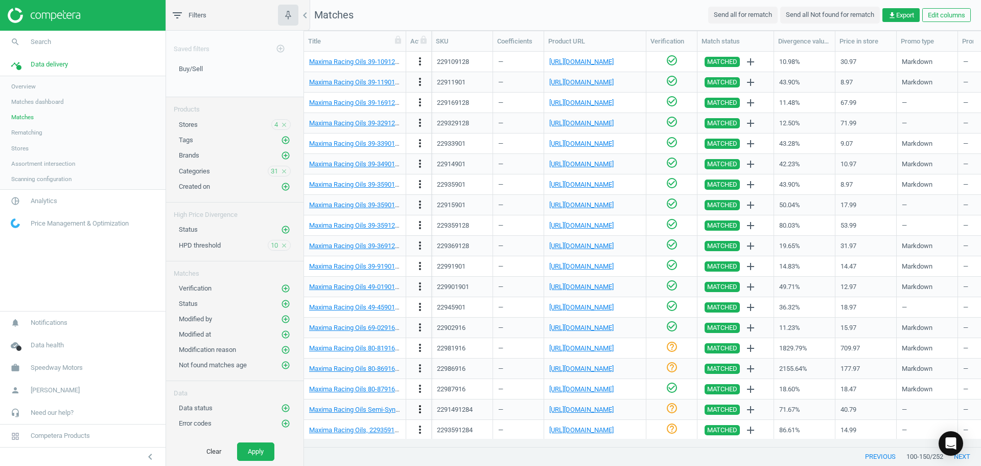
click at [420, 412] on icon "more_vert" at bounding box center [420, 409] width 12 height 12
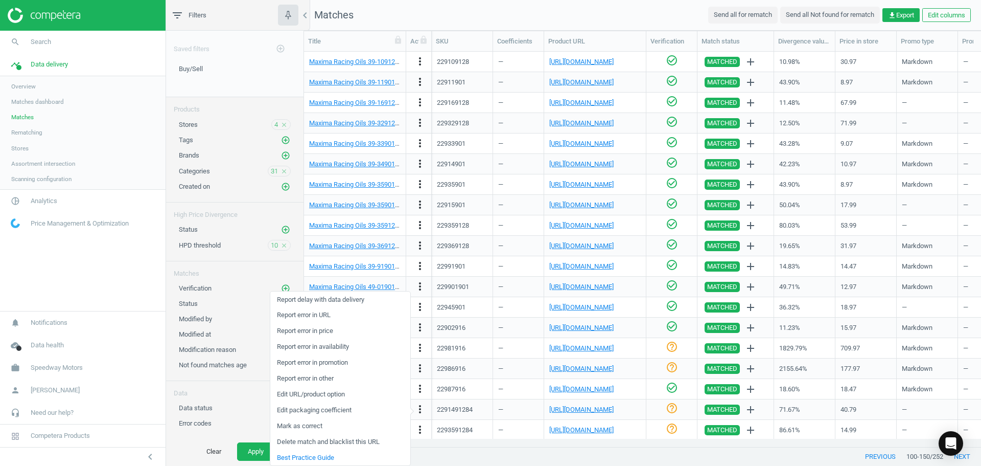
click at [517, 411] on div "—" at bounding box center [518, 409] width 40 height 18
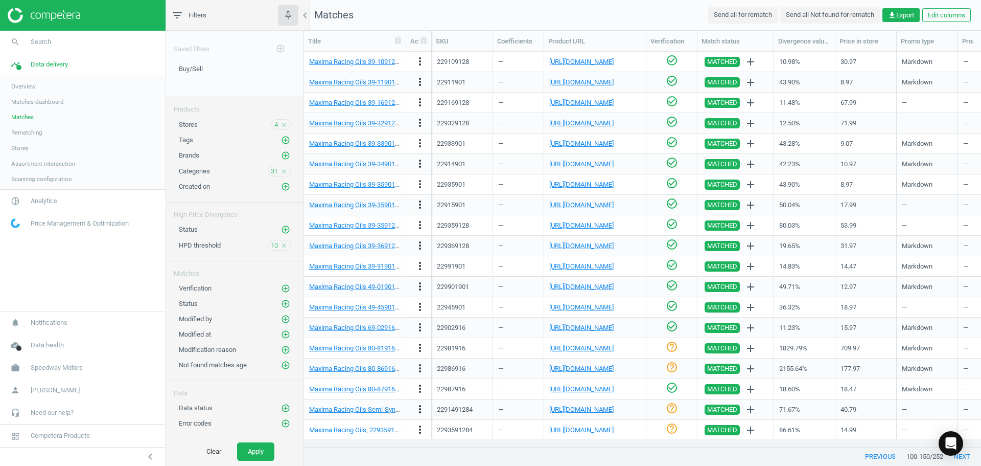
click at [424, 409] on icon "more_vert" at bounding box center [420, 409] width 12 height 12
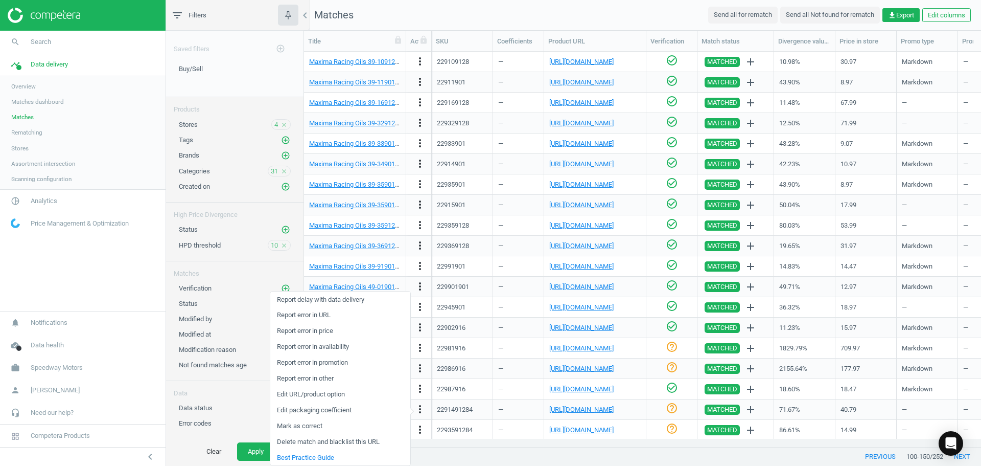
click at [309, 397] on link "Edit URL/product option" at bounding box center [340, 394] width 140 height 16
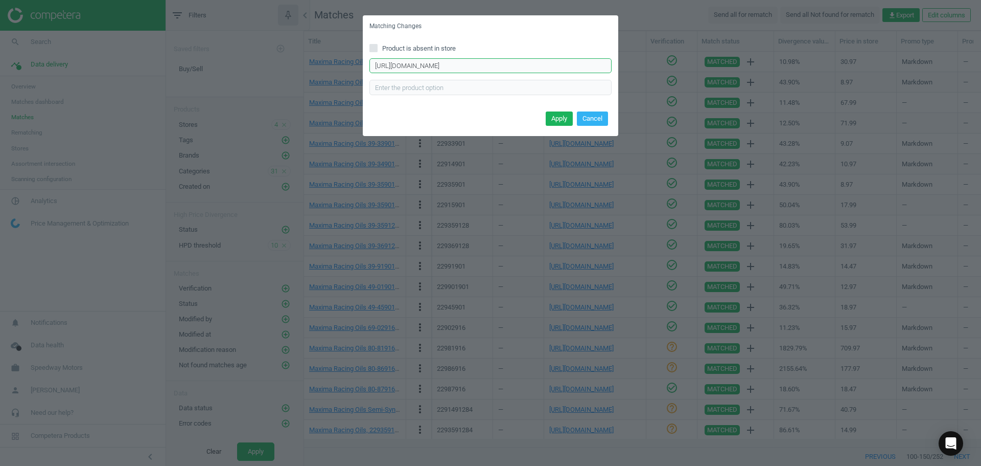
drag, startPoint x: 548, startPoint y: 67, endPoint x: 44, endPoint y: 76, distance: 504.5
click at [106, 72] on div "Matching Changes Product is absent in store [URL][DOMAIN_NAME] Enter correct pr…" at bounding box center [490, 233] width 981 height 466
paste input "[URL][DOMAIN_NAME]"
type input "[URL][DOMAIN_NAME]"
click at [567, 114] on button "Apply" at bounding box center [559, 118] width 27 height 14
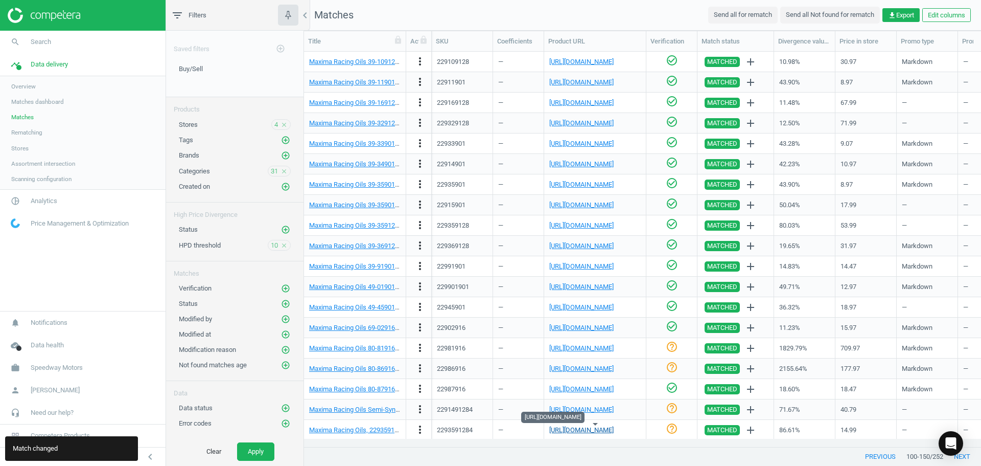
click at [574, 427] on link "[URL][DOMAIN_NAME]" at bounding box center [581, 430] width 64 height 8
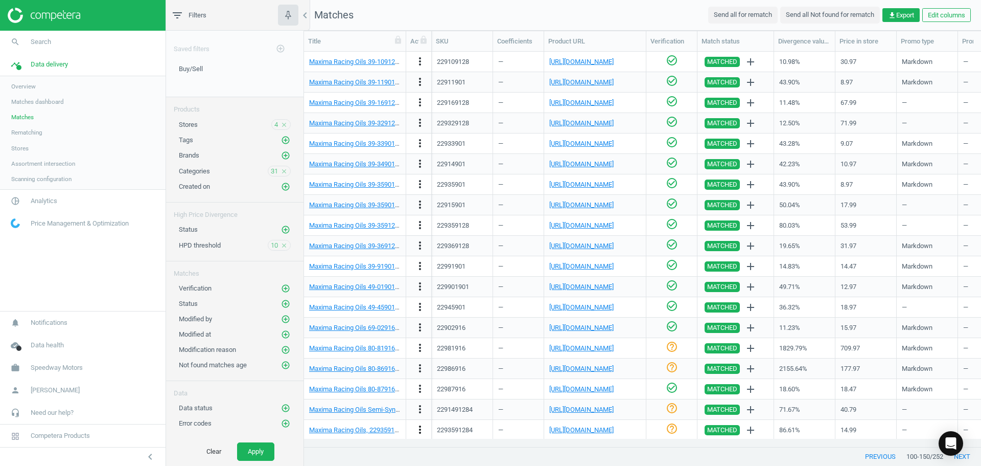
click at [420, 430] on icon "more_vert" at bounding box center [420, 429] width 12 height 12
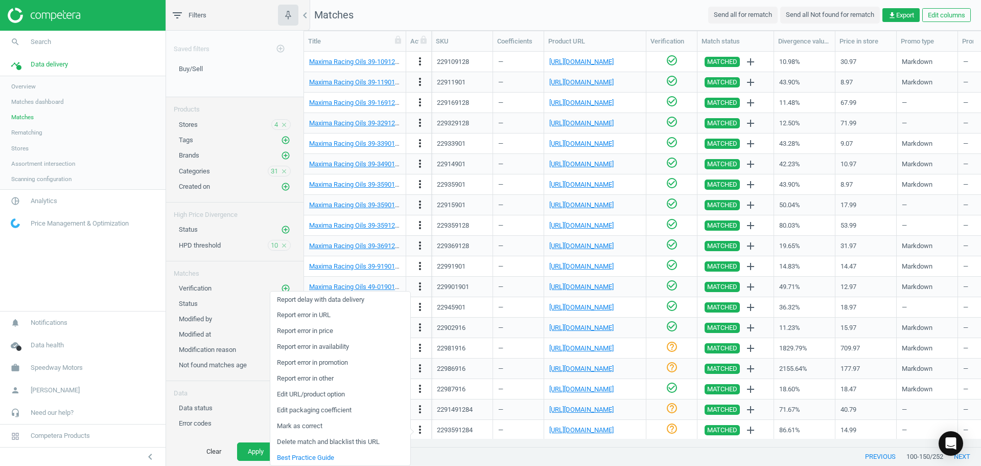
click at [317, 395] on link "Edit URL/product option" at bounding box center [340, 394] width 140 height 16
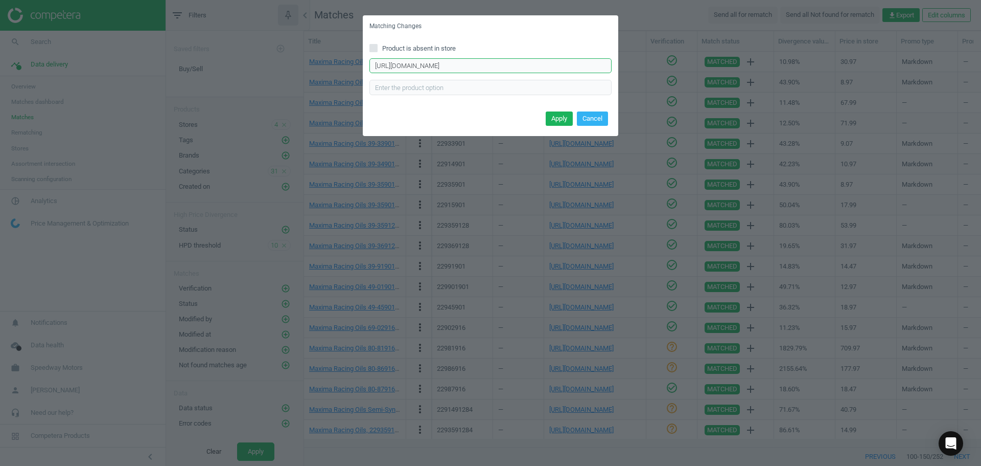
scroll to position [0, 136]
drag, startPoint x: 371, startPoint y: 63, endPoint x: 854, endPoint y: 62, distance: 483.0
click at [854, 62] on div "Matching Changes Product is absent in store [URL][DOMAIN_NAME] Enter correct pr…" at bounding box center [490, 233] width 981 height 466
paste input "[URL][DOMAIN_NAME]"
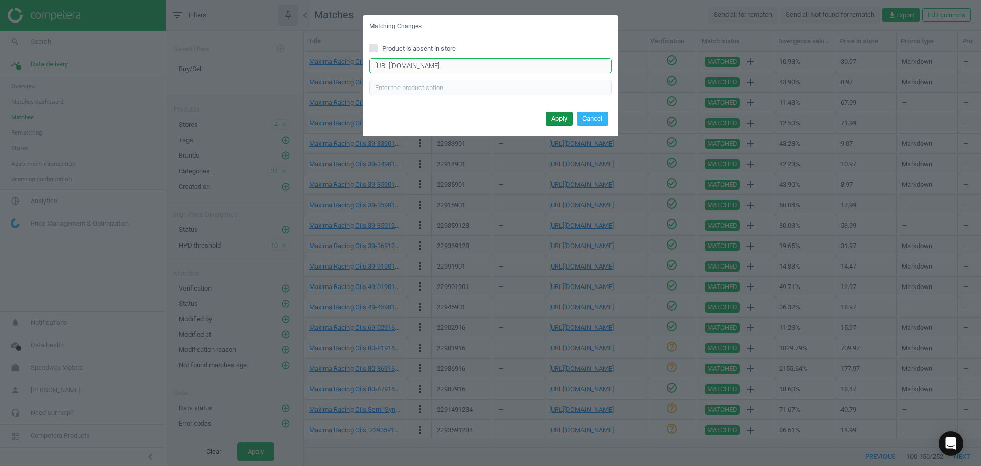
type input "[URL][DOMAIN_NAME]"
click at [553, 116] on button "Apply" at bounding box center [559, 118] width 27 height 14
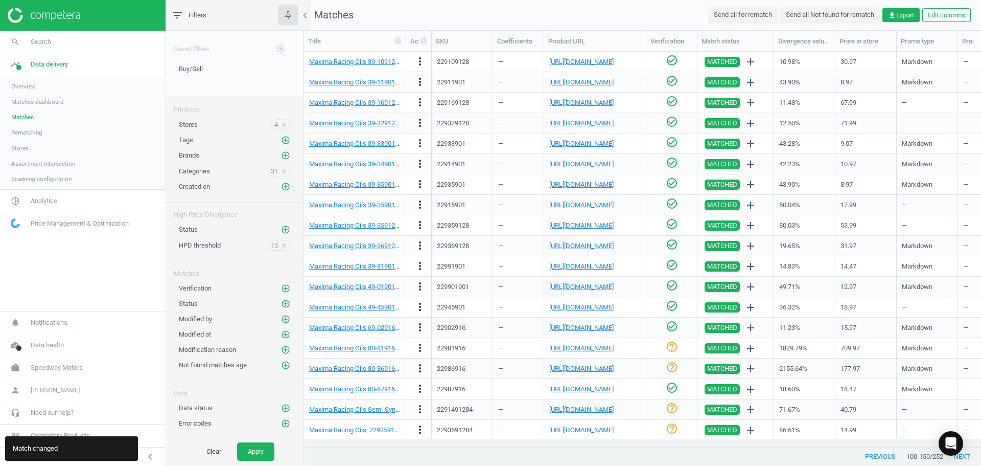
scroll to position [635, 0]
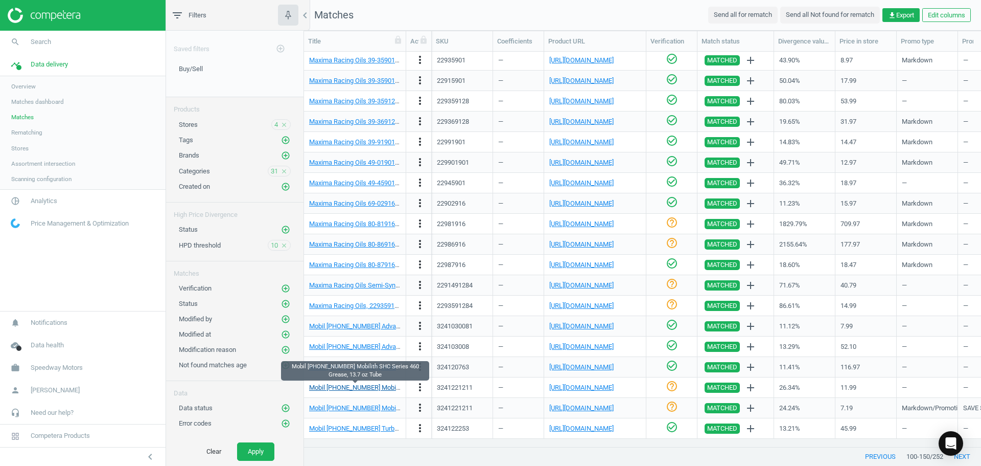
click at [353, 385] on link "Mobil [PHONE_NUMBER] Mobilith SHC Series 460 Grease, 13.7 oz Tube" at bounding box center [411, 387] width 204 height 8
click at [581, 383] on link "[URL][DOMAIN_NAME]" at bounding box center [581, 387] width 64 height 8
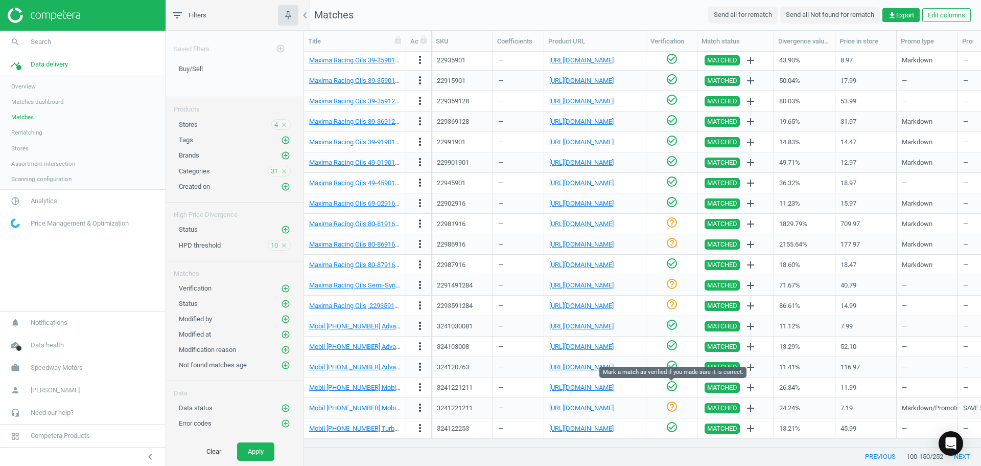
click at [672, 388] on icon "check_circle_outline" at bounding box center [672, 386] width 12 height 12
click at [675, 405] on icon "help_outline" at bounding box center [672, 406] width 12 height 12
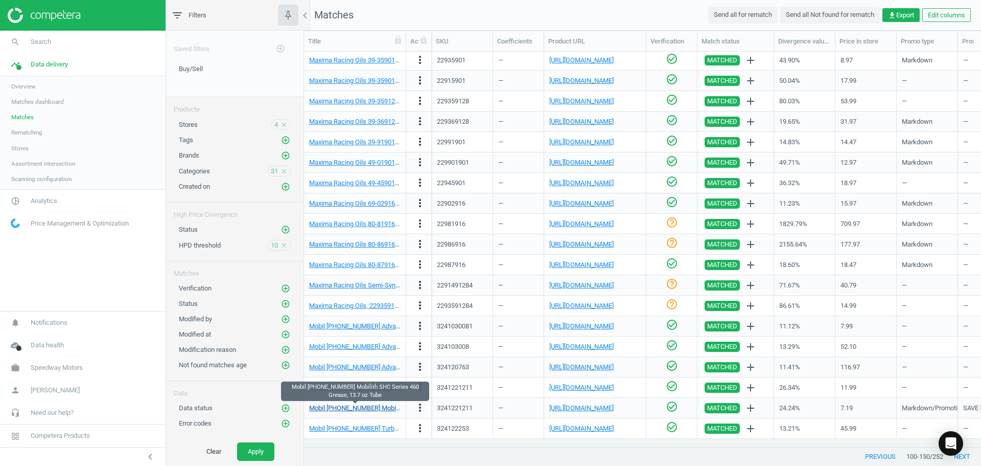
click at [384, 406] on link "Mobil [PHONE_NUMBER] Mobilith SHC Series 460 Grease, 13.7 oz Tube" at bounding box center [411, 408] width 204 height 8
click at [968, 454] on button "next" at bounding box center [963, 456] width 38 height 18
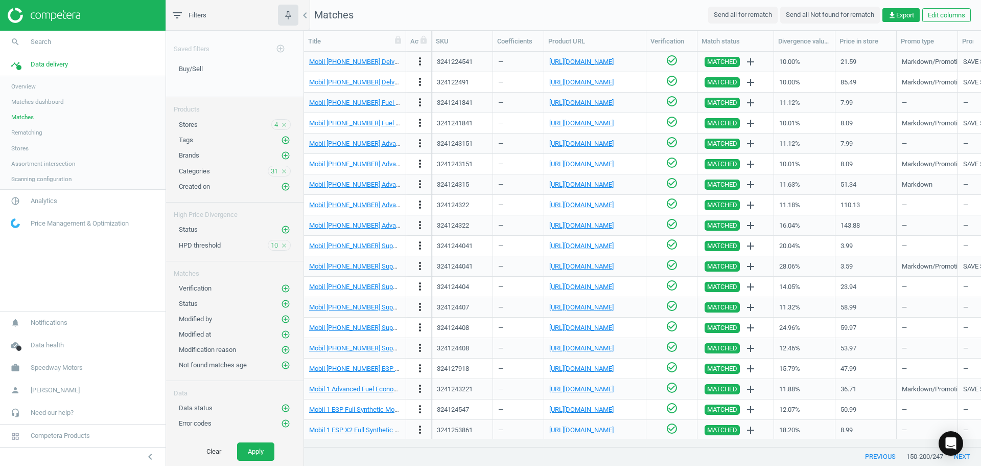
scroll to position [307, 0]
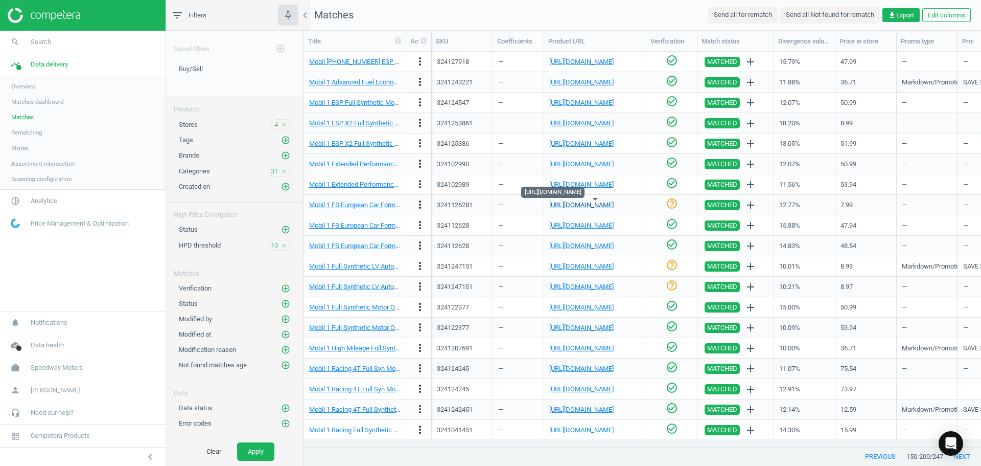
click at [609, 208] on link "[URL][DOMAIN_NAME]" at bounding box center [581, 205] width 64 height 8
click at [677, 200] on icon "check_circle_outline" at bounding box center [672, 203] width 12 height 12
click at [670, 268] on icon "check_circle_outline" at bounding box center [672, 265] width 12 height 12
click at [673, 287] on icon "help_outline" at bounding box center [672, 285] width 12 height 12
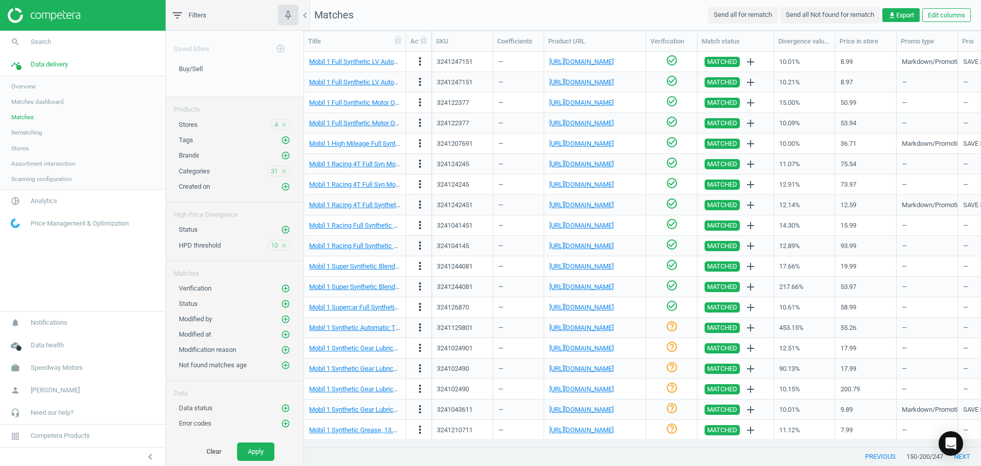
scroll to position [635, 0]
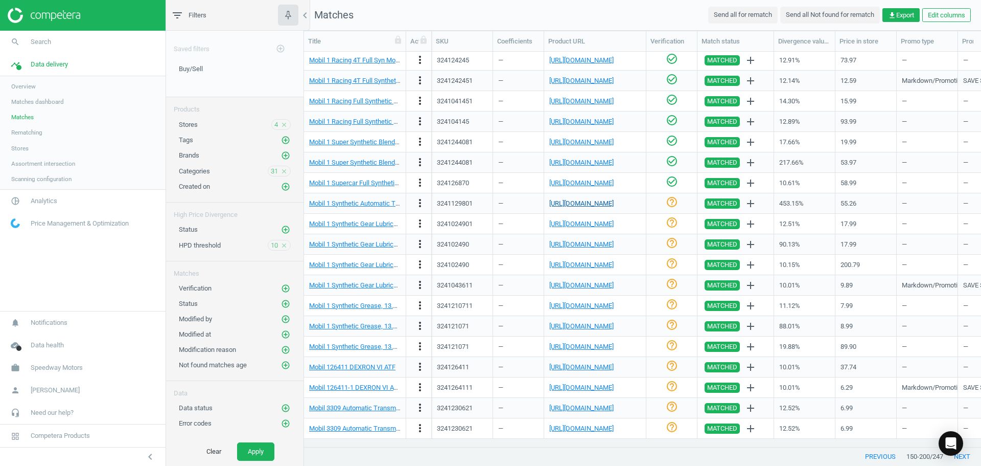
click at [569, 207] on link "[URL][DOMAIN_NAME]" at bounding box center [581, 203] width 64 height 8
click at [418, 205] on icon "more_vert" at bounding box center [420, 203] width 12 height 12
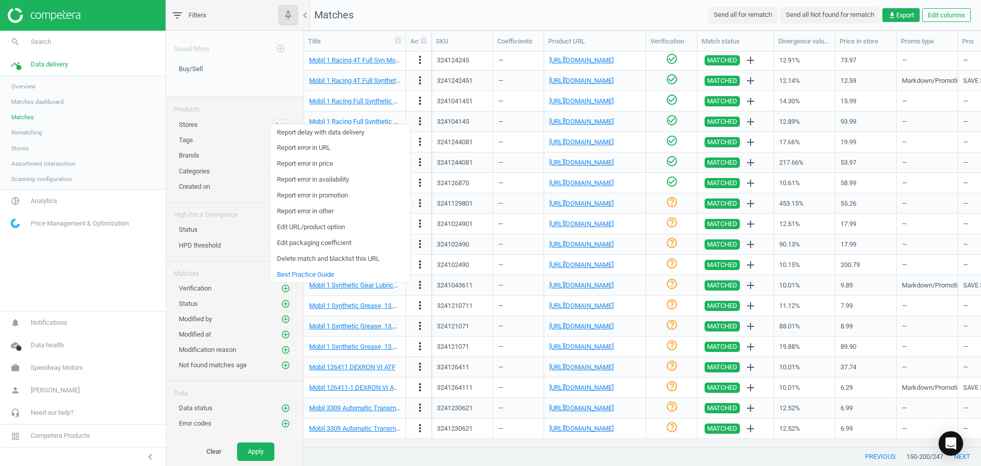
click at [327, 226] on link "Edit URL/product option" at bounding box center [340, 227] width 140 height 16
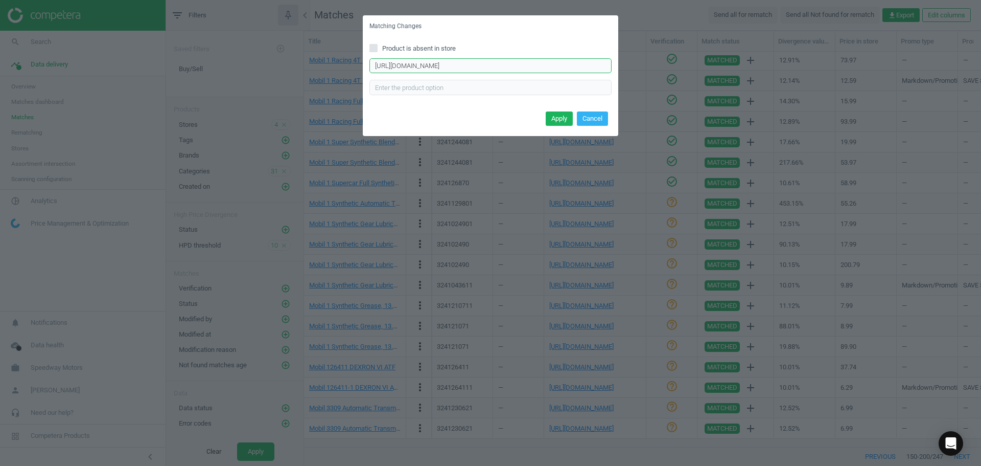
drag, startPoint x: 581, startPoint y: 63, endPoint x: 71, endPoint y: 42, distance: 511.1
click at [77, 40] on div "Matching Changes Product is absent in store [URL][DOMAIN_NAME] Enter correct pr…" at bounding box center [490, 233] width 981 height 466
paste input "[URL][DOMAIN_NAME]"
type input "[URL][DOMAIN_NAME]"
click at [558, 118] on button "Apply" at bounding box center [559, 118] width 27 height 14
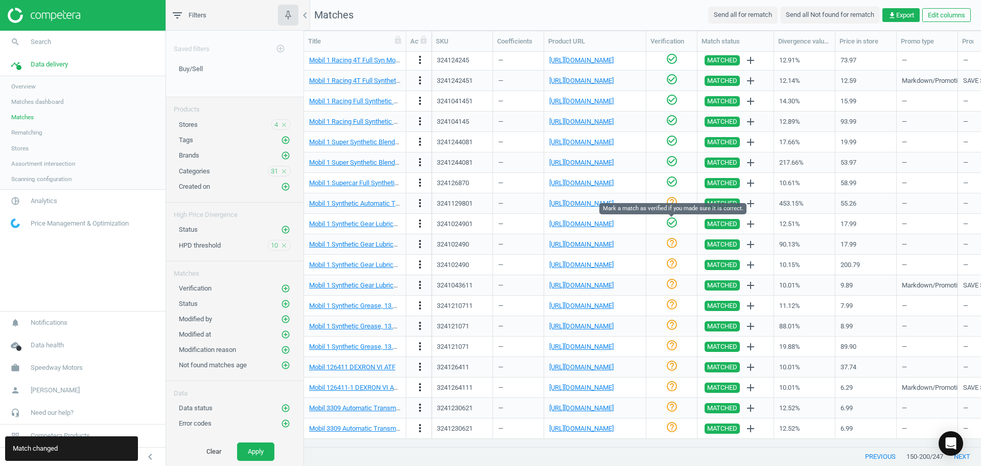
click at [676, 224] on icon "check_circle_outline" at bounding box center [672, 222] width 12 height 12
click at [595, 246] on link "[URL][DOMAIN_NAME]" at bounding box center [581, 244] width 64 height 8
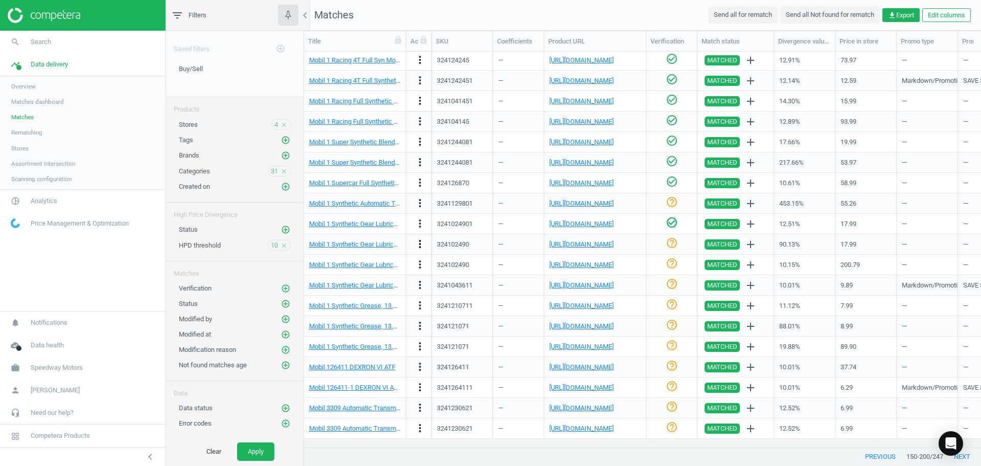
click at [423, 242] on icon "more_vert" at bounding box center [420, 244] width 12 height 12
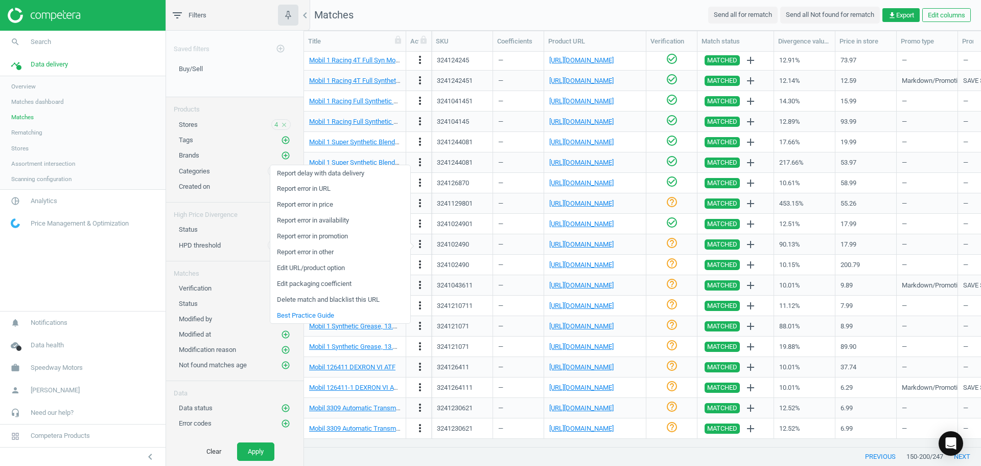
click at [321, 288] on link "Edit packaging coefficient" at bounding box center [340, 284] width 140 height 16
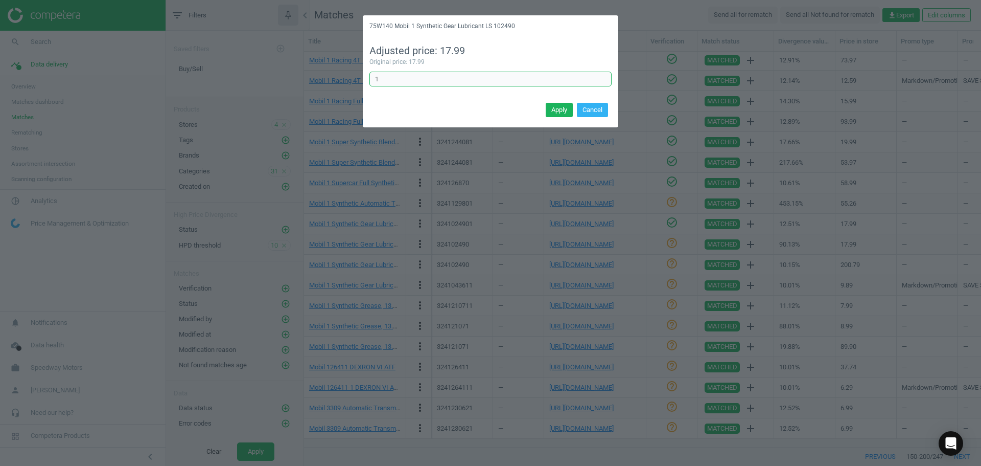
click at [401, 75] on input "1" at bounding box center [491, 79] width 242 height 15
type input "12"
click at [547, 106] on button "Apply" at bounding box center [559, 110] width 27 height 14
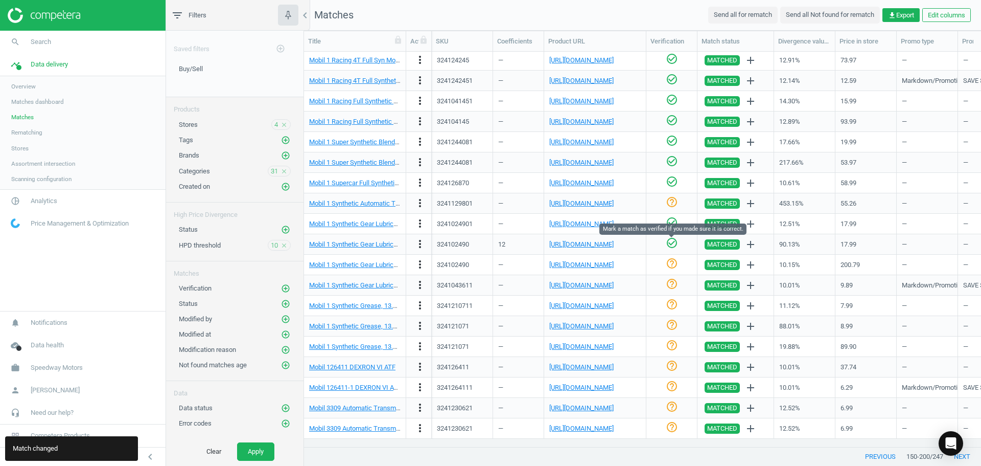
click at [671, 243] on icon "check_circle_outline" at bounding box center [672, 243] width 12 height 12
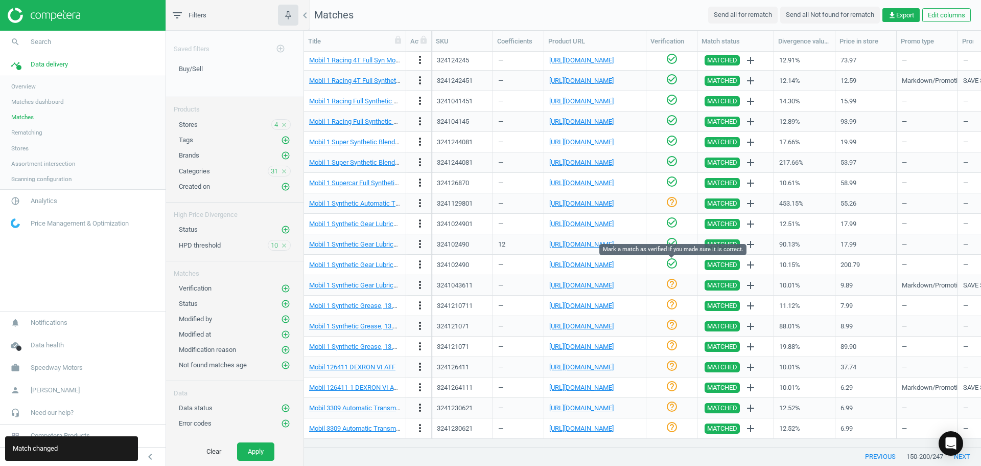
click at [666, 265] on icon "check_circle_outline" at bounding box center [672, 263] width 12 height 12
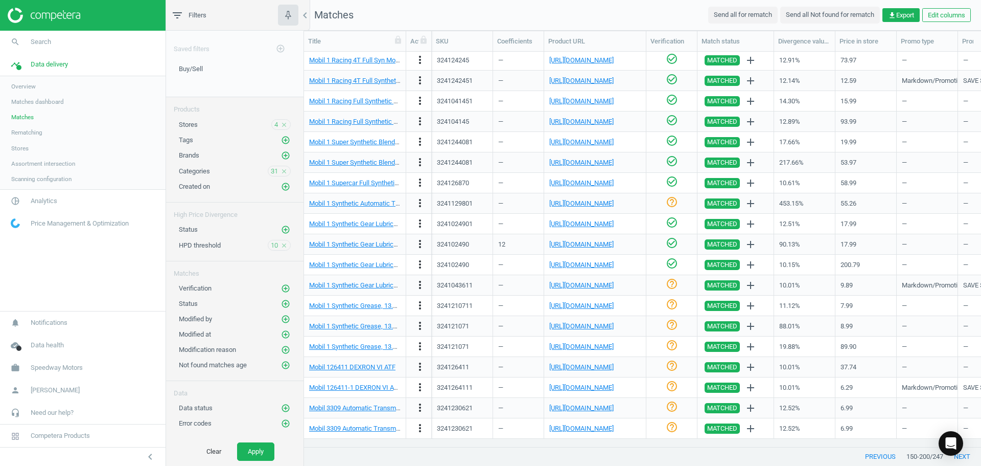
click at [664, 284] on div "help_outline" at bounding box center [672, 285] width 40 height 18
click at [674, 285] on icon "check_circle_outline" at bounding box center [672, 284] width 12 height 12
click at [672, 302] on icon "help_outline" at bounding box center [672, 304] width 12 height 12
click at [607, 323] on link "[URL][DOMAIN_NAME]" at bounding box center [581, 326] width 64 height 8
click at [423, 326] on icon "more_vert" at bounding box center [420, 325] width 12 height 12
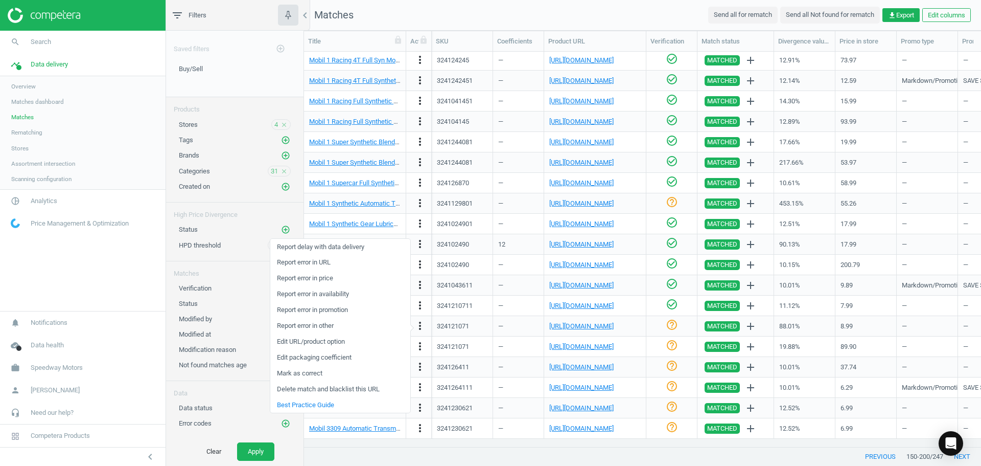
click at [330, 355] on link "Edit packaging coefficient" at bounding box center [340, 358] width 140 height 16
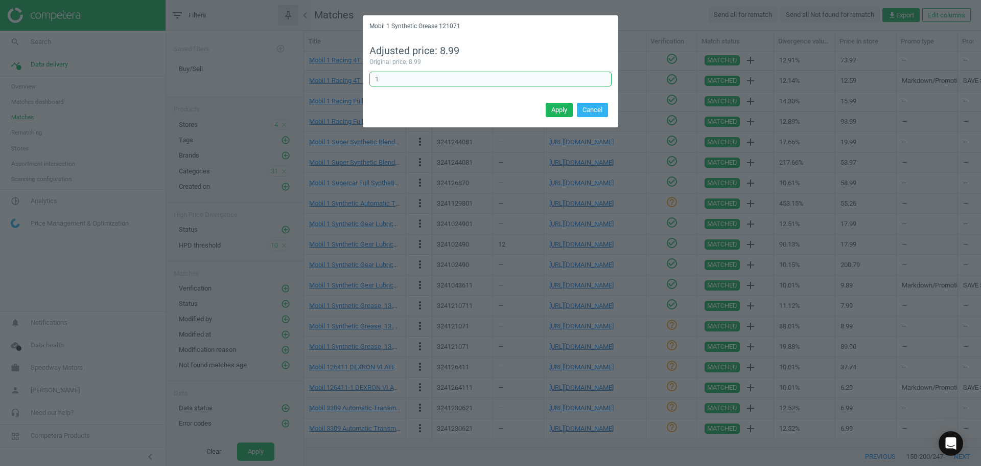
click at [403, 86] on input "1" at bounding box center [491, 79] width 242 height 15
type input "10"
click at [554, 112] on button "Apply" at bounding box center [559, 110] width 27 height 14
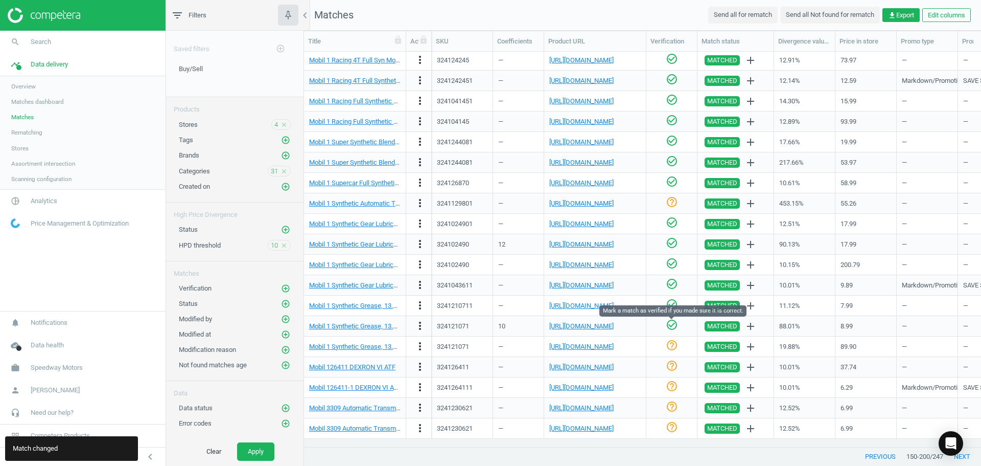
click at [674, 327] on icon "check_circle_outline" at bounding box center [672, 324] width 12 height 12
click at [603, 348] on link "[URL][DOMAIN_NAME]" at bounding box center [581, 346] width 64 height 8
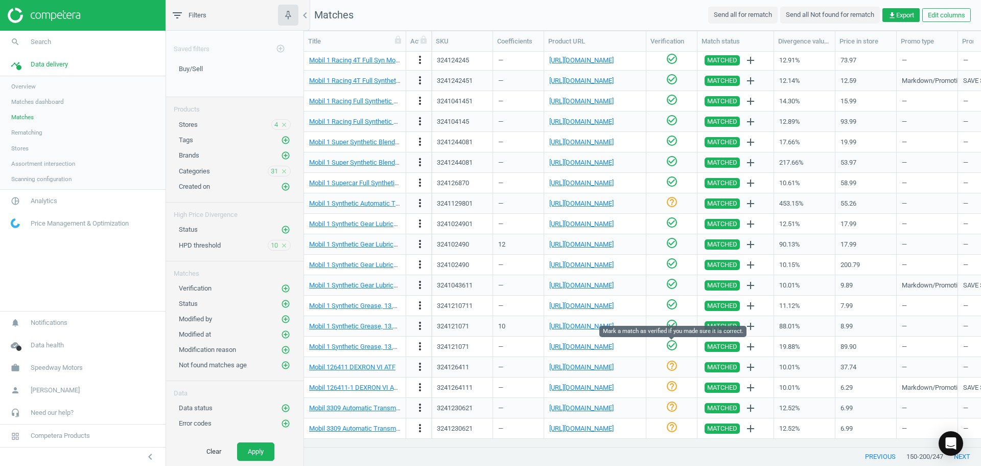
click at [670, 348] on icon "check_circle_outline" at bounding box center [672, 345] width 12 height 12
click at [381, 372] on div "Mobil 126411 DEXRON VI ATF" at bounding box center [354, 367] width 91 height 18
click at [382, 369] on link "Mobil 126411 DEXRON VI ATF" at bounding box center [352, 367] width 86 height 8
click at [599, 364] on link "[URL][DOMAIN_NAME]" at bounding box center [581, 367] width 64 height 8
click at [671, 365] on icon "check_circle_outline" at bounding box center [672, 365] width 12 height 12
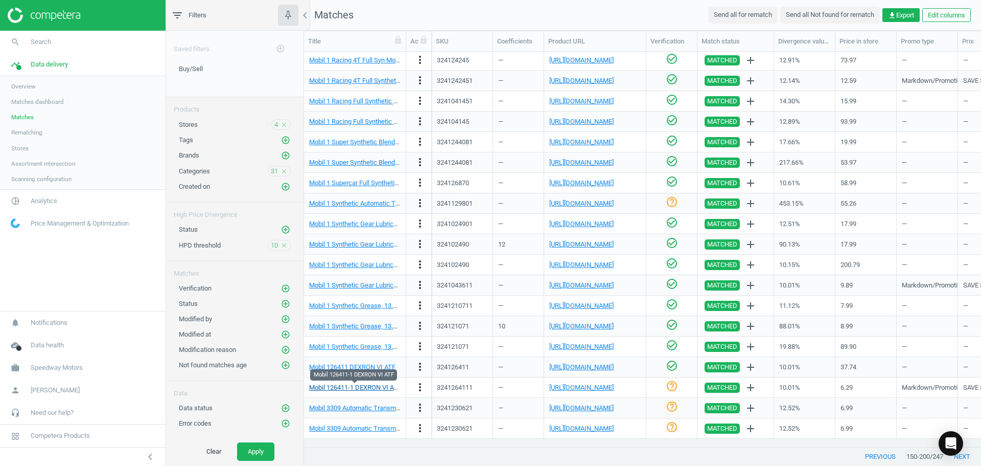
click at [361, 385] on link "Mobil 126411-1 DEXRON VI ATF" at bounding box center [355, 387] width 92 height 8
click at [675, 386] on icon "check_circle_outline" at bounding box center [672, 386] width 12 height 12
click at [675, 406] on icon "help_outline" at bounding box center [672, 406] width 12 height 12
click at [673, 425] on icon "check_circle_outline" at bounding box center [672, 427] width 12 height 12
click at [965, 456] on button "next" at bounding box center [963, 456] width 38 height 18
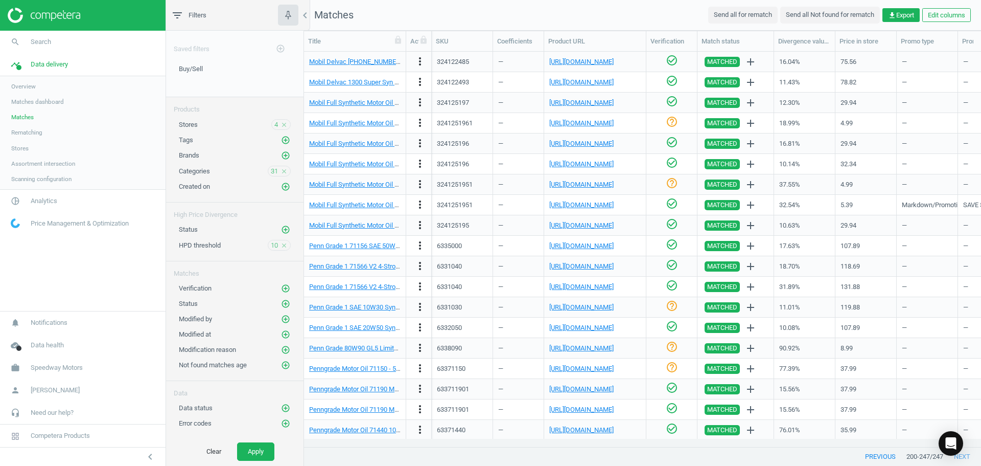
click at [670, 126] on icon "help_outline" at bounding box center [672, 122] width 12 height 12
click at [670, 185] on icon "check_circle_outline" at bounding box center [672, 183] width 12 height 12
click at [574, 186] on link "[URL][DOMAIN_NAME]" at bounding box center [581, 184] width 64 height 8
click at [352, 305] on link "Penn Grade 1 SAE 10W30 Synthetic Blend Performance Engine Oil, 12 Qt." at bounding box center [414, 307] width 210 height 8
click at [605, 307] on link "[URL][DOMAIN_NAME]" at bounding box center [581, 307] width 64 height 8
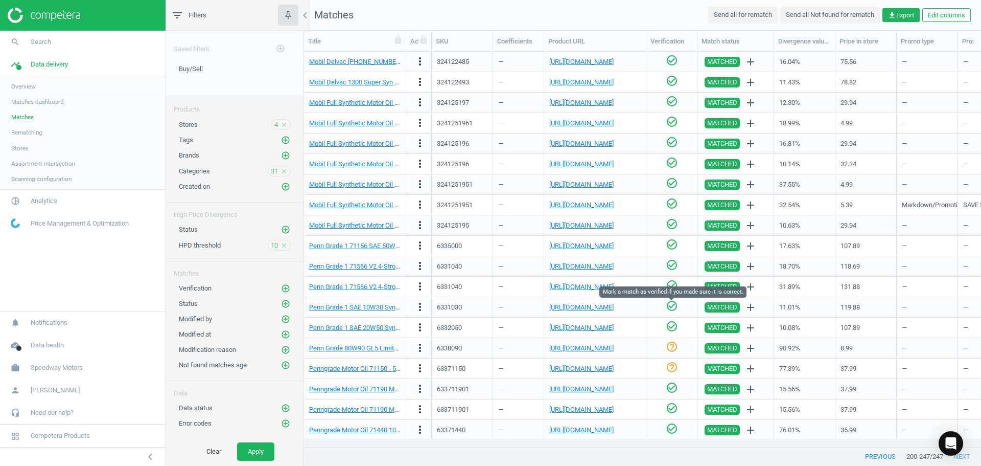
click at [669, 307] on icon "check_circle_outline" at bounding box center [672, 306] width 12 height 12
click at [614, 351] on link "[URL][DOMAIN_NAME]" at bounding box center [581, 348] width 64 height 8
click at [595, 346] on link "[URL][DOMAIN_NAME]" at bounding box center [581, 348] width 64 height 8
click at [422, 348] on icon "more_vert" at bounding box center [420, 347] width 12 height 12
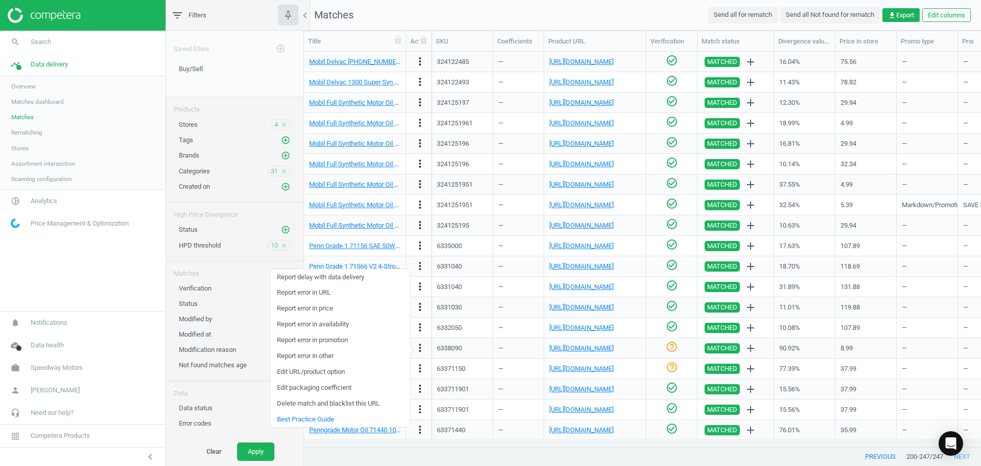
click at [321, 389] on link "Edit packaging coefficient" at bounding box center [340, 388] width 140 height 16
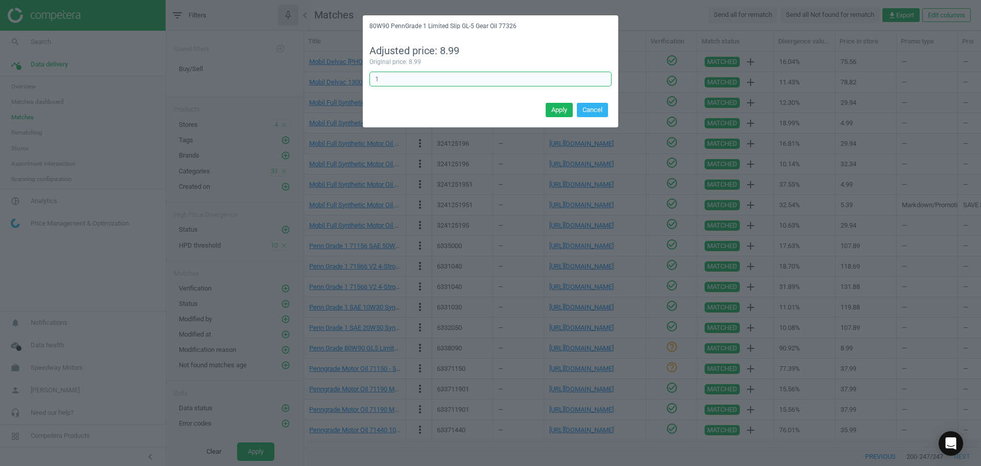
click at [393, 82] on input "1" at bounding box center [491, 79] width 242 height 15
type input "12"
click at [557, 106] on button "Apply" at bounding box center [559, 110] width 27 height 14
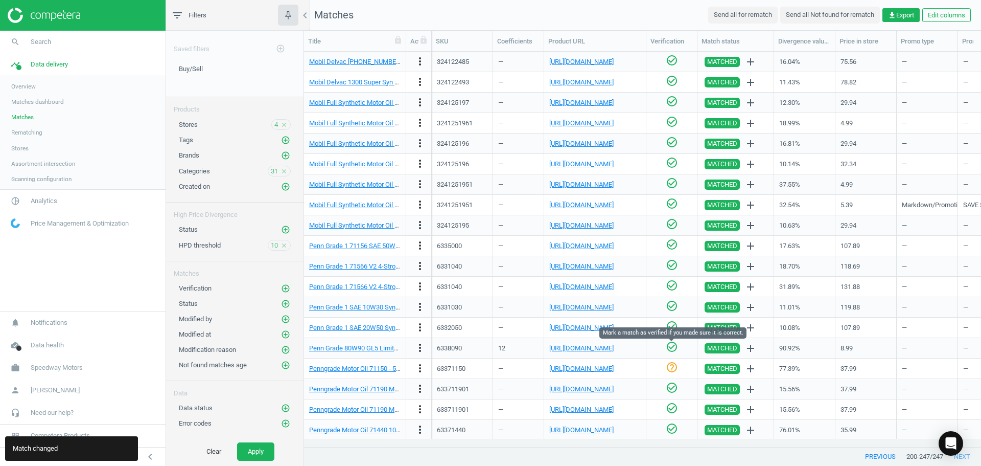
click at [672, 346] on icon "check_circle_outline" at bounding box center [672, 346] width 12 height 12
click at [608, 370] on link "[URL][DOMAIN_NAME]" at bounding box center [581, 368] width 64 height 8
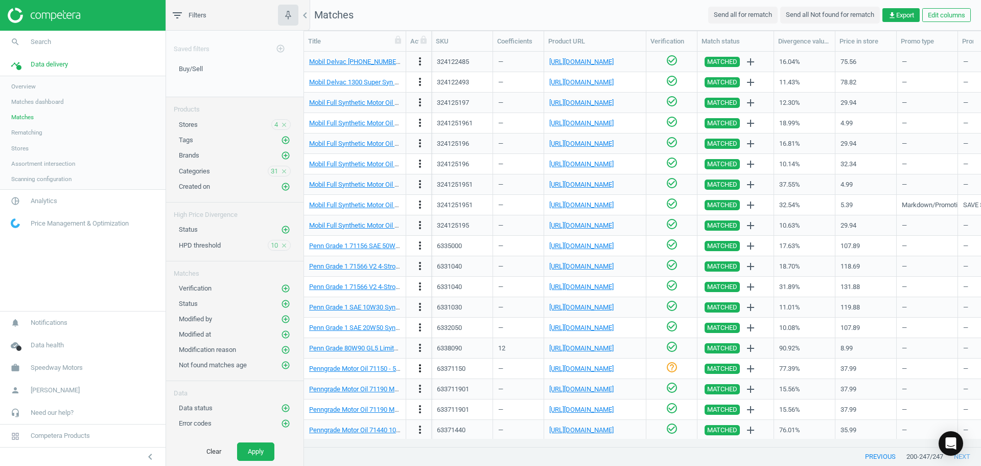
click at [425, 368] on icon "more_vert" at bounding box center [420, 368] width 12 height 12
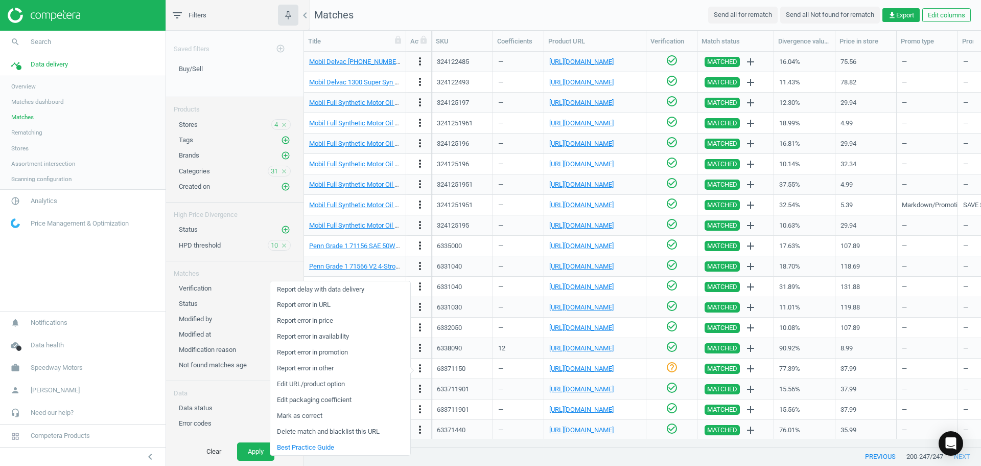
click at [320, 402] on link "Edit packaging coefficient" at bounding box center [340, 400] width 140 height 16
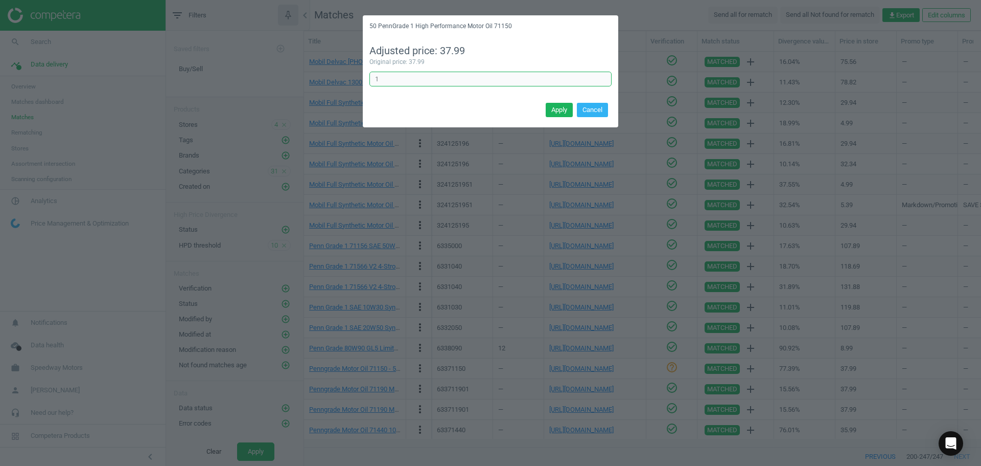
drag, startPoint x: 389, startPoint y: 79, endPoint x: 321, endPoint y: 75, distance: 67.6
click at [327, 75] on div "50 PennGrade 1 High Performance Motor Oil 71150 Adjusted price: 37.99 Original …" at bounding box center [490, 233] width 981 height 466
type input "4"
click at [548, 111] on button "Apply" at bounding box center [559, 110] width 27 height 14
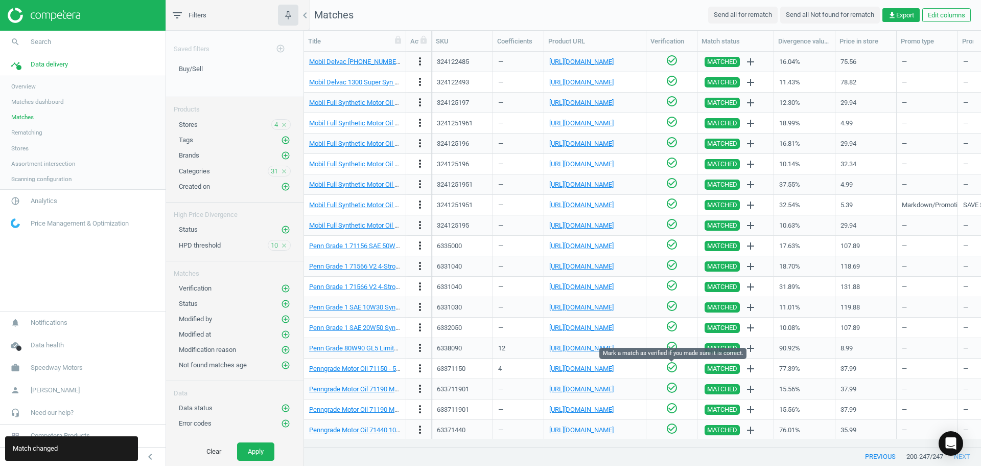
click at [671, 371] on icon "check_circle_outline" at bounding box center [672, 367] width 12 height 12
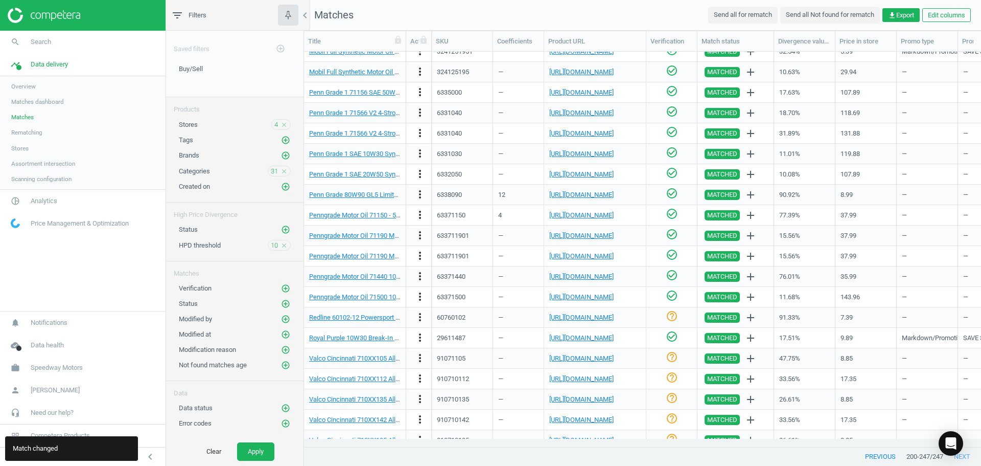
scroll to position [256, 0]
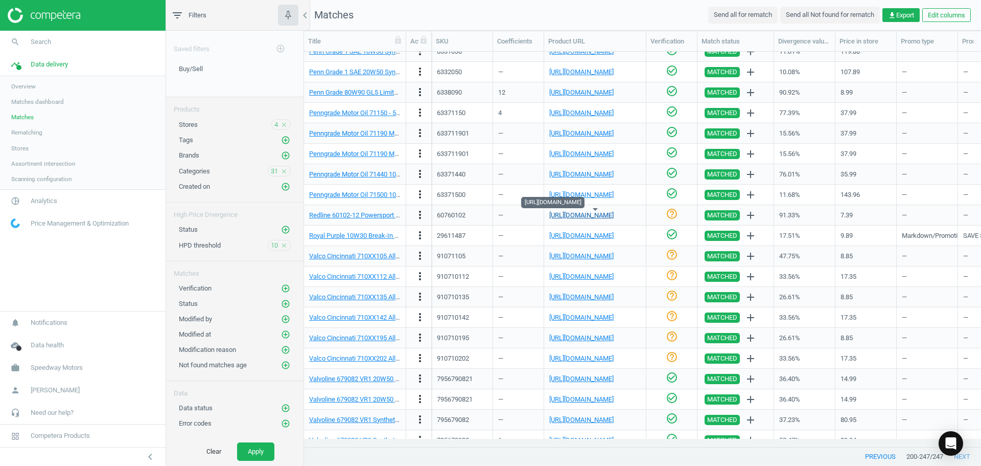
click at [577, 217] on link "[URL][DOMAIN_NAME]" at bounding box center [581, 215] width 64 height 8
click at [419, 216] on icon "more_vert" at bounding box center [420, 215] width 12 height 12
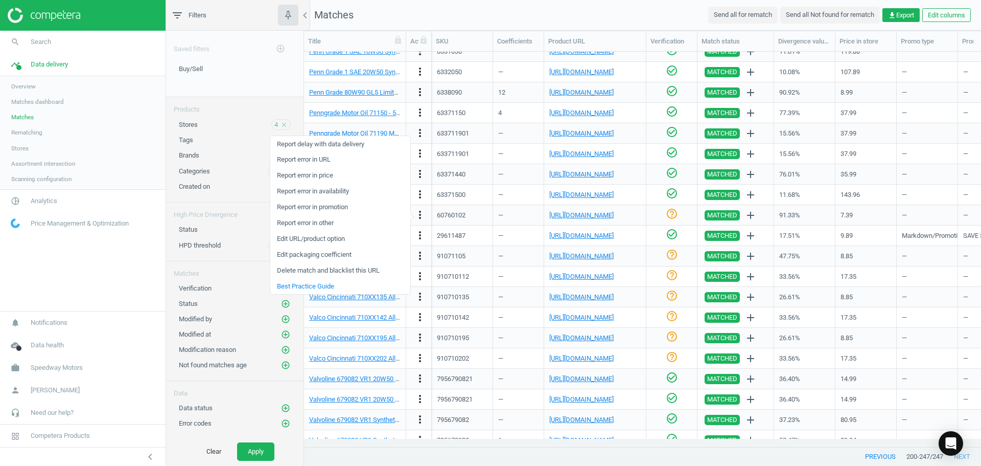
click at [320, 253] on link "Edit packaging coefficient" at bounding box center [340, 255] width 140 height 16
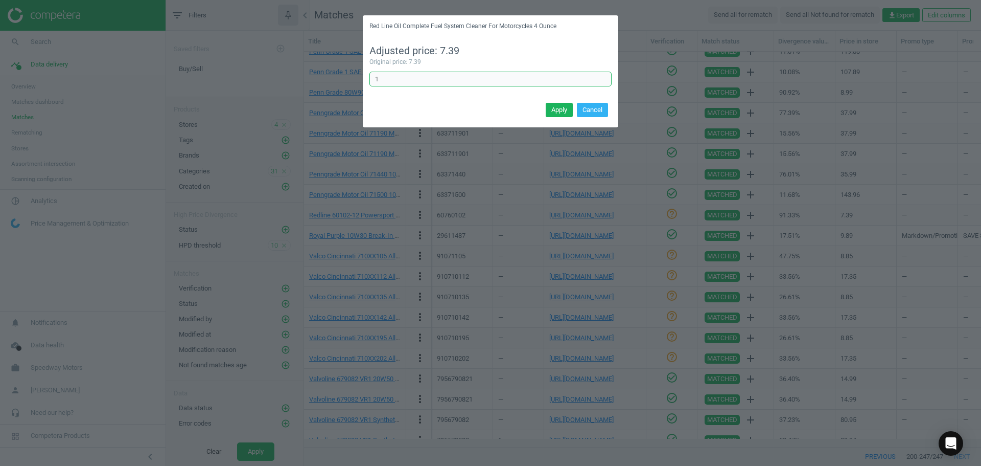
click at [397, 79] on input "1" at bounding box center [491, 79] width 242 height 15
type input "12"
click at [555, 111] on button "Apply" at bounding box center [559, 110] width 27 height 14
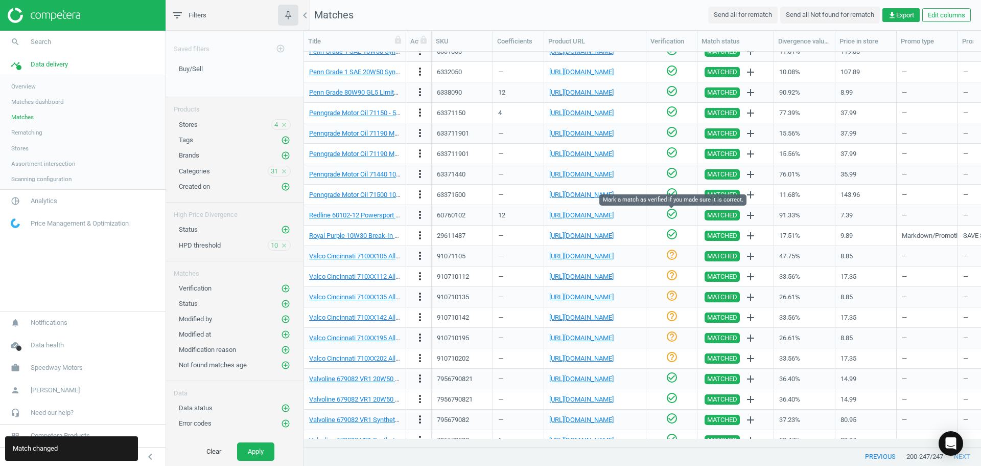
click at [669, 217] on icon "check_circle_outline" at bounding box center [672, 214] width 12 height 12
click at [577, 256] on link "[URL][DOMAIN_NAME]" at bounding box center [581, 256] width 64 height 8
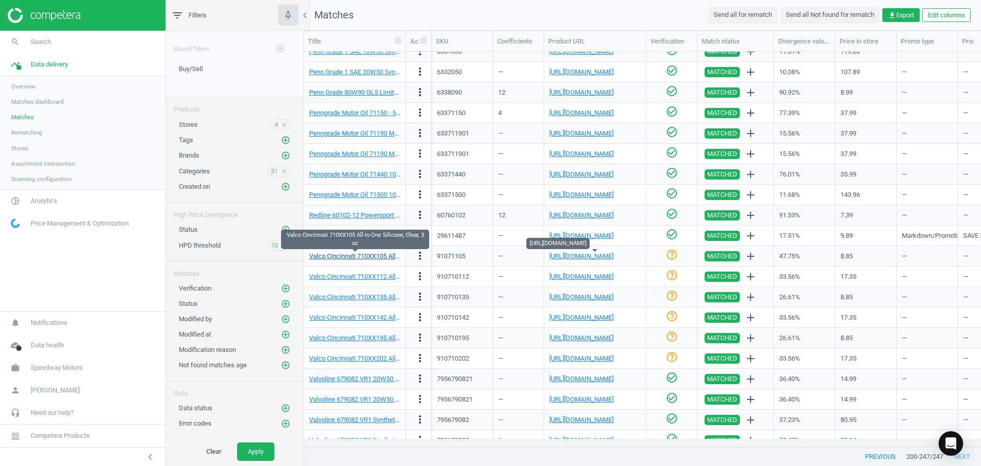
click at [384, 254] on link "Valco Cincinnati 710XX105 All-in-One Silicone, Clear, 3 oz" at bounding box center [391, 256] width 164 height 8
click at [582, 258] on link "[URL][DOMAIN_NAME]" at bounding box center [581, 256] width 64 height 8
click at [327, 254] on link "Valco Cincinnati 710XX105 All-in-One Silicone, Clear, 3 oz" at bounding box center [391, 256] width 164 height 8
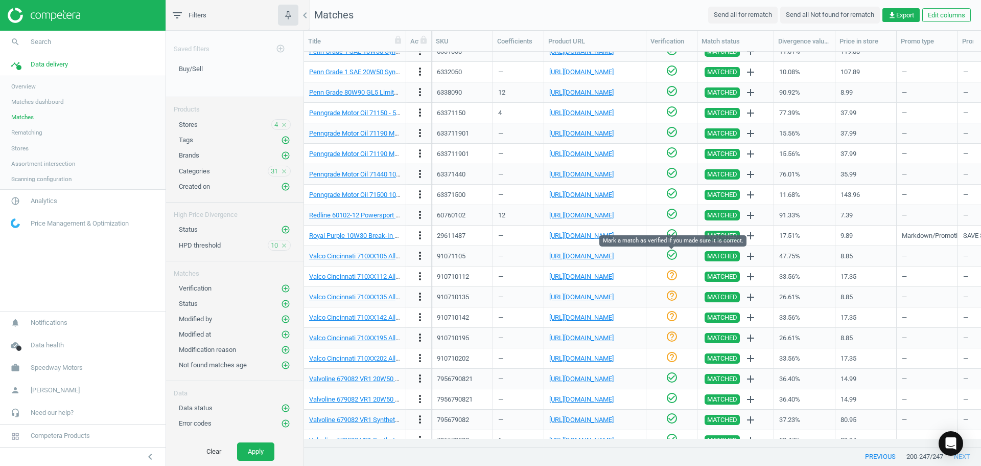
click at [668, 254] on icon "check_circle_outline" at bounding box center [672, 254] width 12 height 12
click at [602, 276] on link "[URL][DOMAIN_NAME]" at bounding box center [581, 276] width 64 height 8
click at [674, 277] on icon "check_circle_outline" at bounding box center [672, 275] width 12 height 12
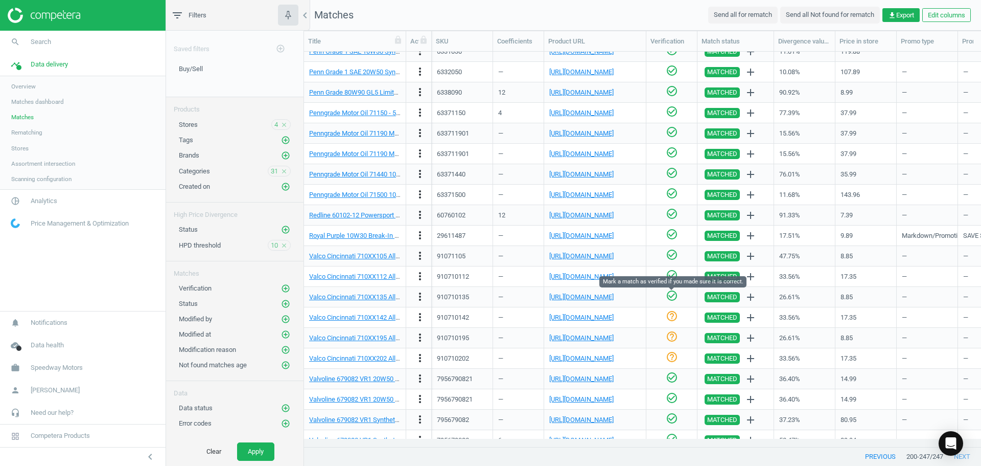
click at [675, 297] on icon "check_circle_outline" at bounding box center [672, 295] width 12 height 12
click at [610, 296] on link "[URL][DOMAIN_NAME]" at bounding box center [581, 297] width 64 height 8
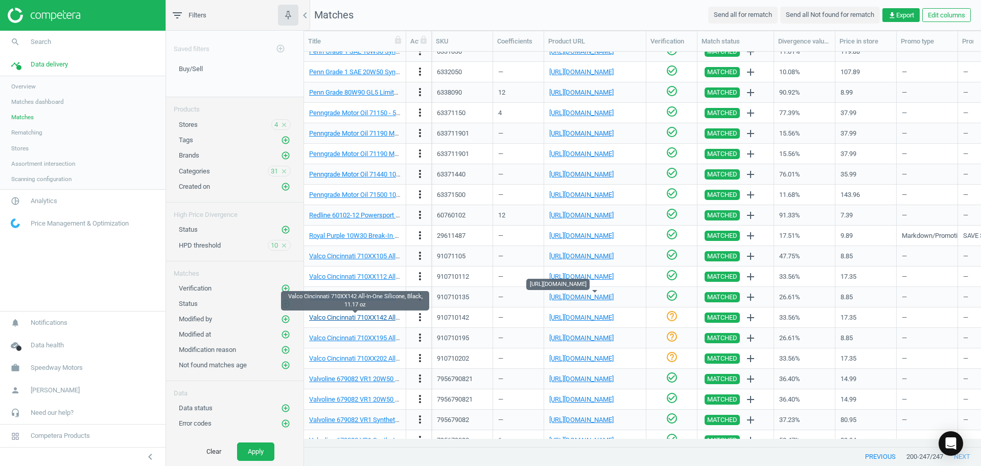
click at [372, 315] on link "Valco Cincinnati 710XX142 All-In-One Silicone, Black, 11.17 oz" at bounding box center [398, 317] width 179 height 8
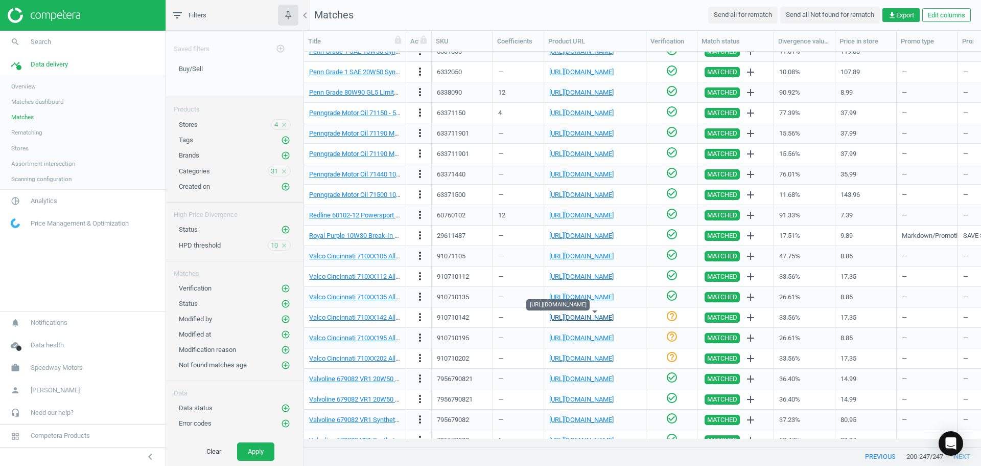
click at [614, 316] on link "[URL][DOMAIN_NAME]" at bounding box center [581, 317] width 64 height 8
click at [675, 316] on icon "check_circle_outline" at bounding box center [672, 316] width 12 height 12
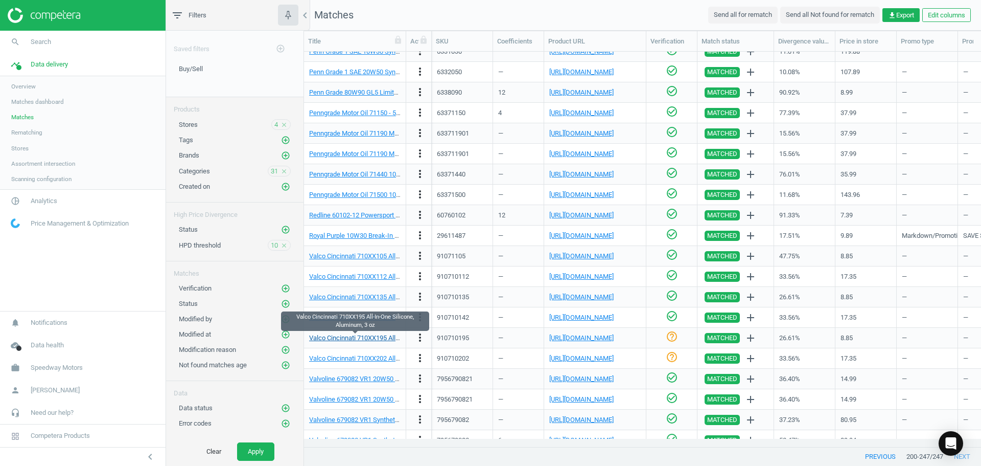
click at [362, 339] on link "Valco Cincinnati 710XX195 All-In-One Silicone, Aluminum, 3 oz" at bounding box center [398, 338] width 179 height 8
click at [600, 340] on link "[URL][DOMAIN_NAME]" at bounding box center [581, 338] width 64 height 8
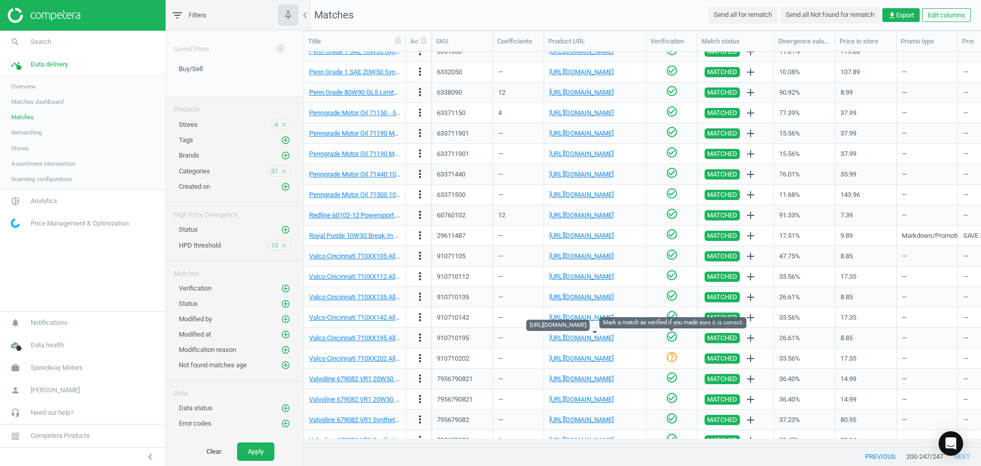
click at [670, 339] on icon "check_circle_outline" at bounding box center [672, 336] width 12 height 12
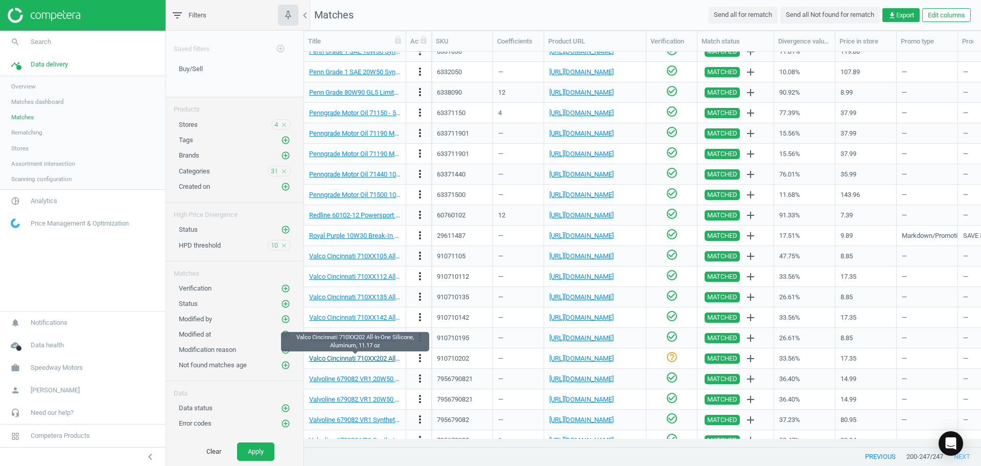
click at [365, 361] on link "Valco Cincinnati 710XX202 All-In-One Silicone, Aluminum, 11.17 oz" at bounding box center [405, 358] width 192 height 8
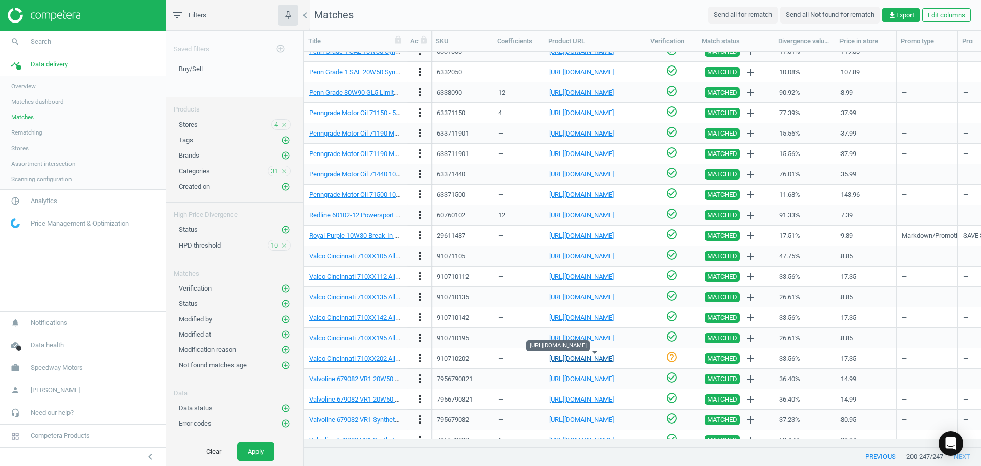
click at [603, 358] on link "[URL][DOMAIN_NAME]" at bounding box center [581, 358] width 64 height 8
click at [674, 357] on icon "check_circle_outline" at bounding box center [672, 357] width 12 height 12
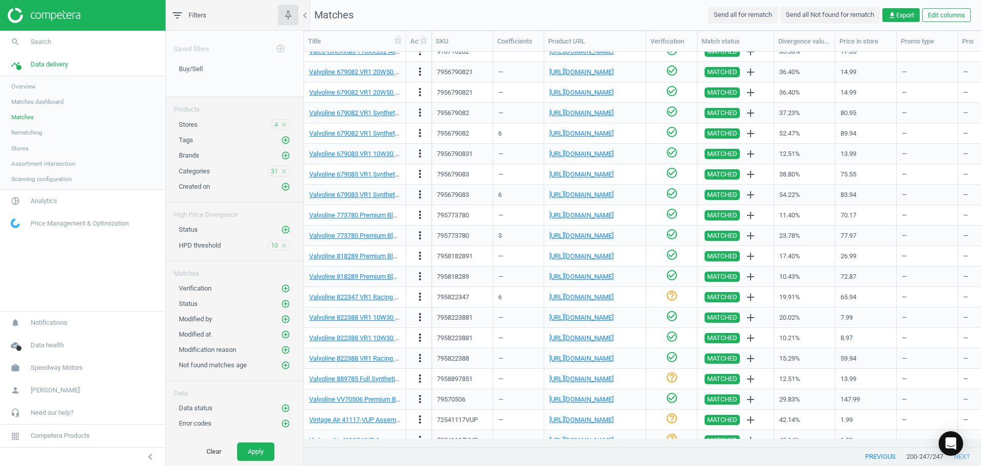
scroll to position [574, 0]
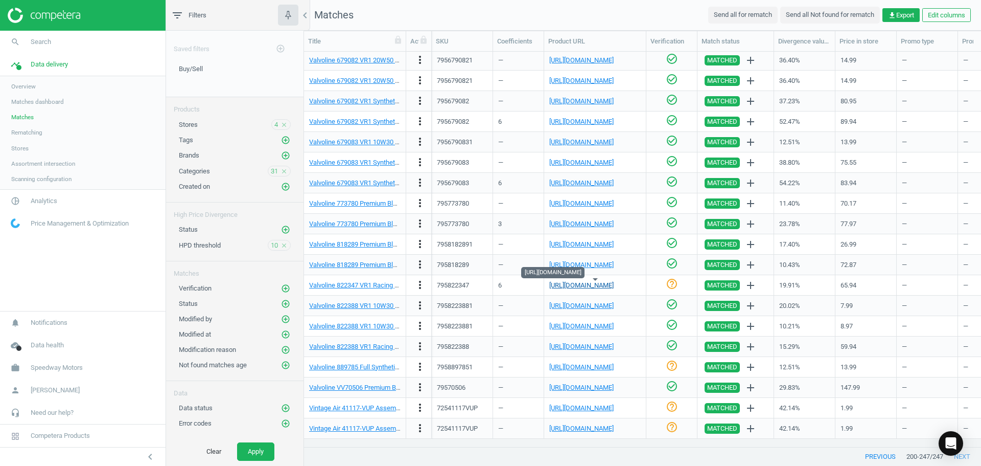
click at [584, 285] on link "[URL][DOMAIN_NAME]" at bounding box center [581, 285] width 64 height 8
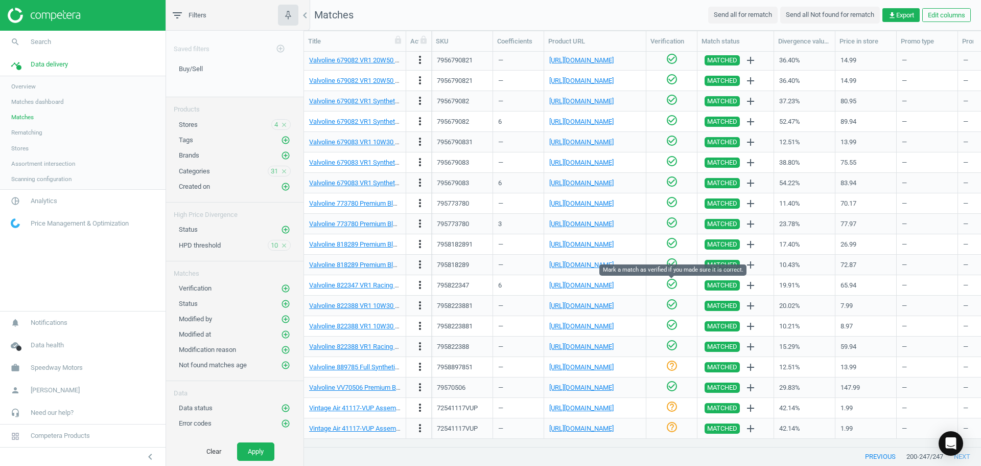
click at [666, 281] on icon "check_circle_outline" at bounding box center [672, 284] width 12 height 12
click at [583, 371] on link "[URL][DOMAIN_NAME]" at bounding box center [581, 367] width 64 height 8
click at [614, 367] on link "[URL][DOMAIN_NAME]" at bounding box center [581, 367] width 64 height 8
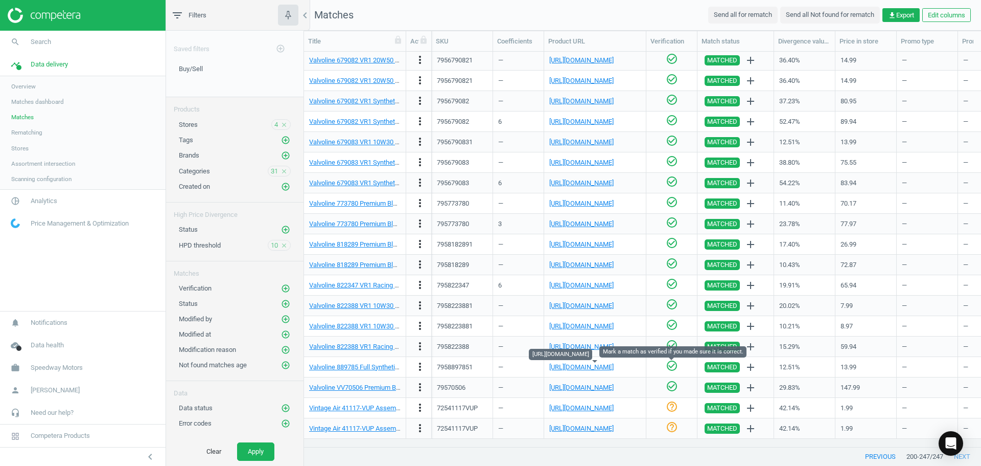
click at [670, 369] on icon "check_circle_outline" at bounding box center [672, 365] width 12 height 12
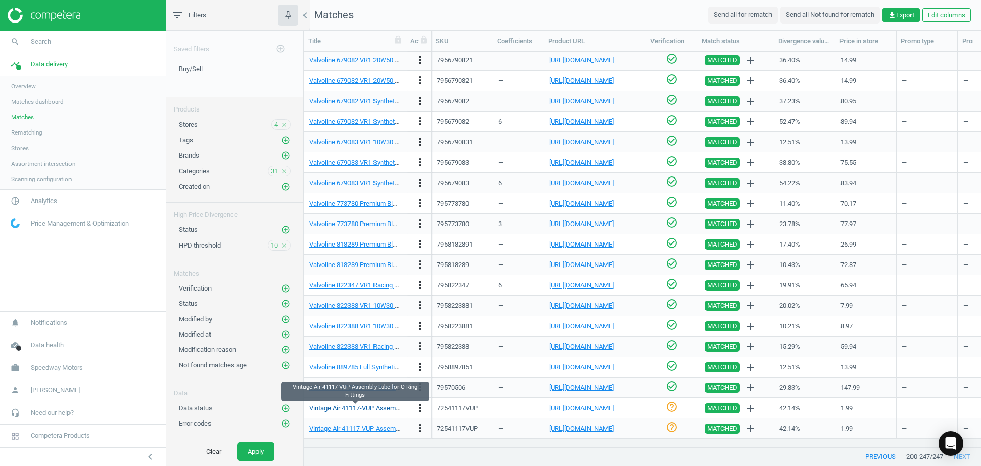
click at [351, 408] on link "Vintage Air 41117-VUP Assembly Lube for O-Ring Fittings" at bounding box center [391, 408] width 165 height 8
click at [614, 411] on link "[URL][DOMAIN_NAME]" at bounding box center [581, 408] width 64 height 8
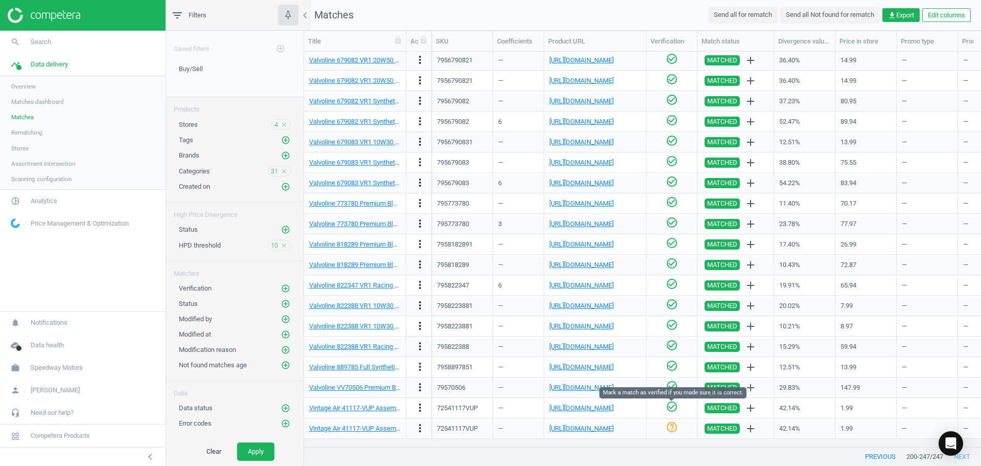
click at [677, 406] on icon "check_circle_outline" at bounding box center [672, 406] width 12 height 12
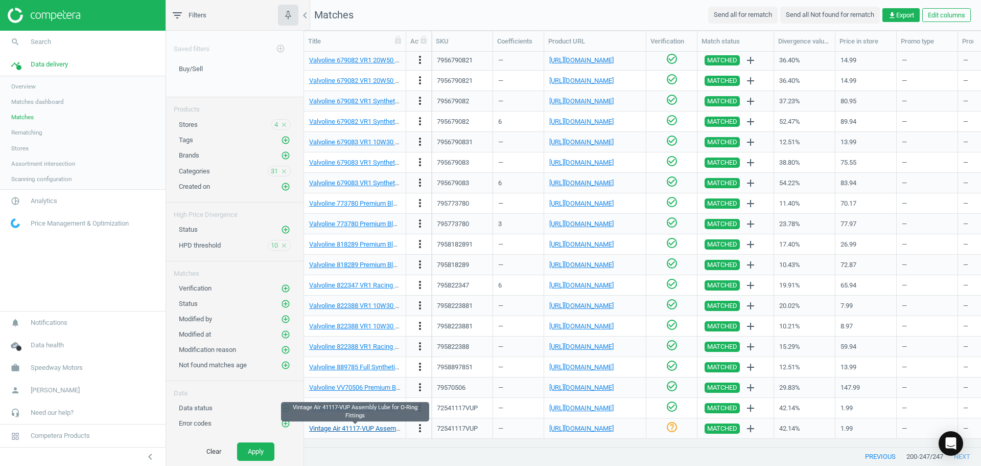
click at [360, 428] on link "Vintage Air 41117-VUP Assembly Lube for O-Ring Fittings" at bounding box center [391, 428] width 165 height 8
click at [611, 432] on link "[URL][DOMAIN_NAME]" at bounding box center [581, 428] width 64 height 8
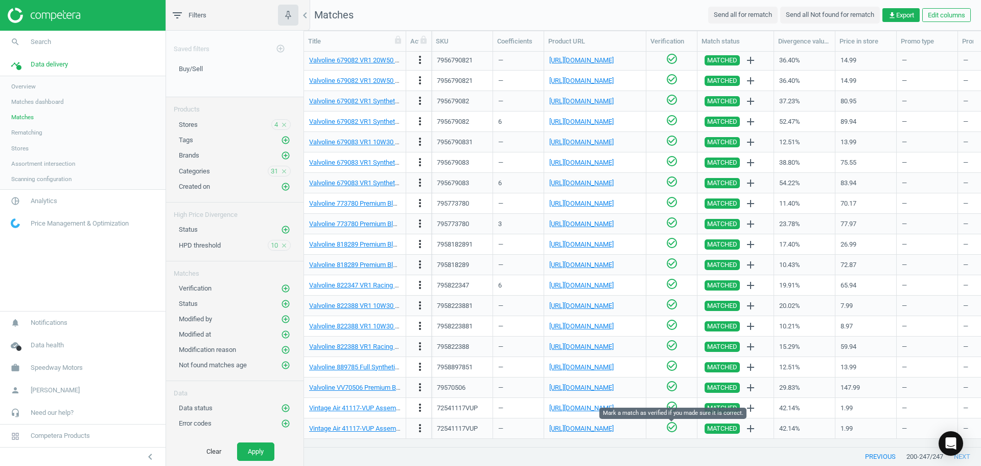
click at [671, 429] on icon "check_circle_outline" at bounding box center [672, 427] width 12 height 12
